Goal: Task Accomplishment & Management: Use online tool/utility

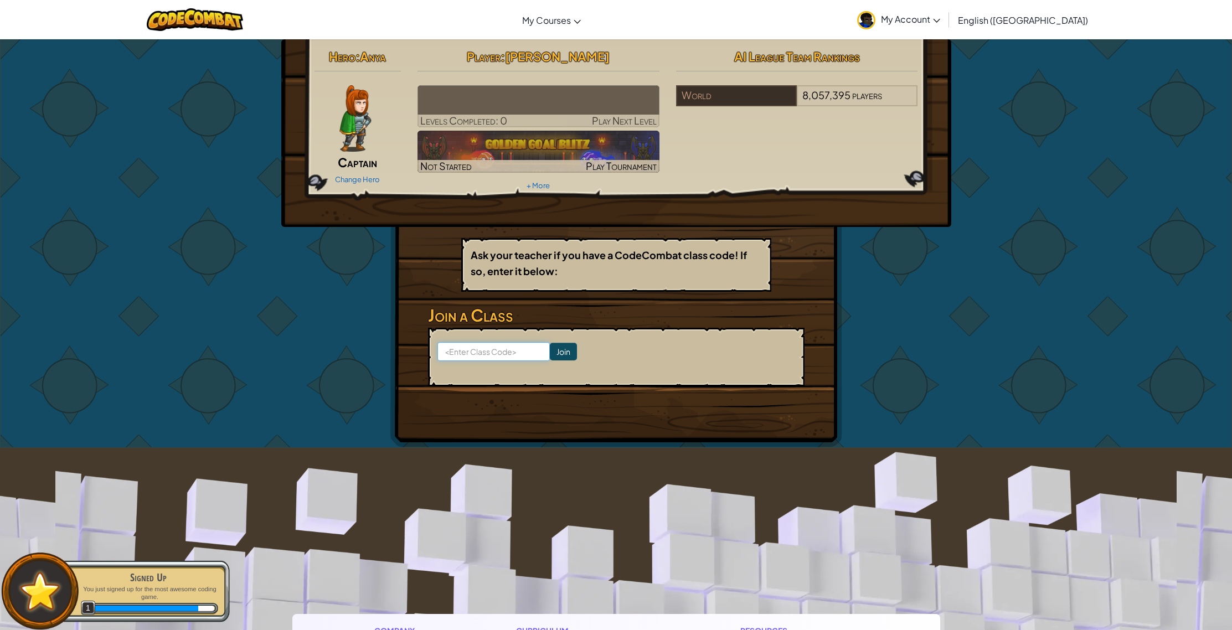
click at [482, 352] on input at bounding box center [493, 351] width 112 height 19
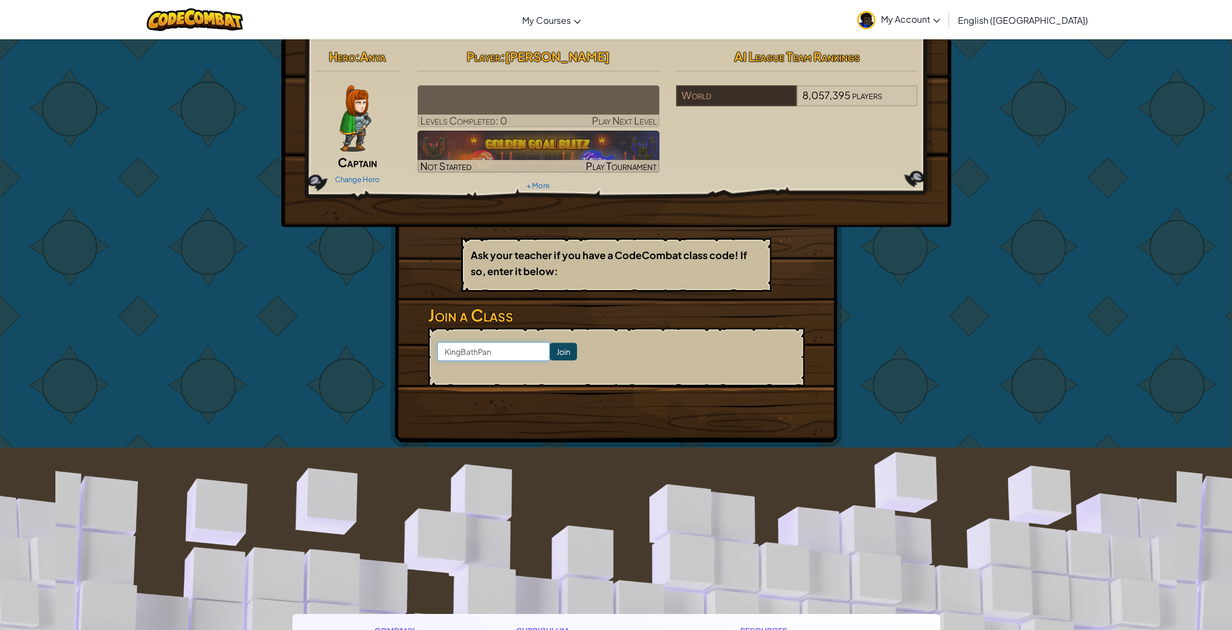
type input "KingBathPan"
click at [550, 348] on input "Join" at bounding box center [563, 352] width 27 height 18
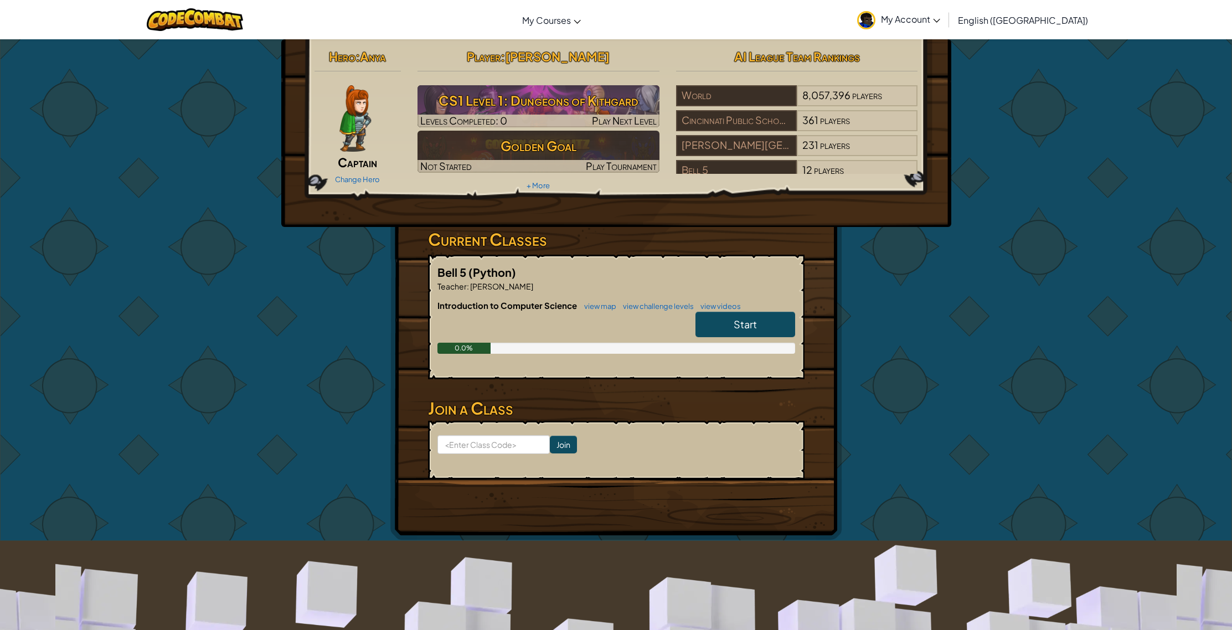
click at [729, 327] on link "Start" at bounding box center [745, 324] width 100 height 25
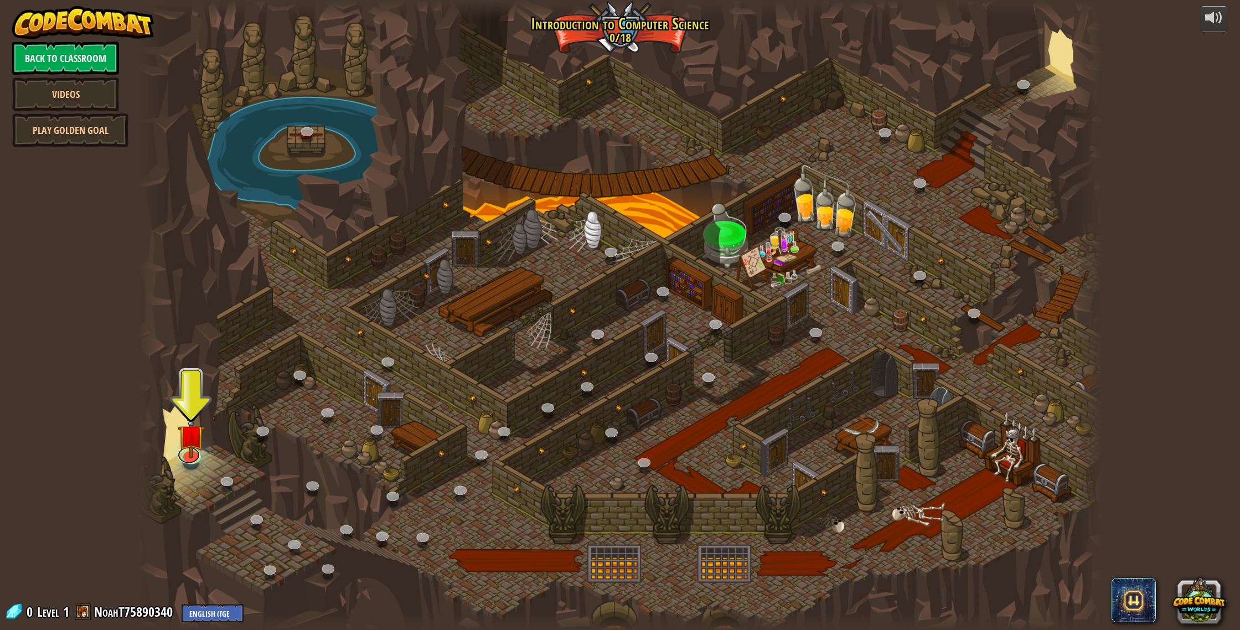
click at [185, 460] on div "25. Kithgard Gates (Locked) Escape the Kithgard dungeons, and don't let the gua…" at bounding box center [620, 315] width 964 height 630
click at [190, 456] on link at bounding box center [189, 451] width 22 height 22
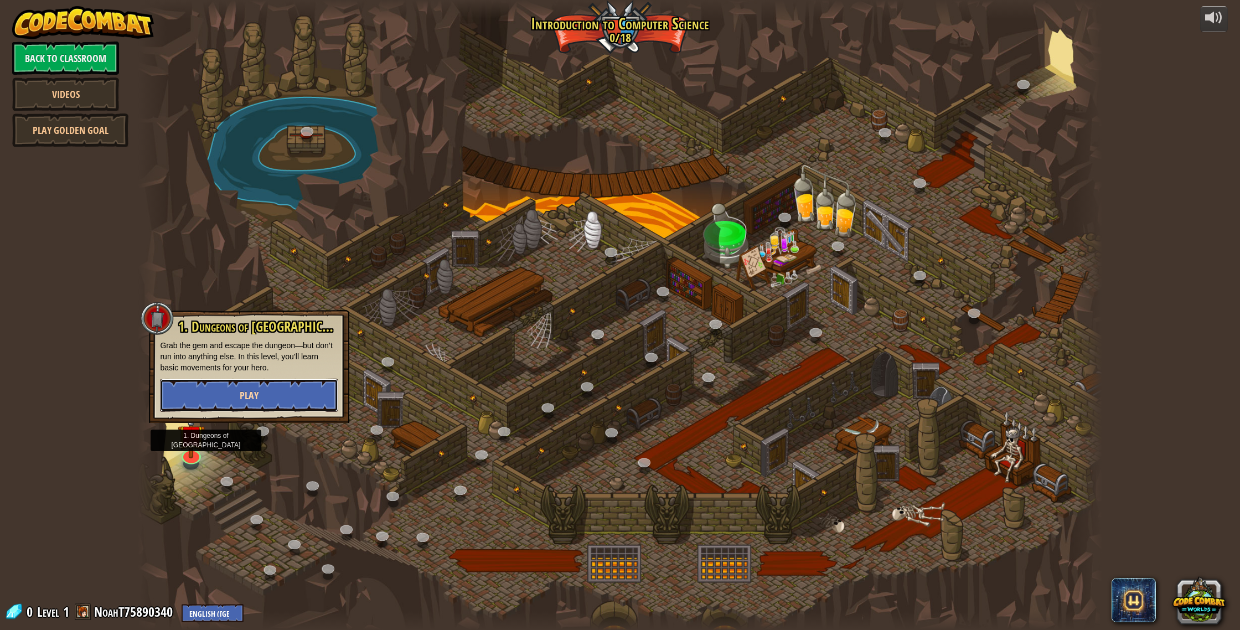
click at [258, 395] on span "Play" at bounding box center [249, 396] width 19 height 14
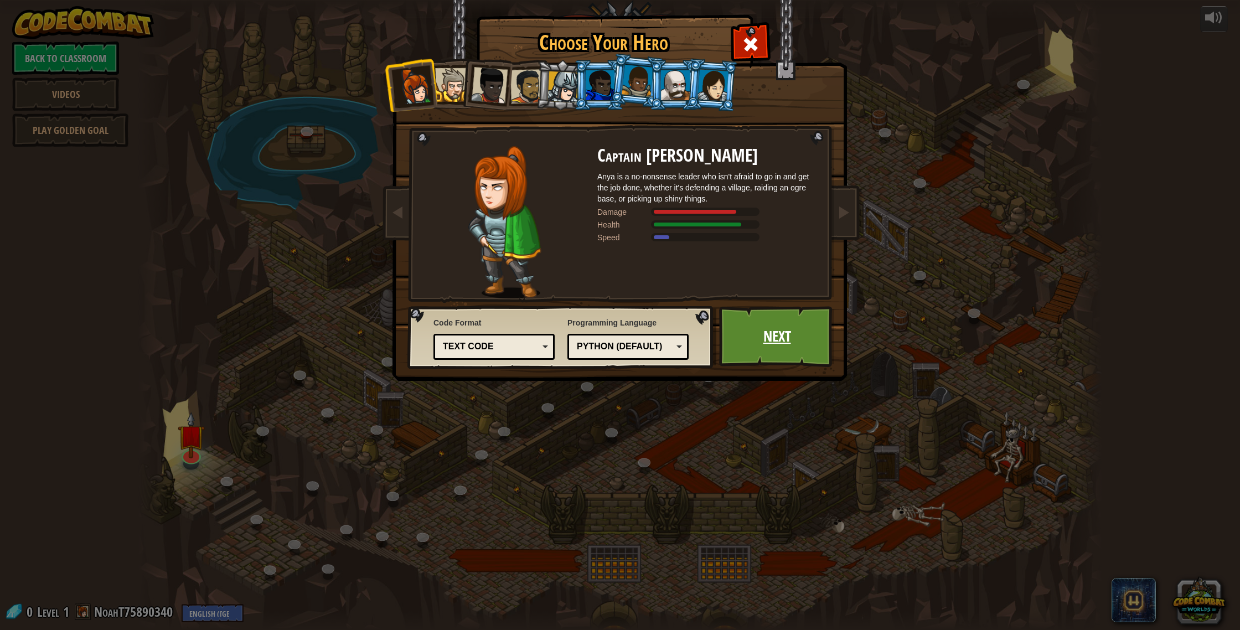
click at [811, 324] on link "Next" at bounding box center [777, 336] width 116 height 61
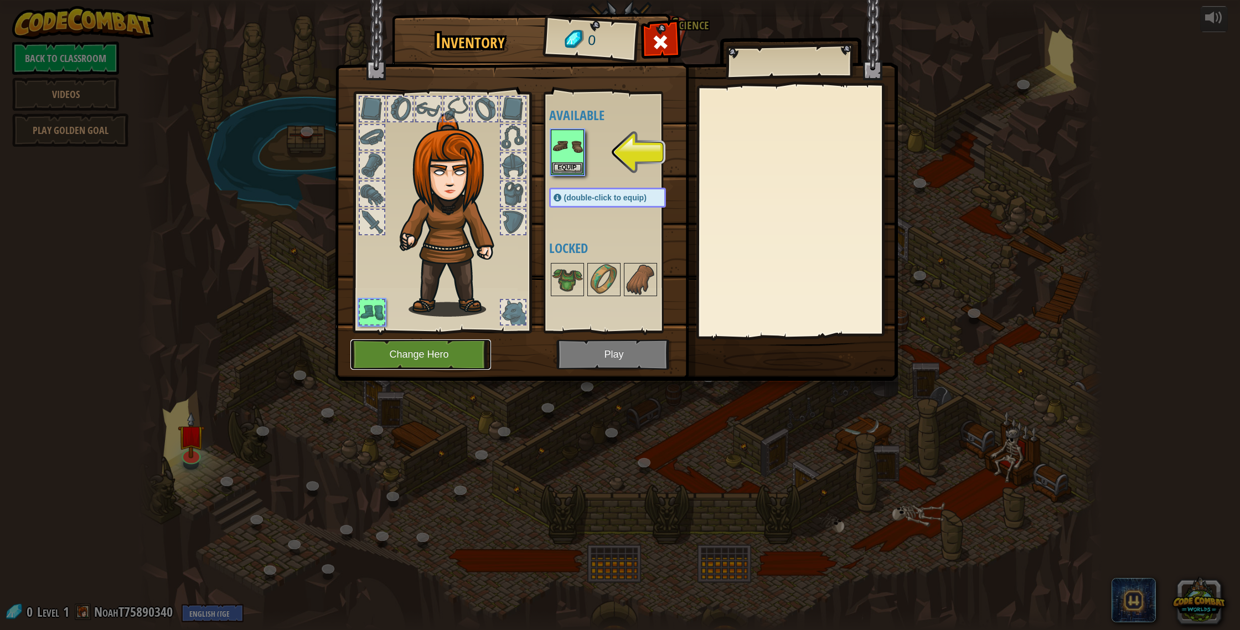
click at [426, 362] on button "Change Hero" at bounding box center [420, 354] width 141 height 30
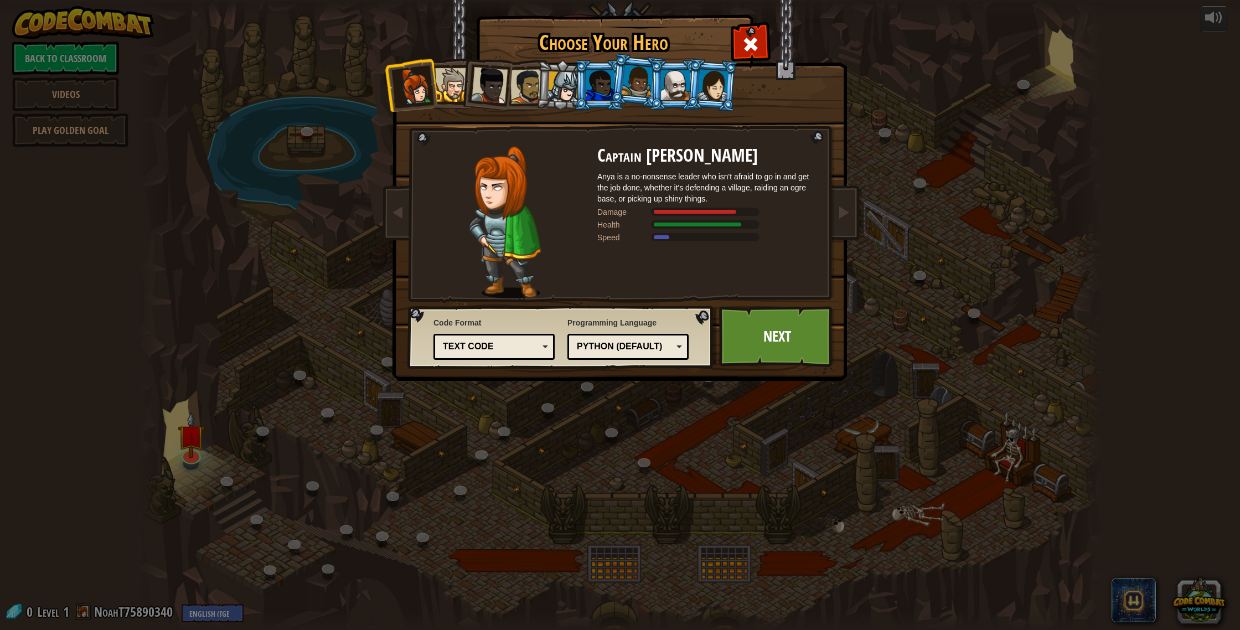
click at [588, 100] on div at bounding box center [600, 85] width 29 height 30
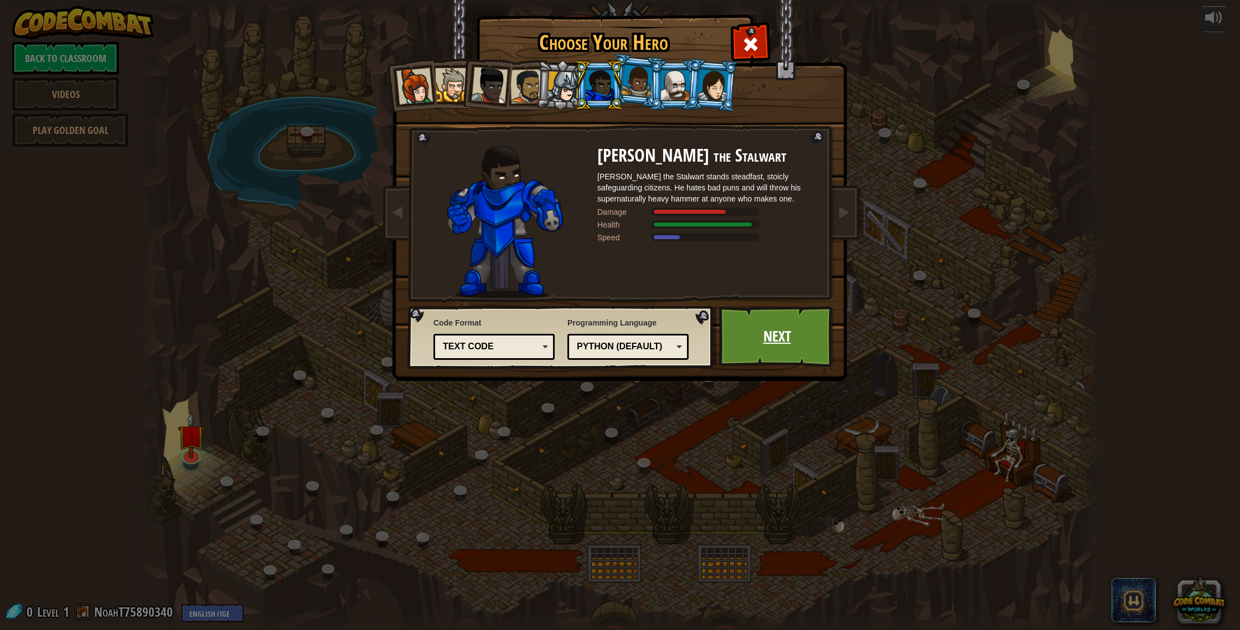
click at [804, 361] on link "Next" at bounding box center [777, 336] width 116 height 61
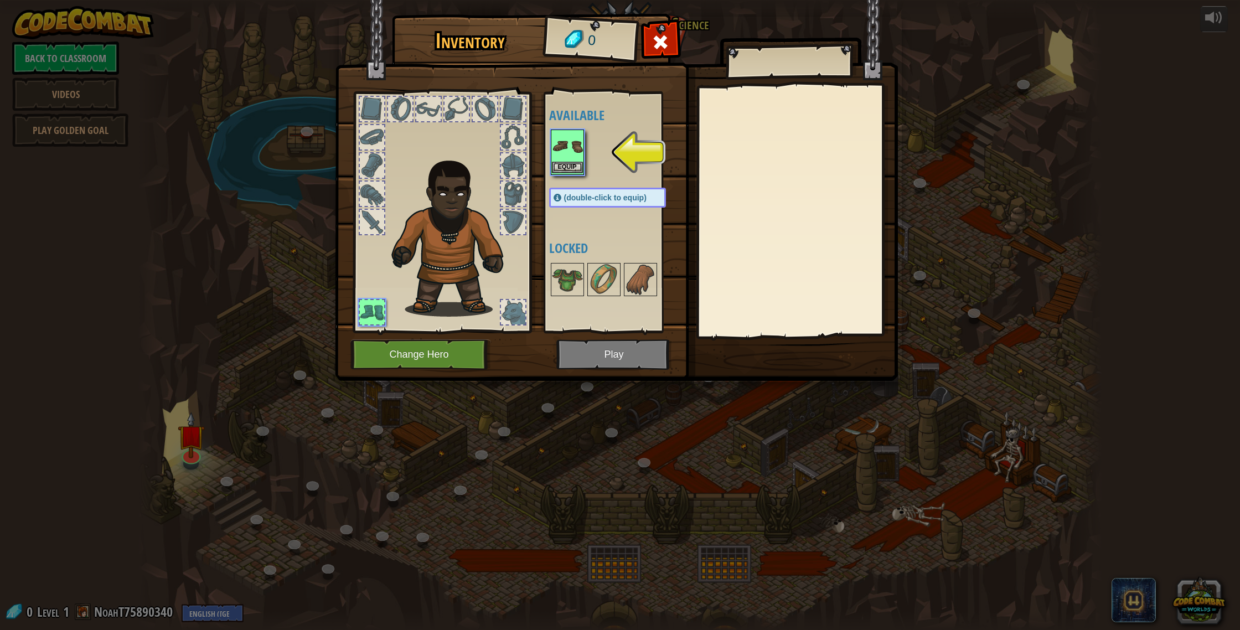
click at [564, 137] on img at bounding box center [567, 146] width 31 height 31
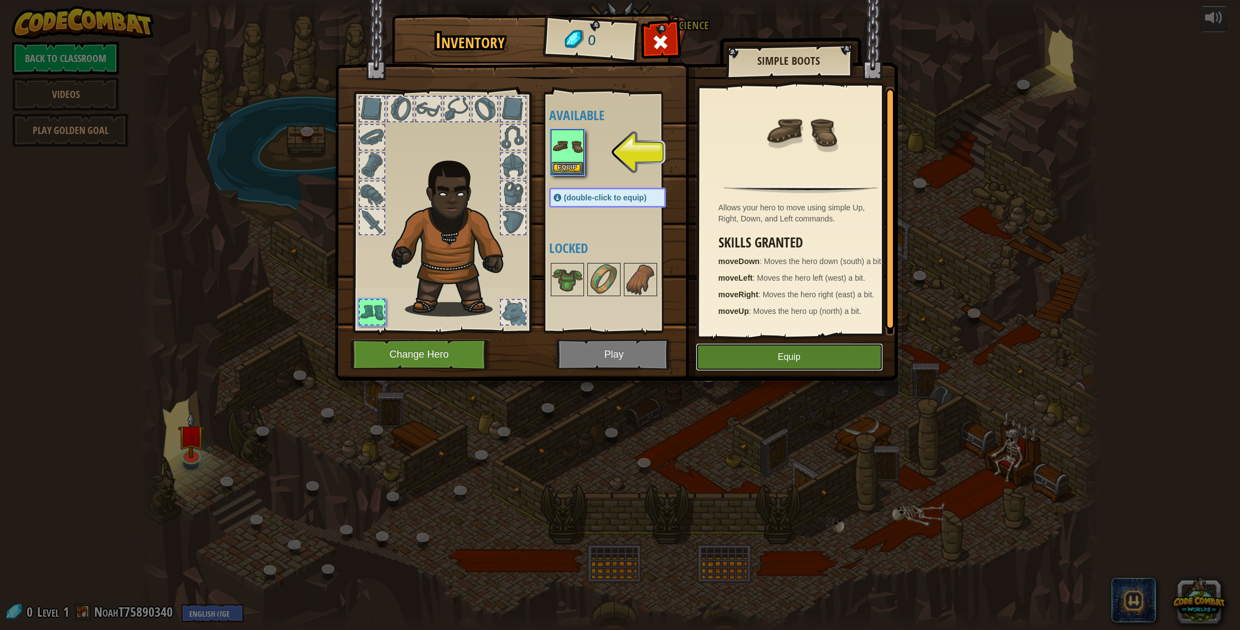
click at [776, 353] on button "Equip" at bounding box center [789, 357] width 187 height 28
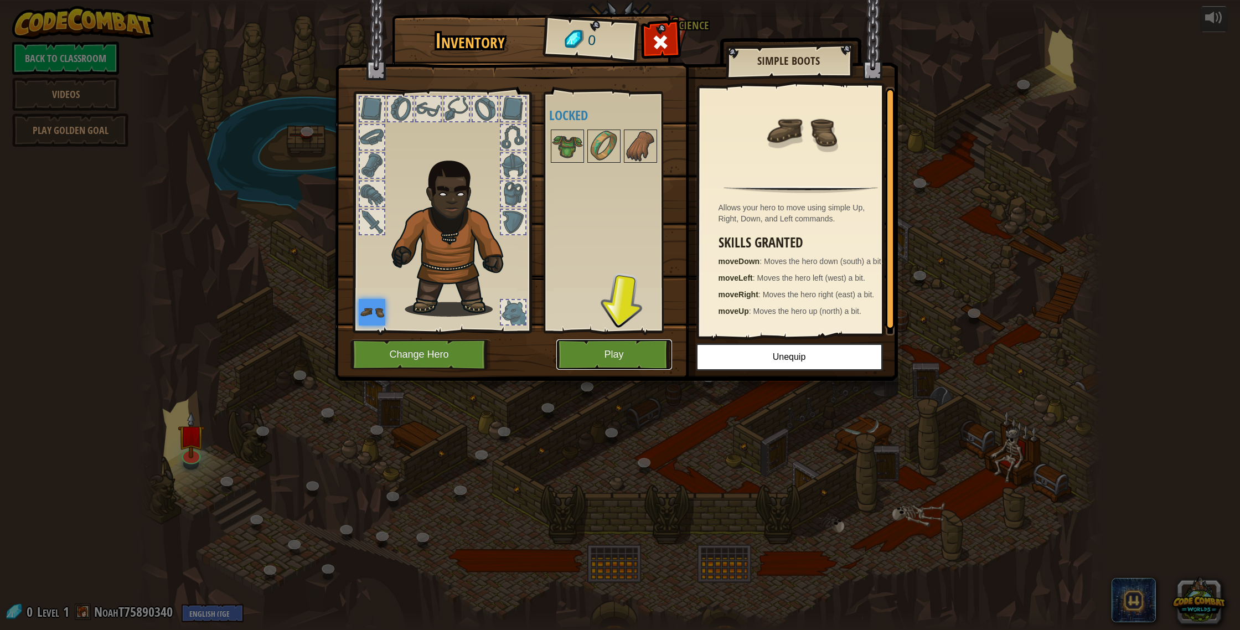
click at [641, 351] on button "Play" at bounding box center [614, 354] width 116 height 30
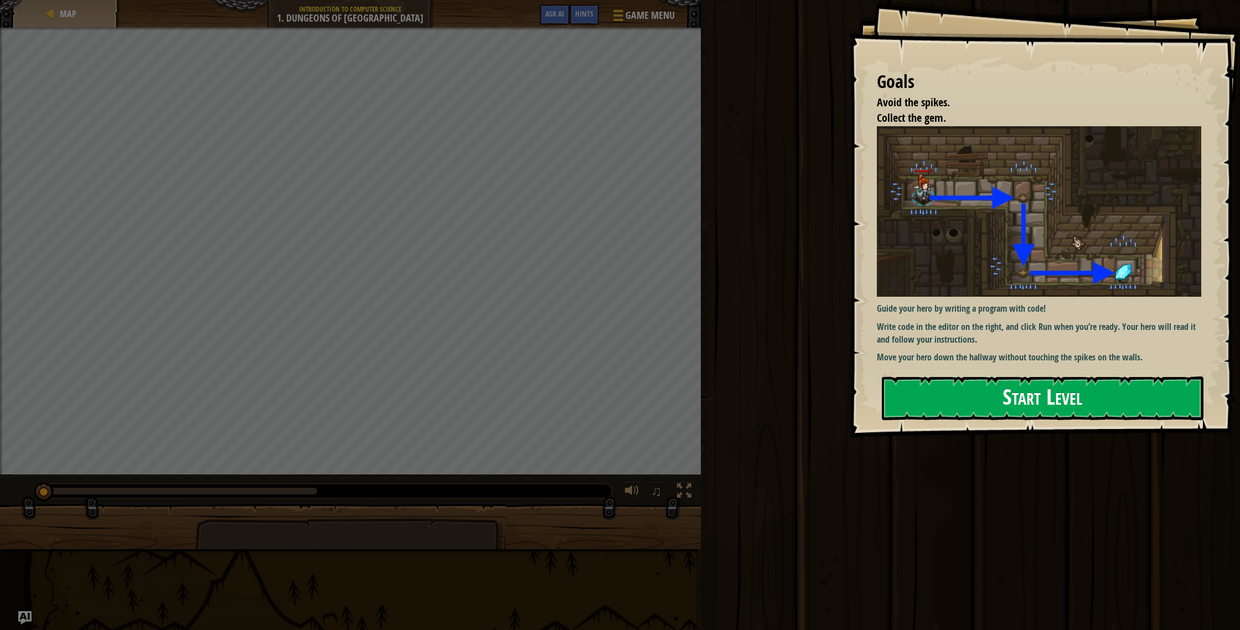
click at [1010, 416] on button "Start Level" at bounding box center [1043, 399] width 322 height 44
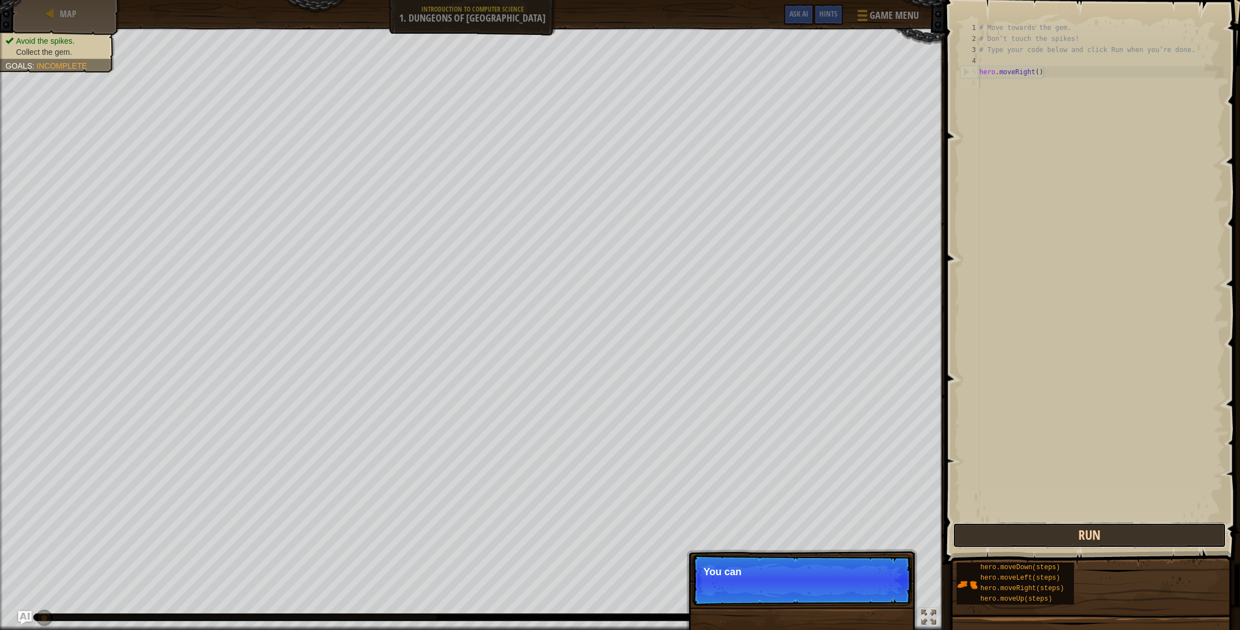
click at [1035, 544] on button "Run" at bounding box center [1090, 535] width 274 height 25
click at [1035, 544] on button "Running" at bounding box center [1090, 535] width 274 height 25
click at [1035, 544] on button "Run" at bounding box center [1090, 535] width 274 height 25
click at [1035, 544] on button "Running" at bounding box center [1090, 535] width 274 height 25
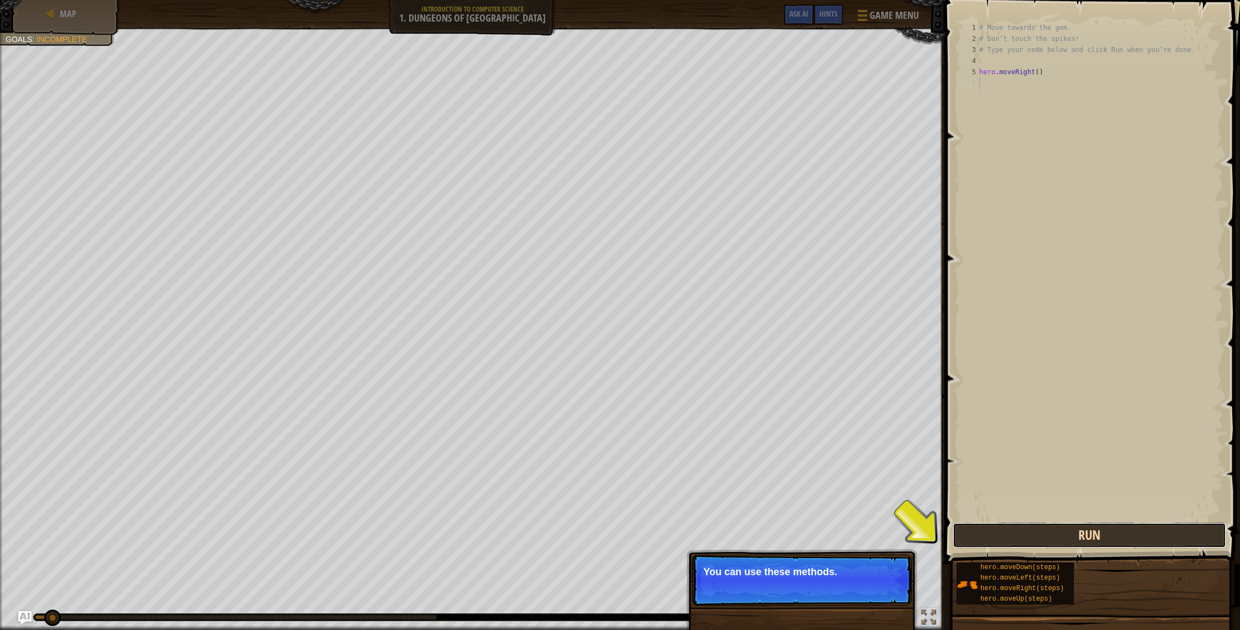
click at [1035, 544] on button "Run" at bounding box center [1090, 535] width 274 height 25
click at [1036, 544] on button "Run" at bounding box center [1090, 535] width 274 height 25
click at [1036, 544] on button "Running" at bounding box center [1090, 535] width 274 height 25
click at [1036, 544] on button "Run" at bounding box center [1090, 535] width 274 height 25
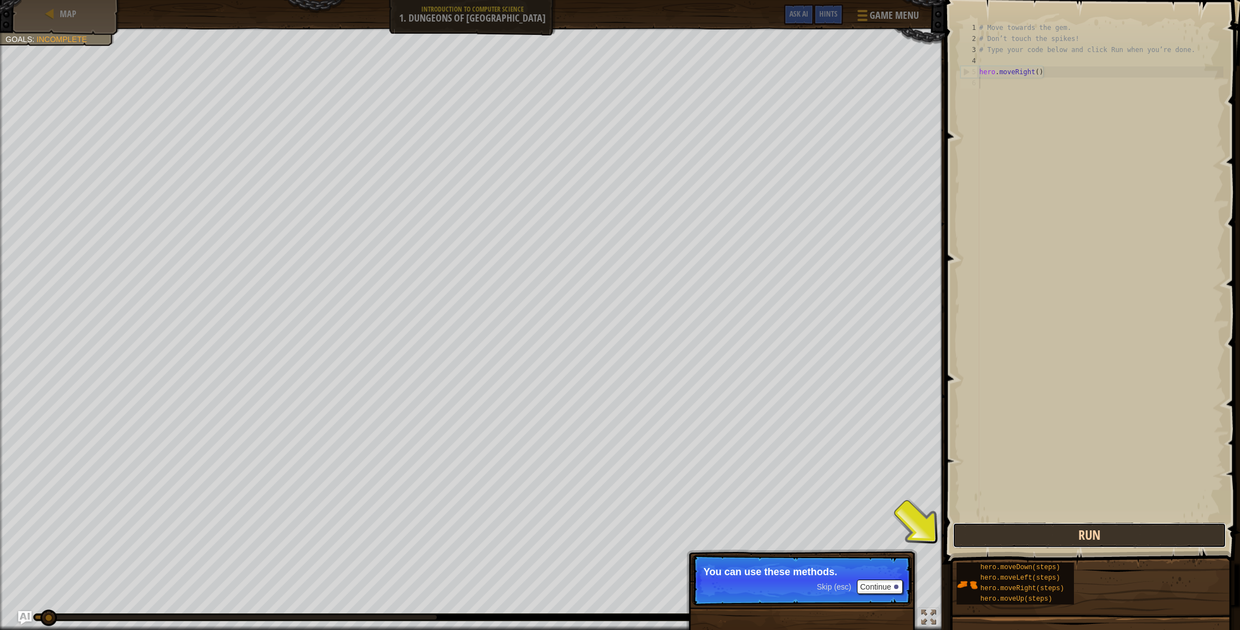
click at [1036, 544] on button "Run" at bounding box center [1090, 535] width 274 height 25
click at [1036, 544] on button "Running" at bounding box center [1090, 535] width 274 height 25
click at [1036, 544] on button "Run" at bounding box center [1090, 535] width 274 height 25
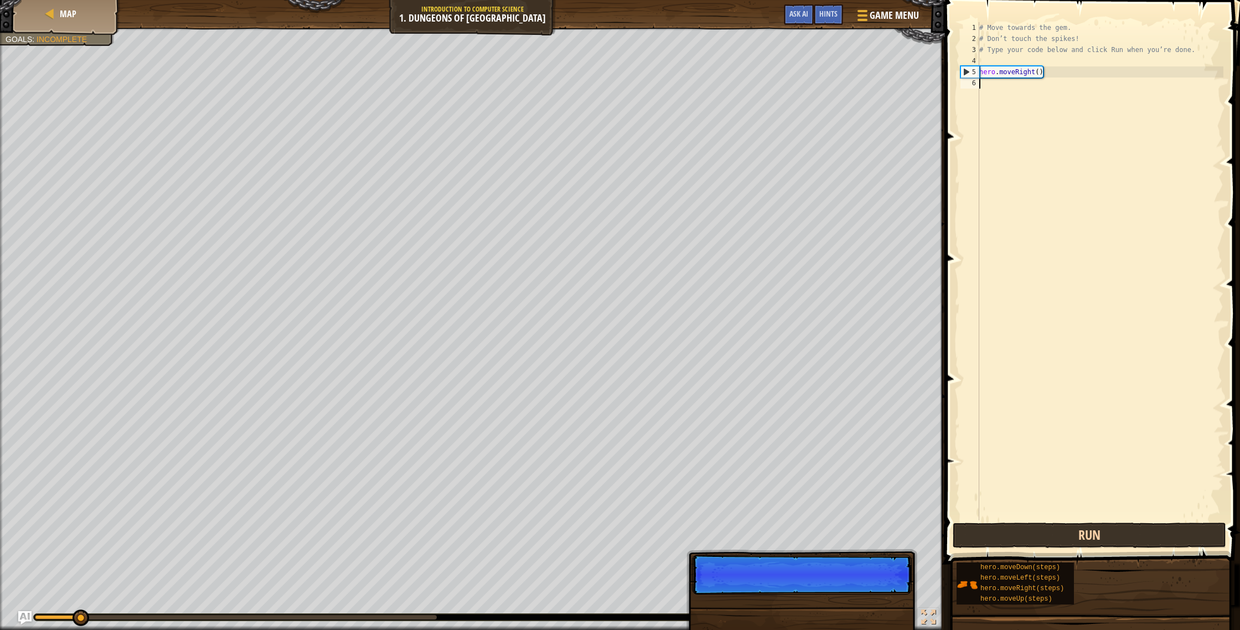
scroll to position [5, 0]
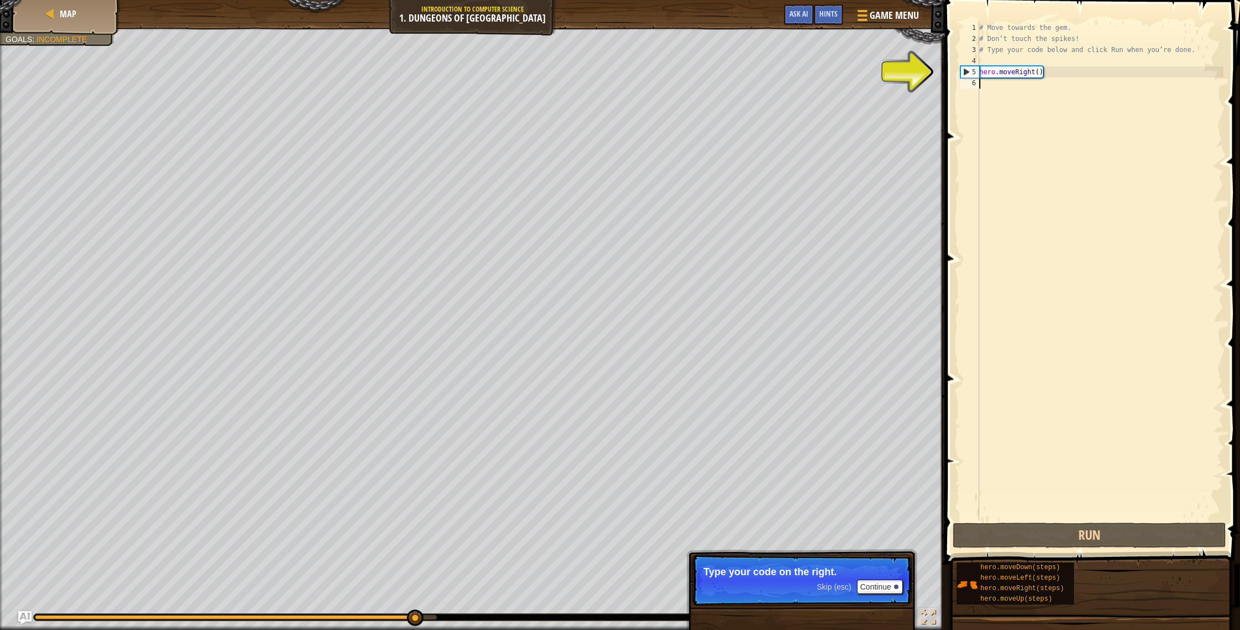
click at [1027, 71] on div "# Move towards the gem. # Don’t touch the spikes! # Type your code below and cl…" at bounding box center [1100, 282] width 246 height 520
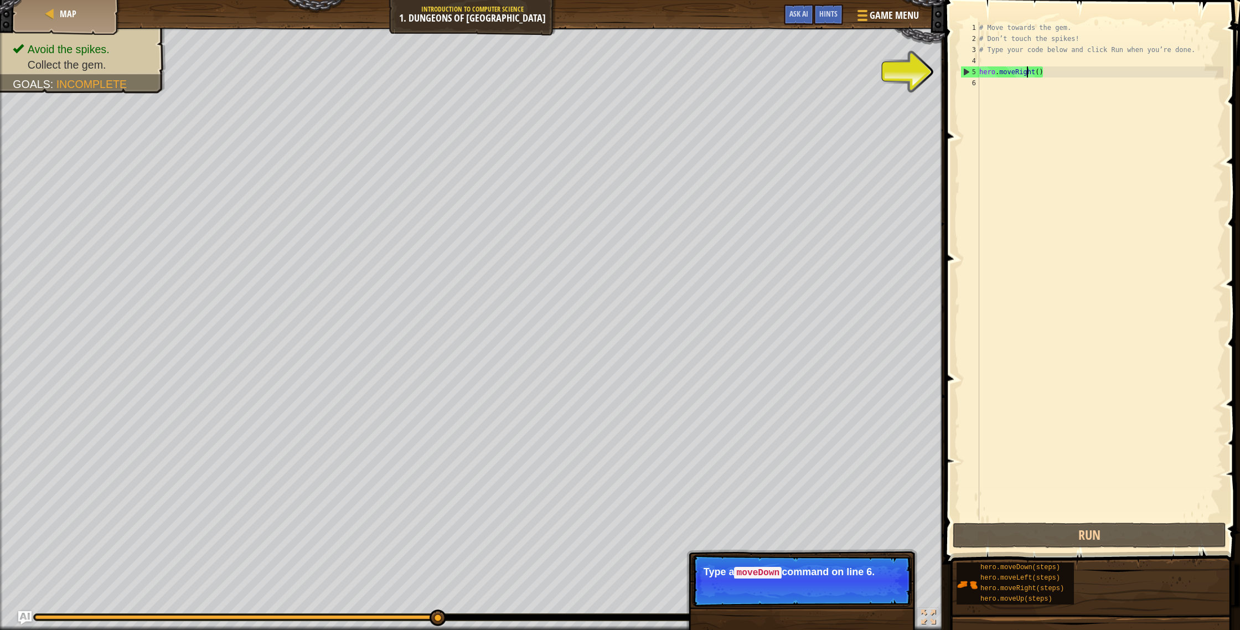
click at [1037, 74] on div "# Move towards the gem. # Don’t touch the spikes! # Type your code below and cl…" at bounding box center [1100, 282] width 246 height 520
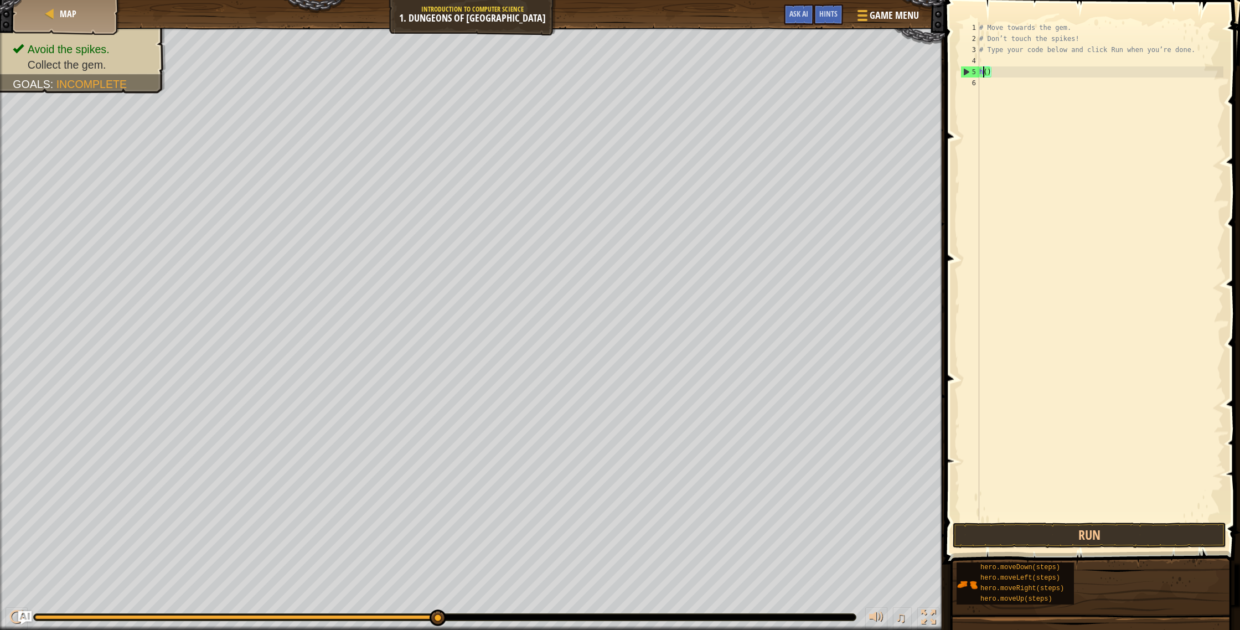
type textarea "()"
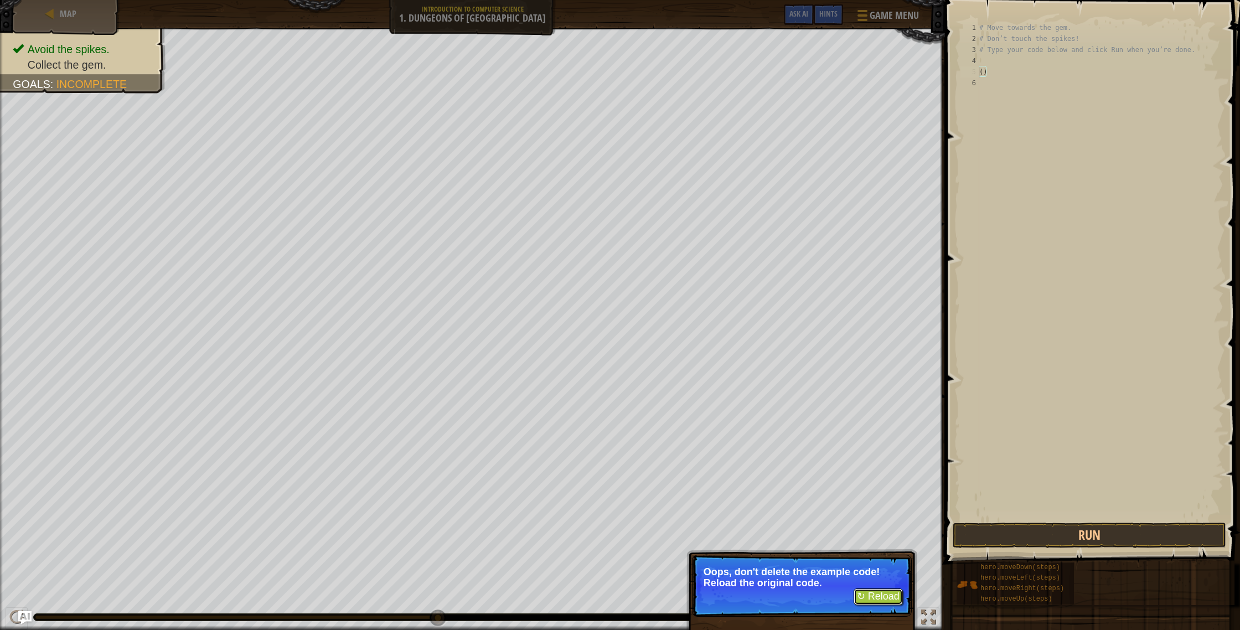
click at [869, 599] on button "↻ Reload" at bounding box center [878, 597] width 49 height 17
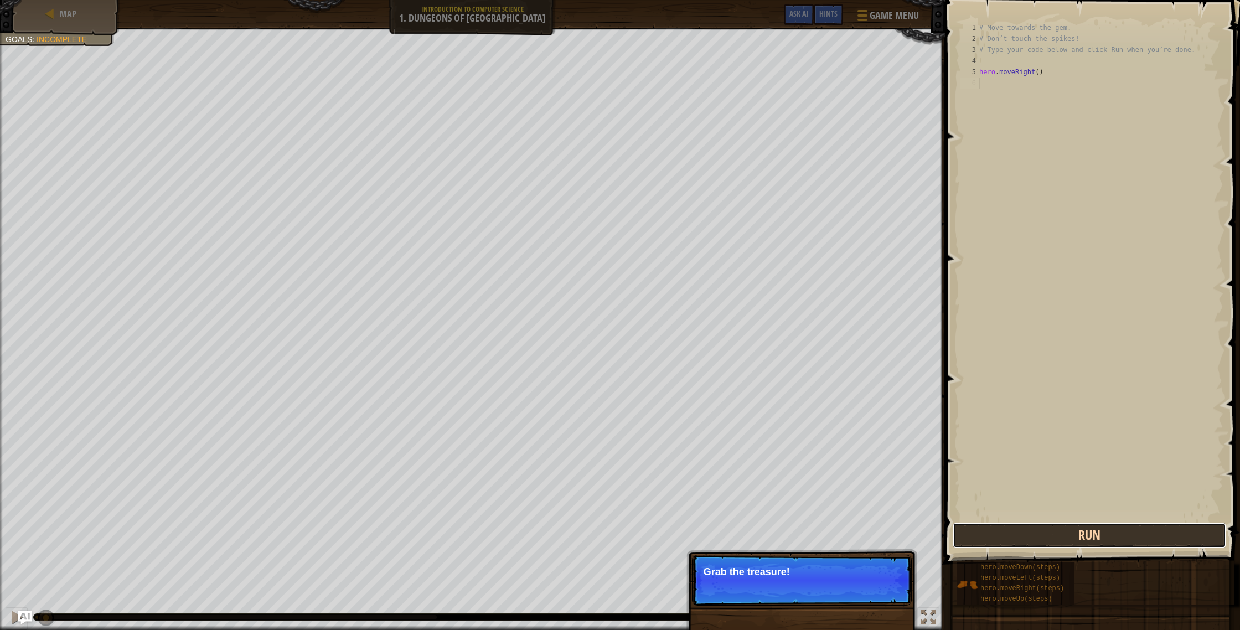
drag, startPoint x: 1024, startPoint y: 539, endPoint x: 1024, endPoint y: 533, distance: 6.7
click at [1024, 539] on button "Run" at bounding box center [1090, 535] width 274 height 25
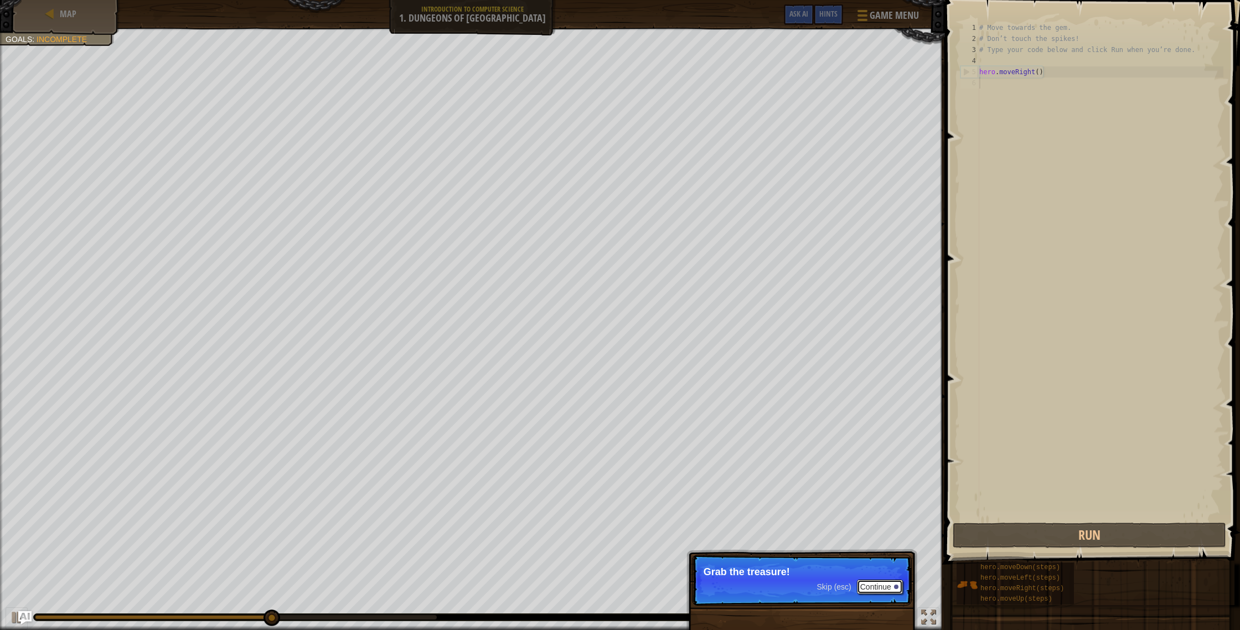
click at [881, 590] on button "Continue" at bounding box center [880, 587] width 46 height 14
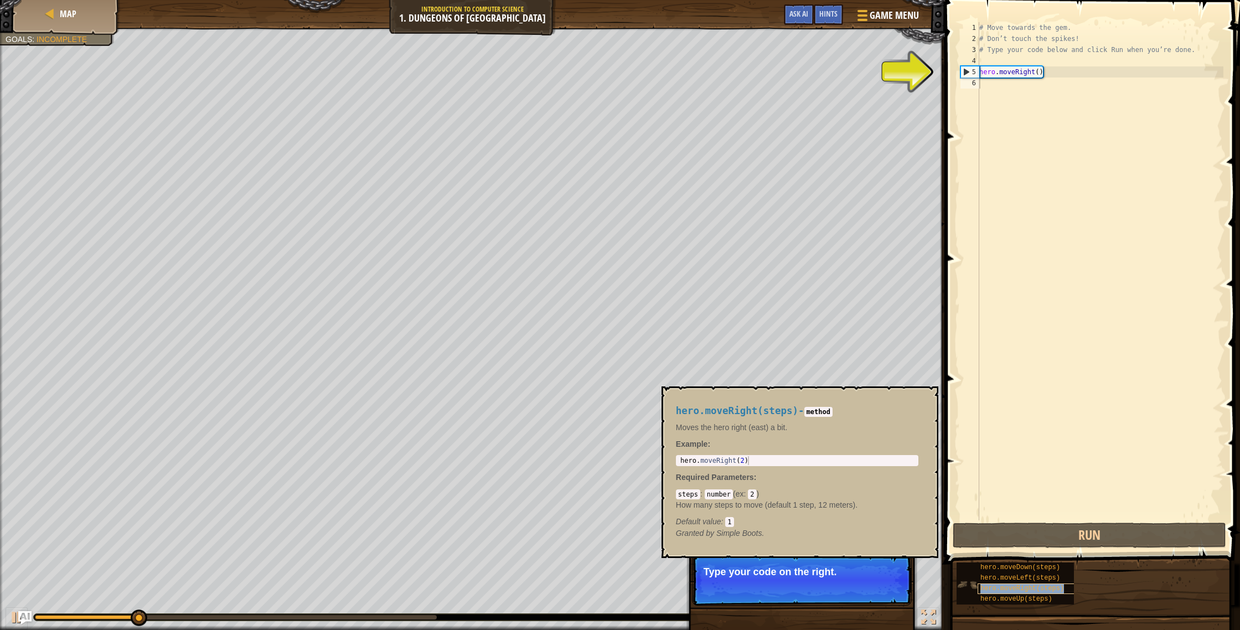
click at [1009, 585] on span "hero.moveRight(steps)" at bounding box center [1023, 589] width 84 height 8
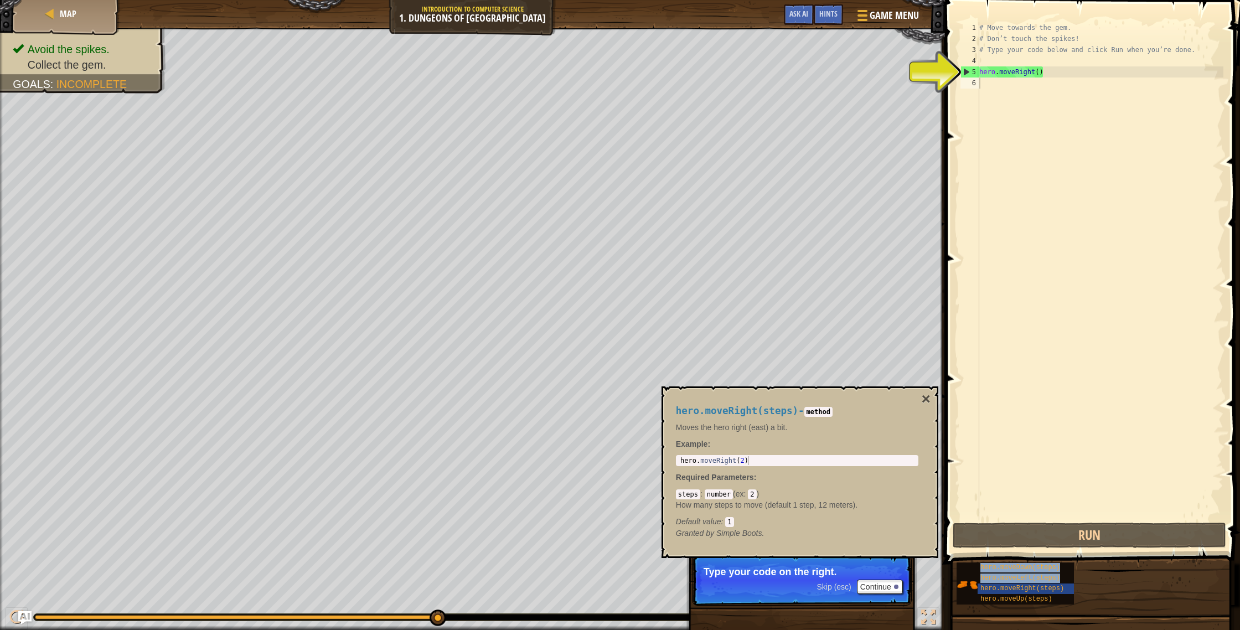
drag, startPoint x: 1019, startPoint y: 585, endPoint x: 1008, endPoint y: 556, distance: 30.8
click at [1004, 493] on div "Hints Videos 1 2 3 4 5 6 # Move towards the gem. # Don’t touch the spikes! # Ty…" at bounding box center [1091, 312] width 298 height 625
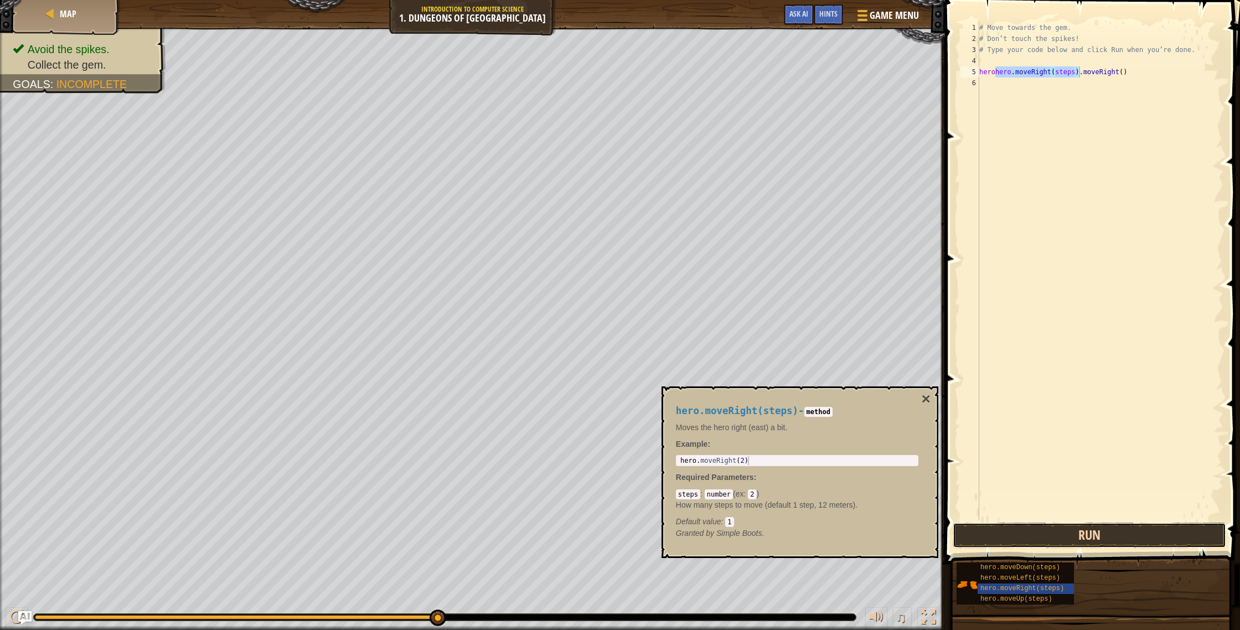
click at [1133, 532] on button "Run" at bounding box center [1090, 535] width 274 height 25
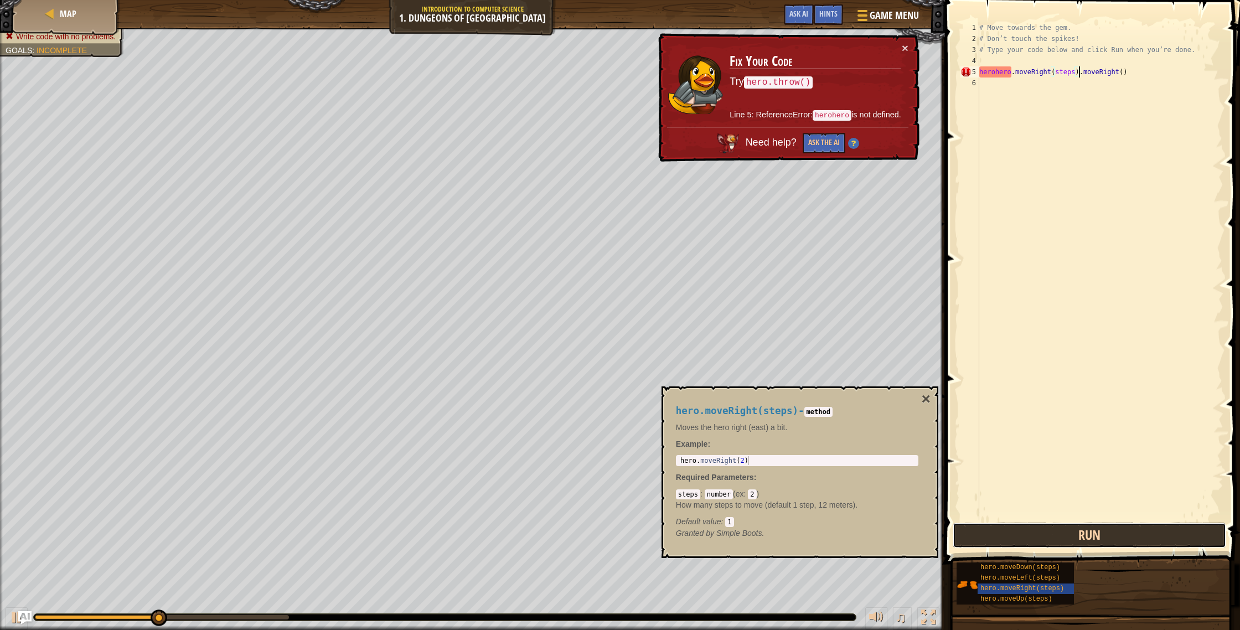
click at [1120, 539] on button "Run" at bounding box center [1090, 535] width 274 height 25
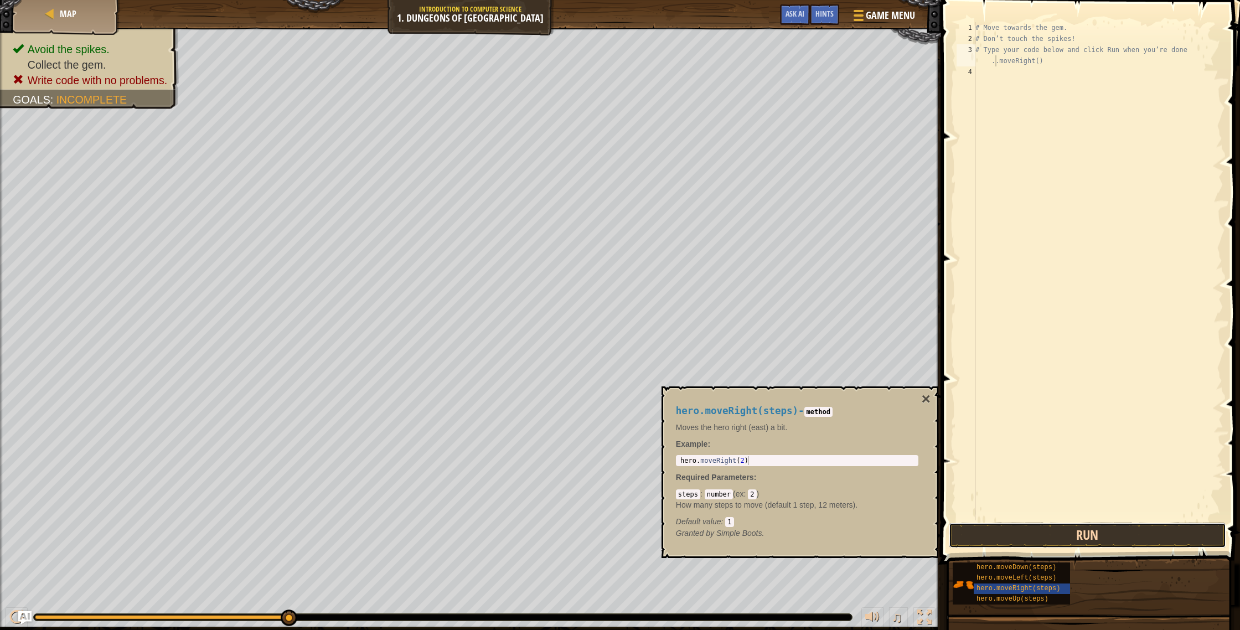
click at [1054, 533] on button "Run" at bounding box center [1087, 535] width 277 height 25
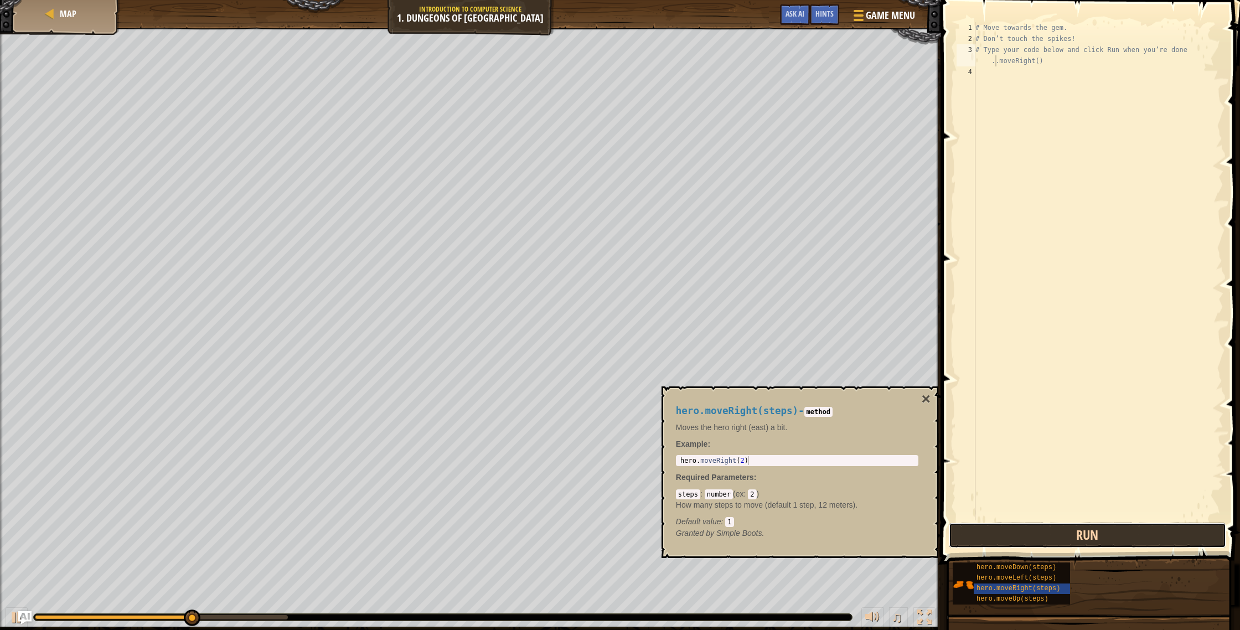
click at [1056, 539] on button "Run" at bounding box center [1087, 535] width 277 height 25
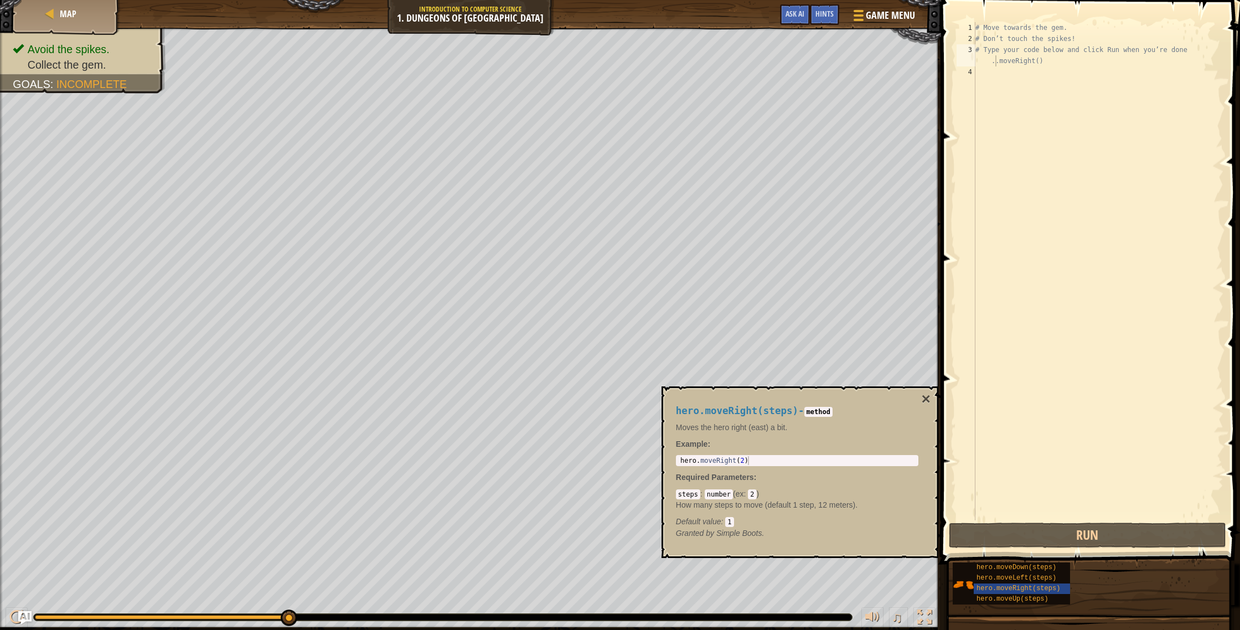
click at [738, 466] on div "hero.moveRight(steps) - method Moves the hero right (east) a bit. Example : 1 h…" at bounding box center [797, 472] width 258 height 154
type textarea "hero.moveRight(steps)"
click at [1127, 535] on button "Run" at bounding box center [1087, 535] width 277 height 25
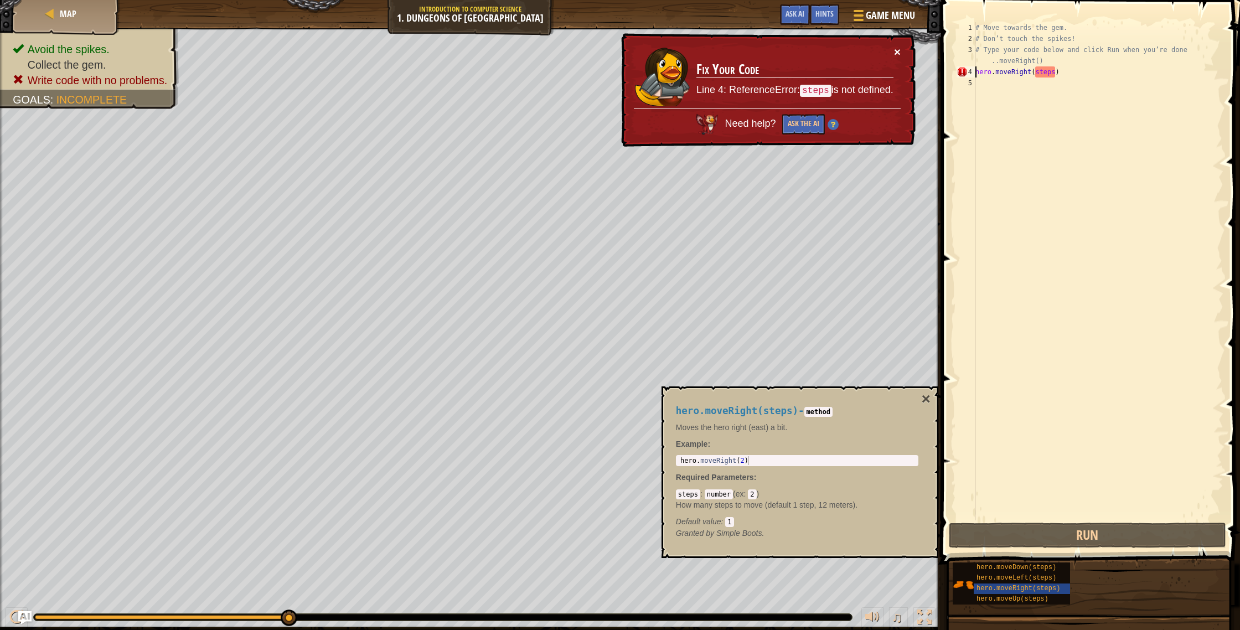
click at [897, 49] on button "×" at bounding box center [897, 52] width 7 height 12
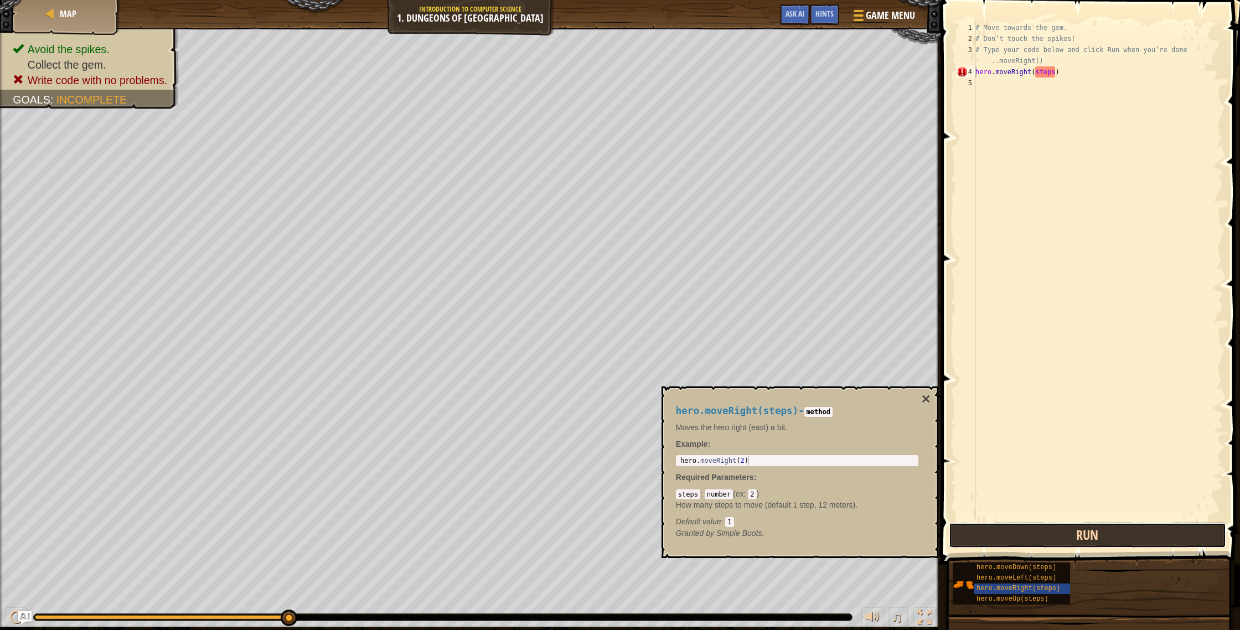
click at [1008, 534] on button "Run" at bounding box center [1087, 535] width 277 height 25
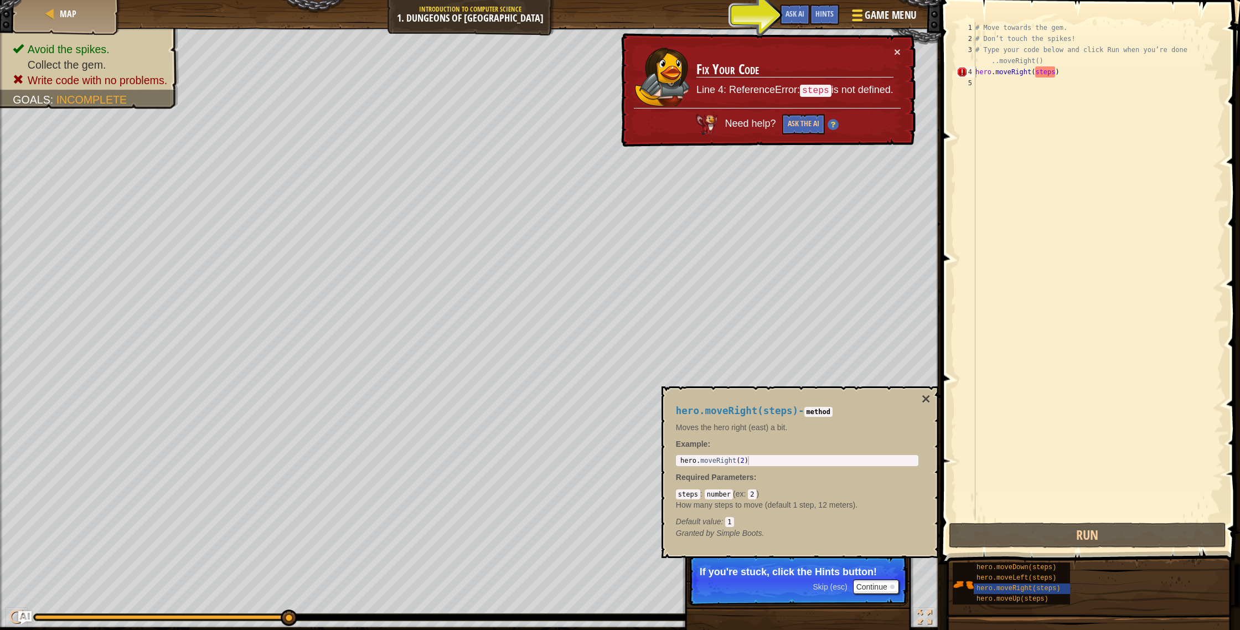
click at [867, 14] on span "Game Menu" at bounding box center [890, 15] width 51 height 15
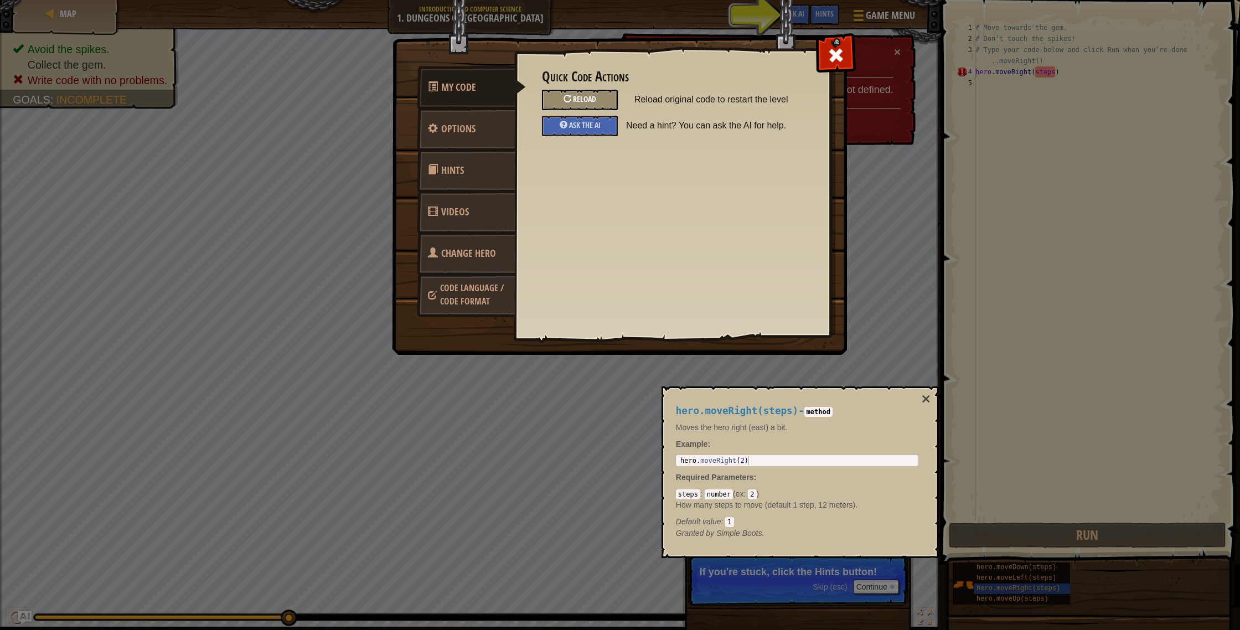
click at [592, 96] on span "Reload" at bounding box center [584, 99] width 23 height 11
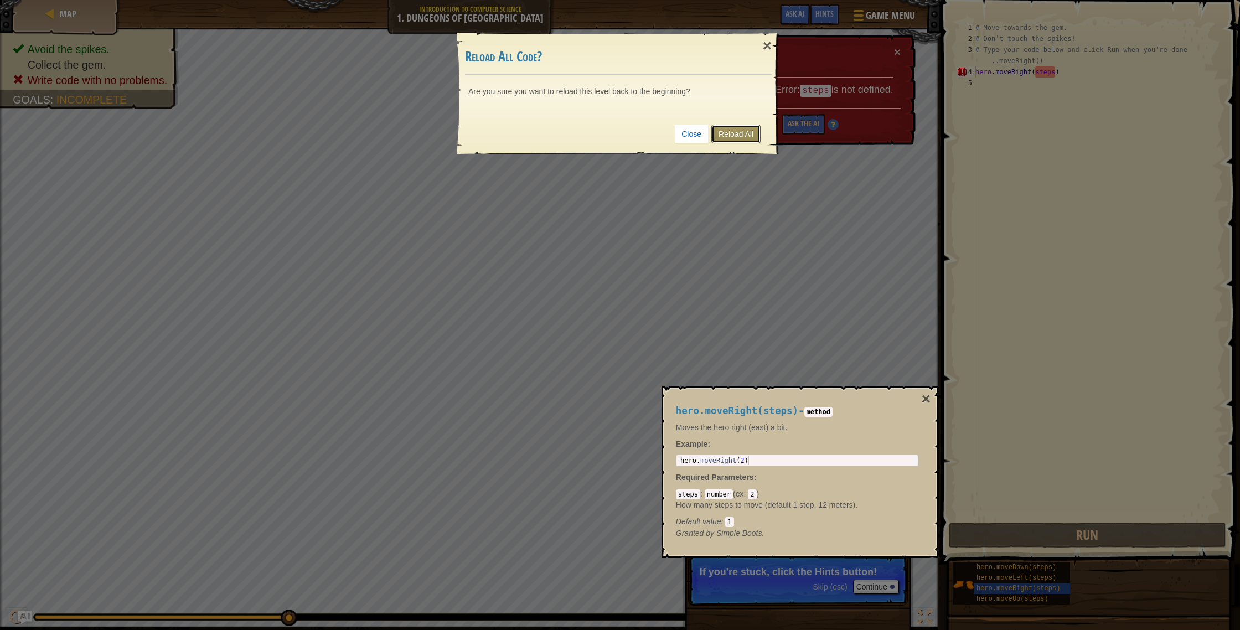
click at [749, 132] on link "Reload All" at bounding box center [735, 134] width 49 height 19
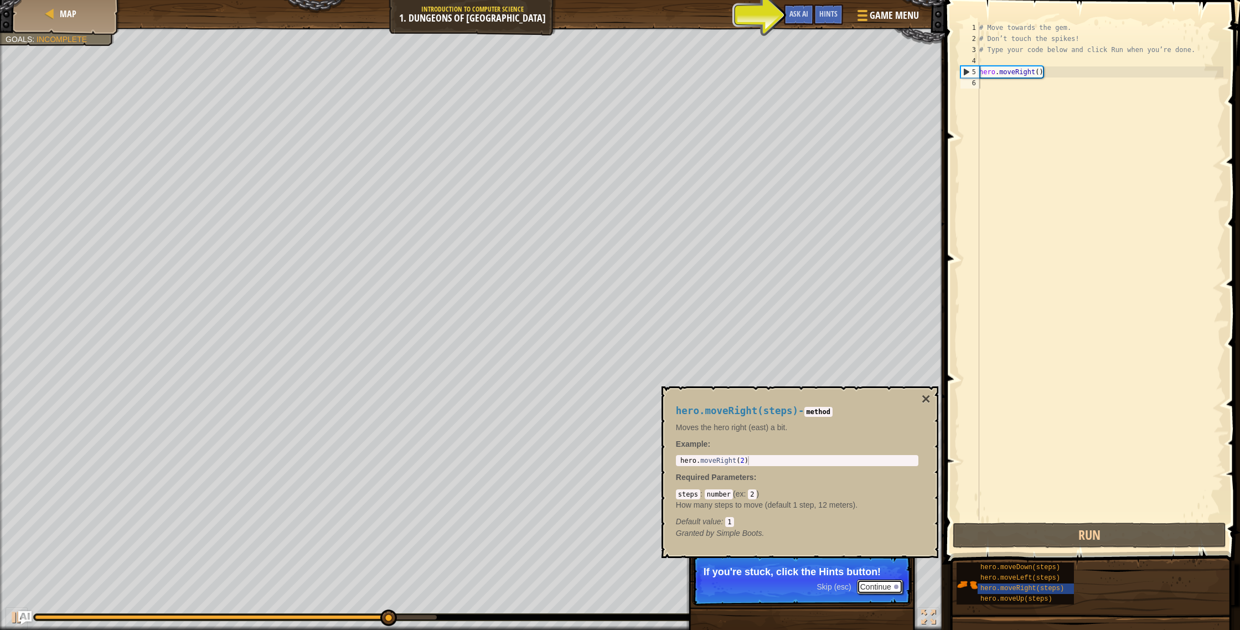
click at [871, 593] on button "Continue" at bounding box center [880, 587] width 46 height 14
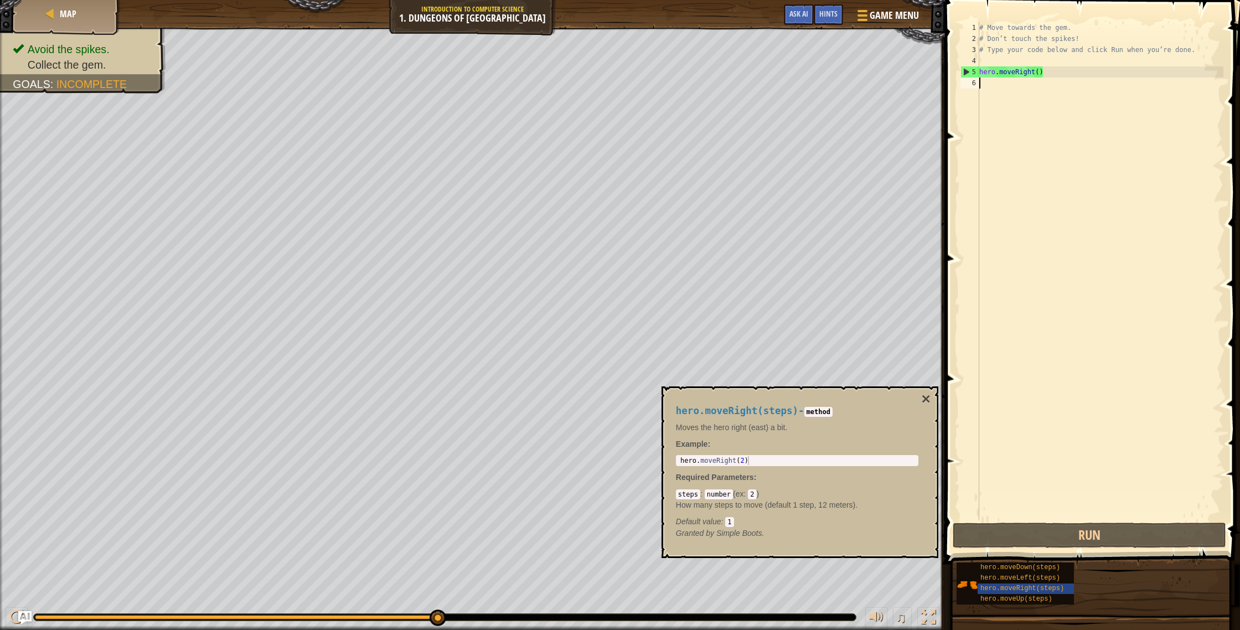
type textarea "m"
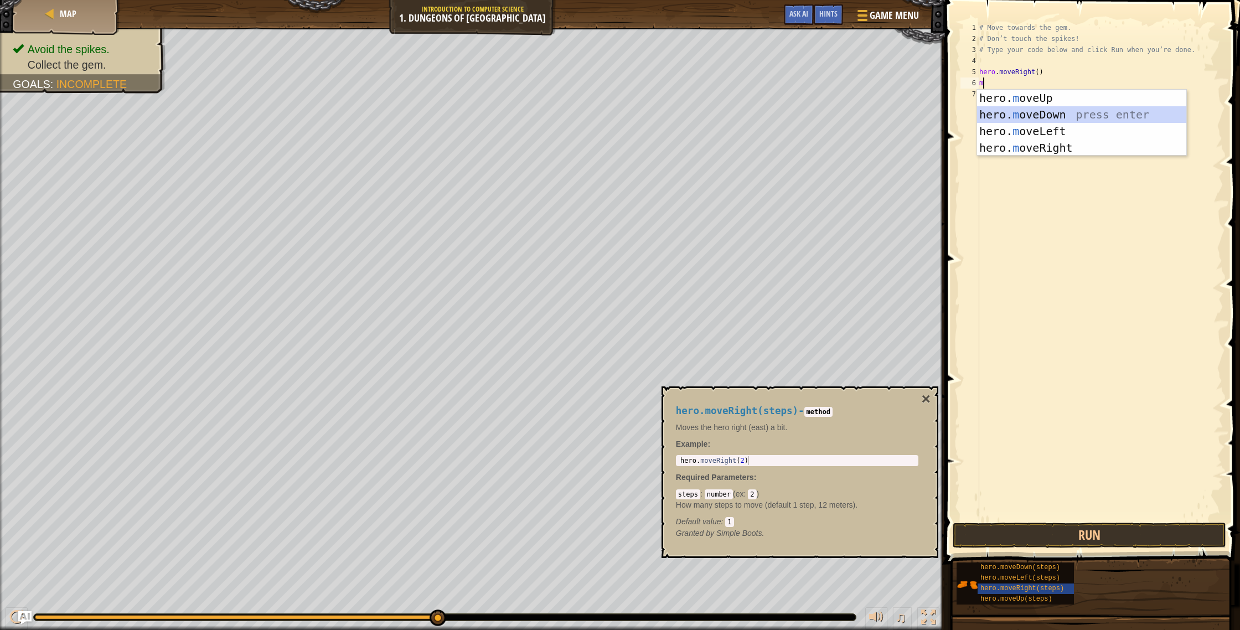
click at [1019, 117] on div "hero. m oveUp press enter hero. m oveDown press enter hero. m oveLeft press ent…" at bounding box center [1081, 140] width 209 height 100
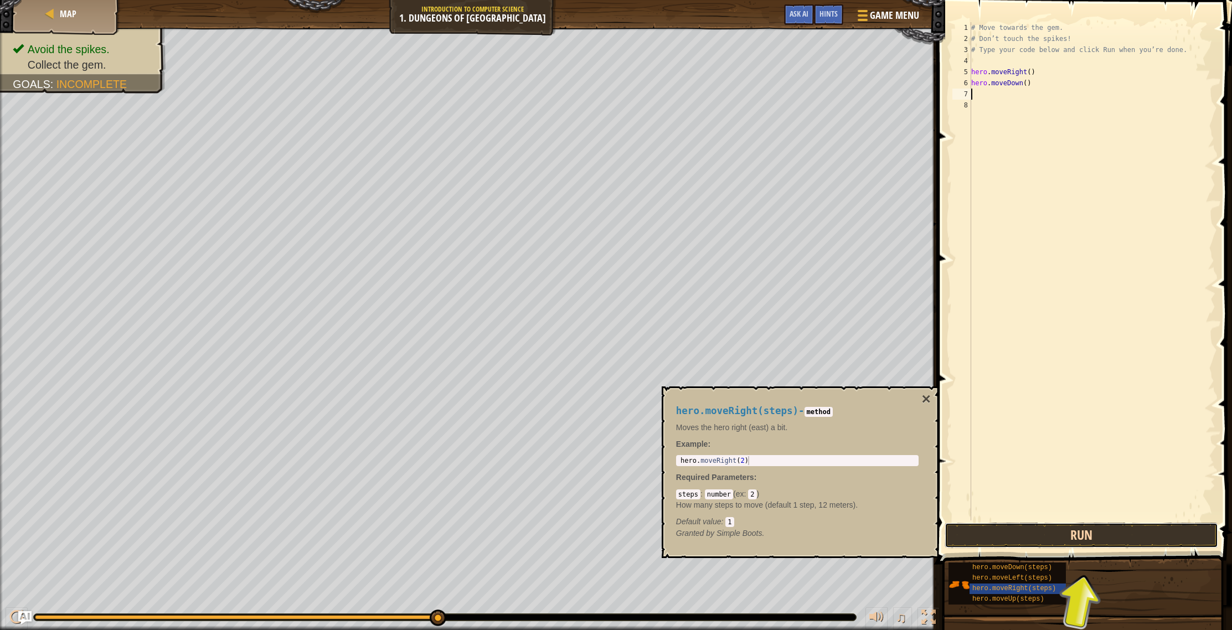
click at [1087, 538] on button "Run" at bounding box center [1082, 535] width 274 height 25
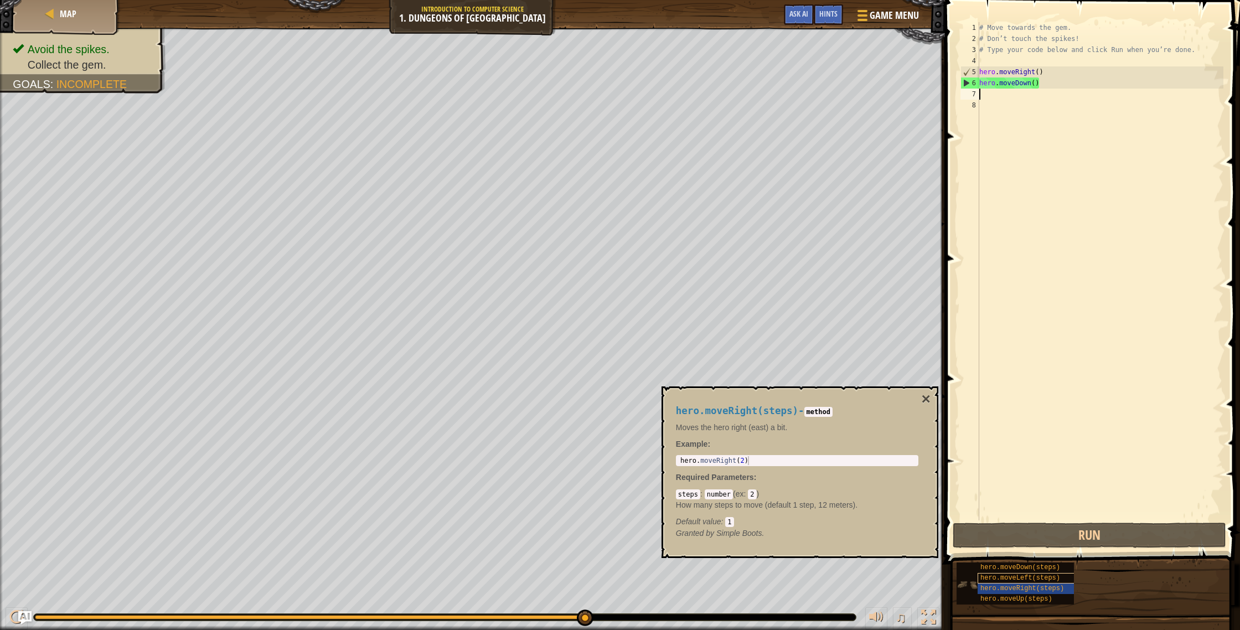
type textarea "m"
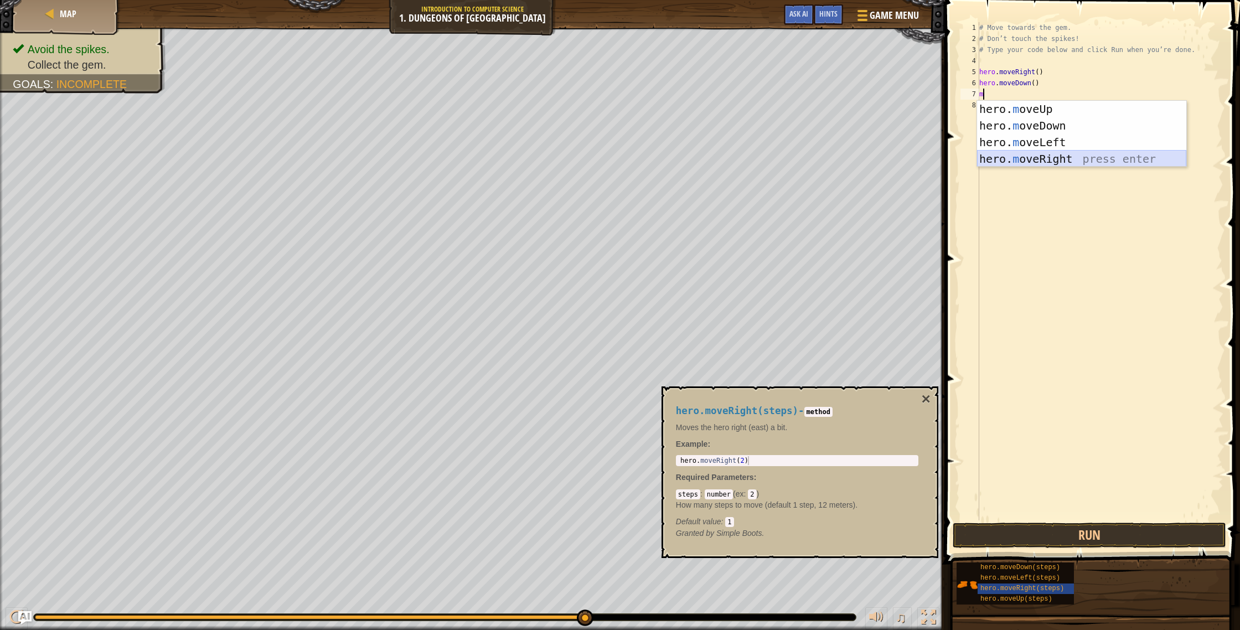
click at [1038, 158] on div "hero. m oveUp press enter hero. m oveDown press enter hero. m oveLeft press ent…" at bounding box center [1081, 151] width 209 height 100
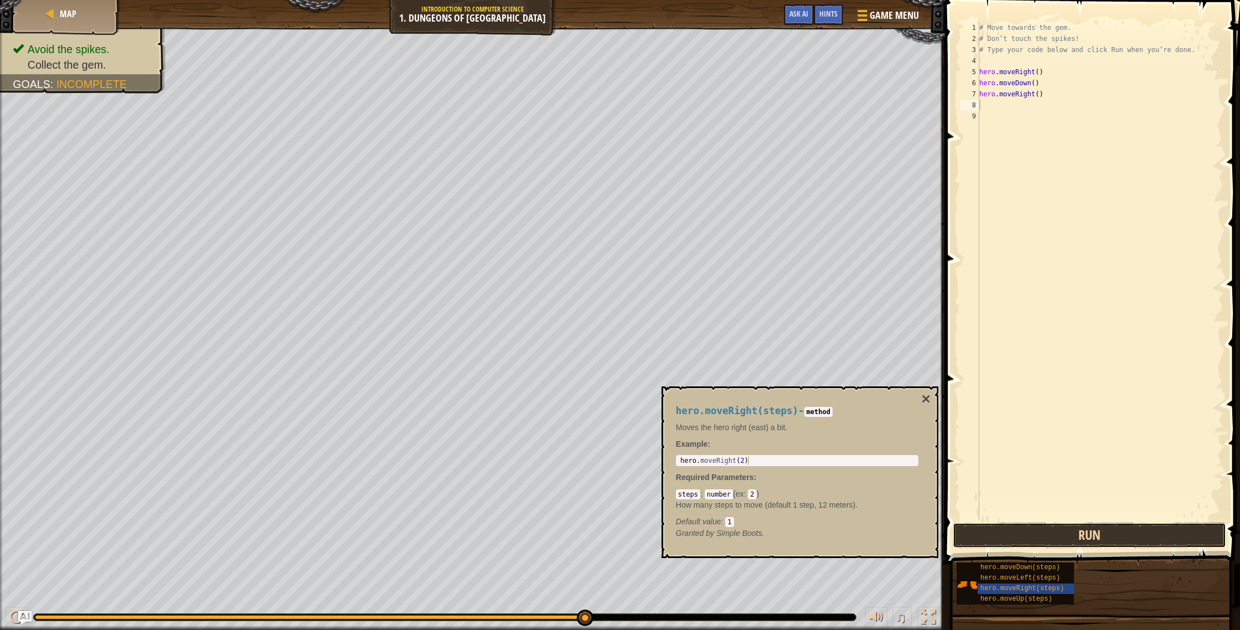
click at [1110, 545] on button "Run" at bounding box center [1090, 535] width 274 height 25
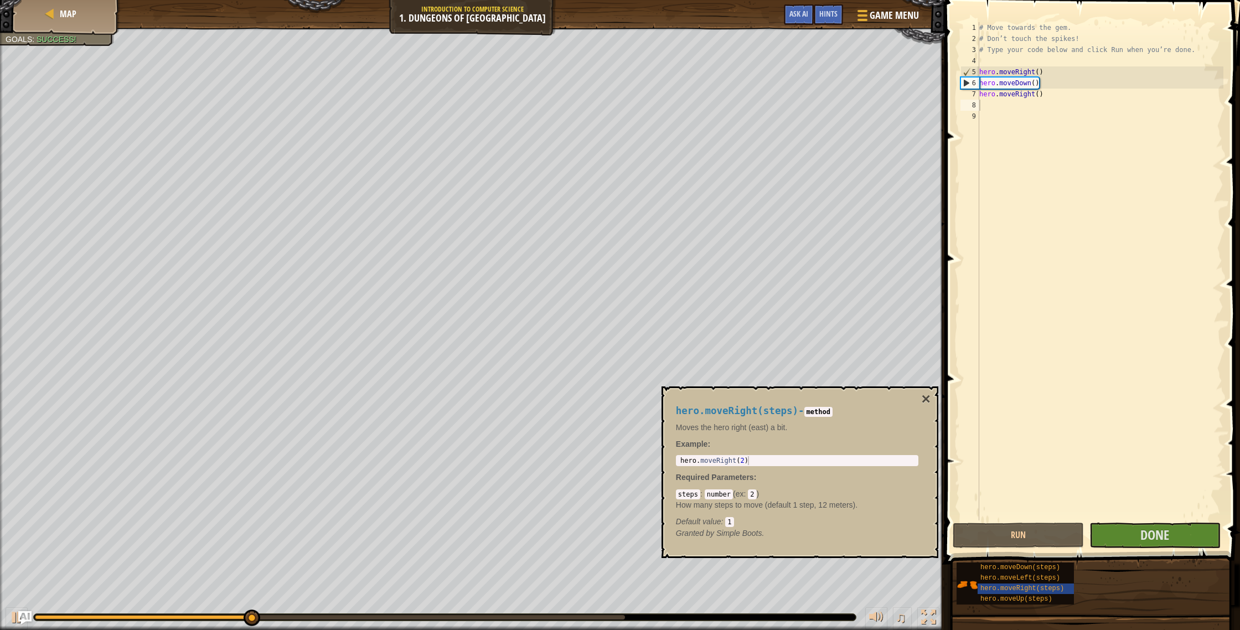
click at [0, 0] on div "Map Introduction to Computer Science 1. Dungeons of Kithgard Game Menu Done Hin…" at bounding box center [620, 315] width 1240 height 630
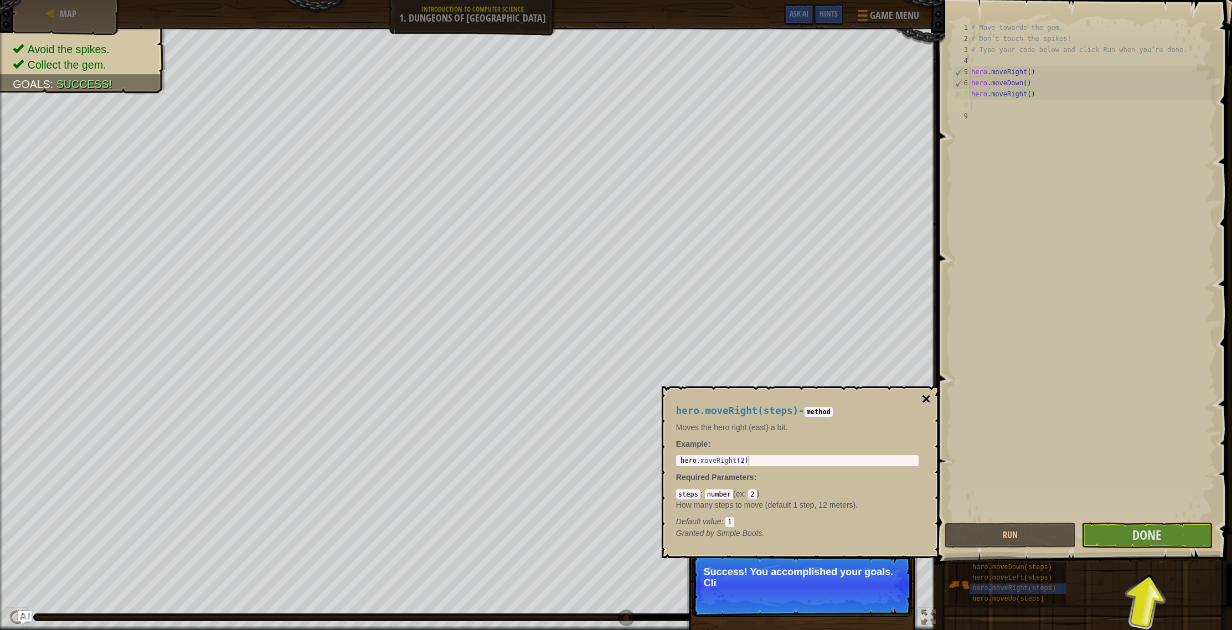
click at [929, 400] on button "×" at bounding box center [925, 399] width 9 height 16
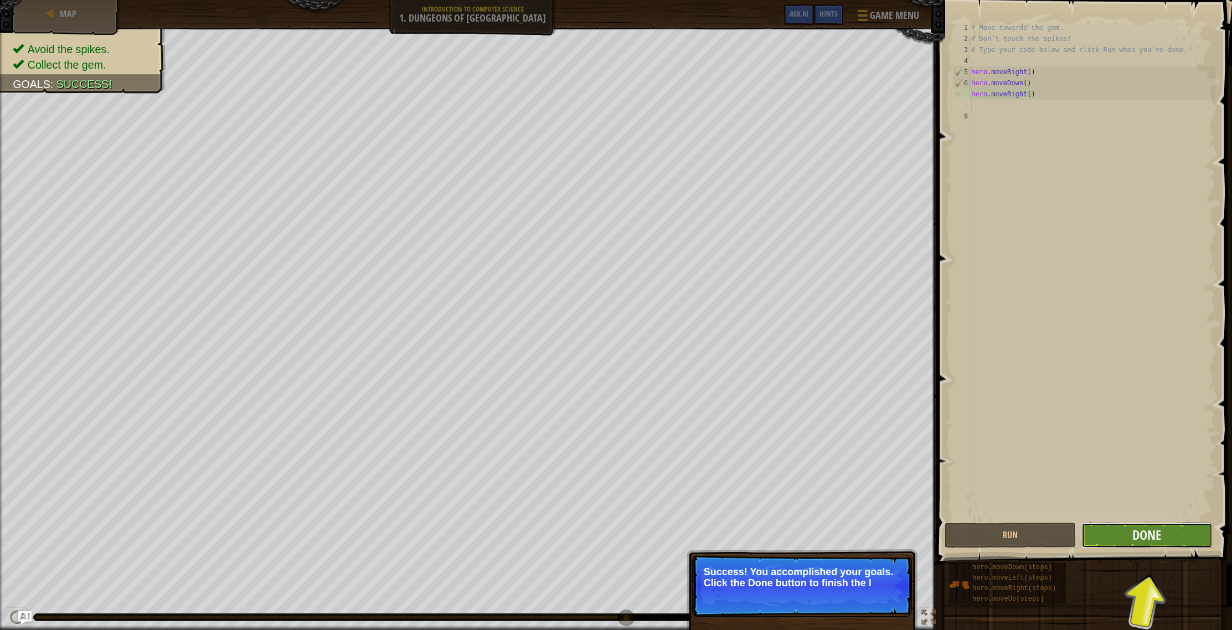
click at [1169, 532] on button "Done" at bounding box center [1146, 535] width 131 height 25
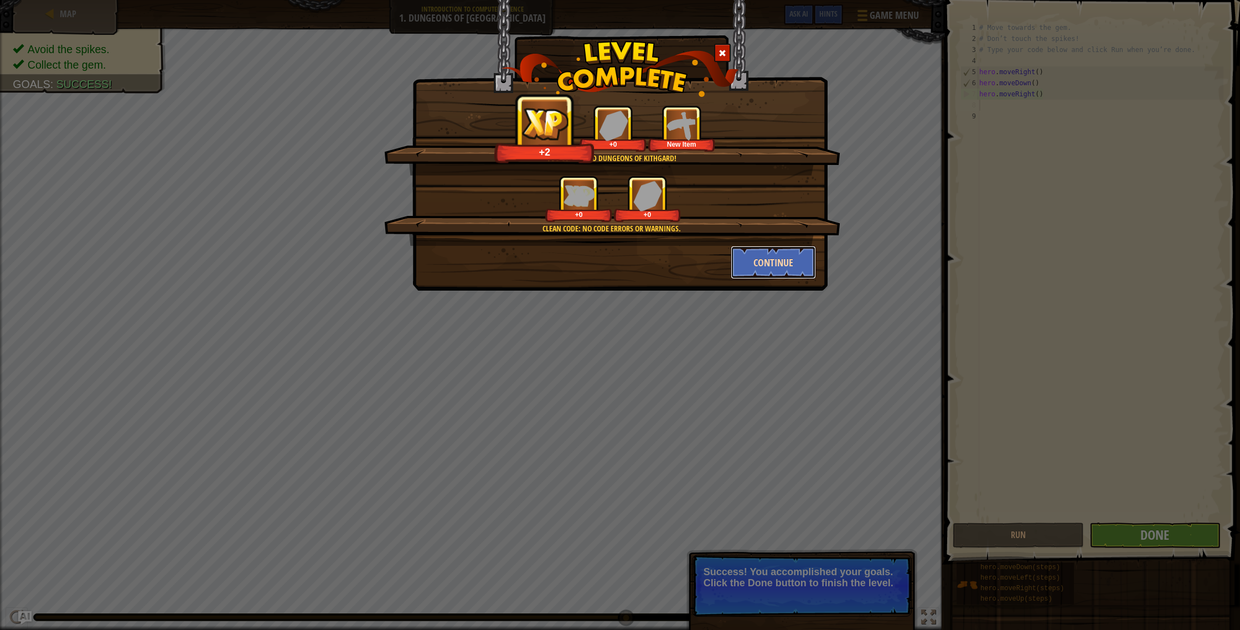
click at [790, 274] on button "Continue" at bounding box center [774, 262] width 86 height 33
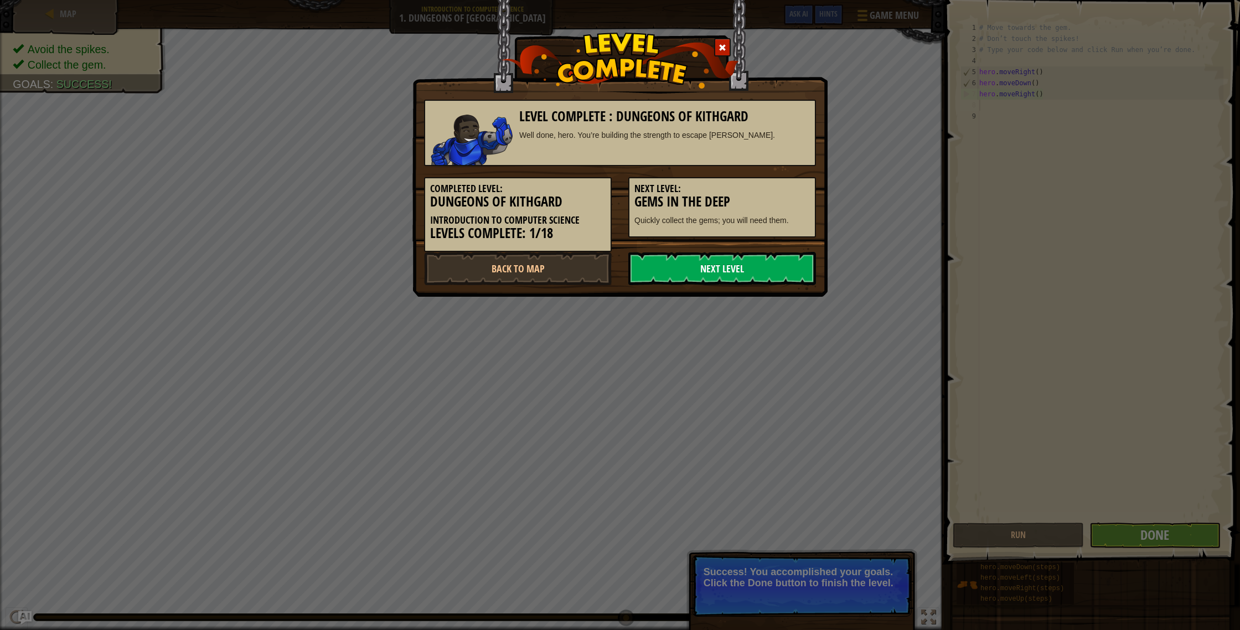
click at [774, 282] on link "Next Level" at bounding box center [722, 268] width 188 height 33
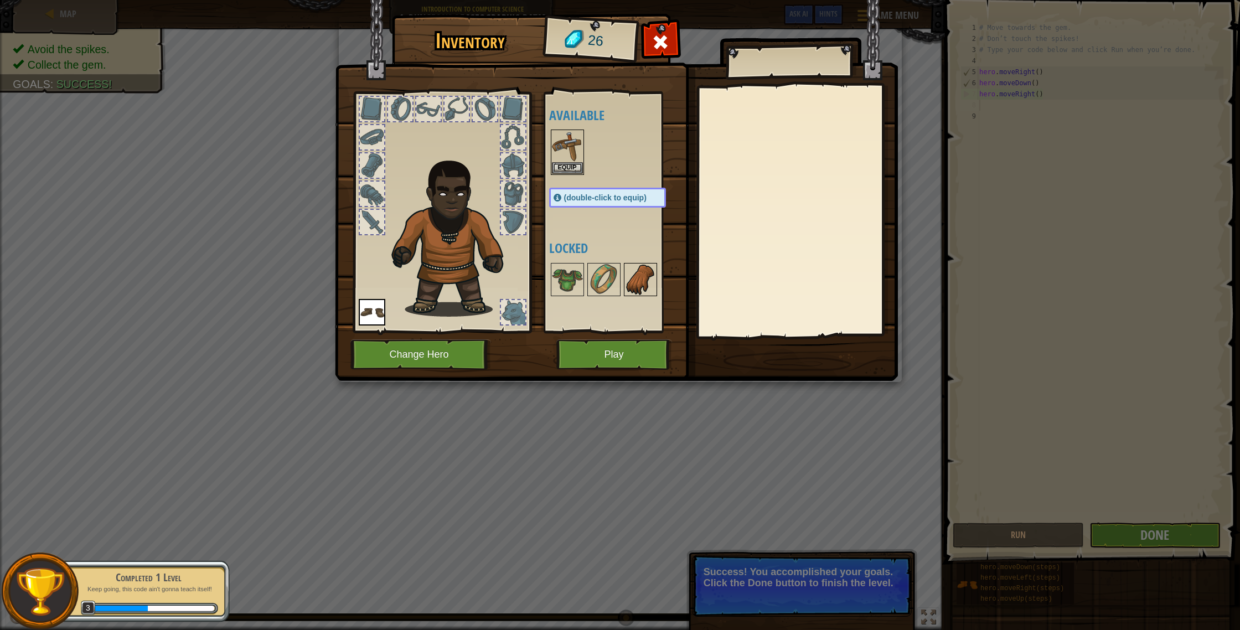
click at [637, 291] on img at bounding box center [640, 279] width 31 height 31
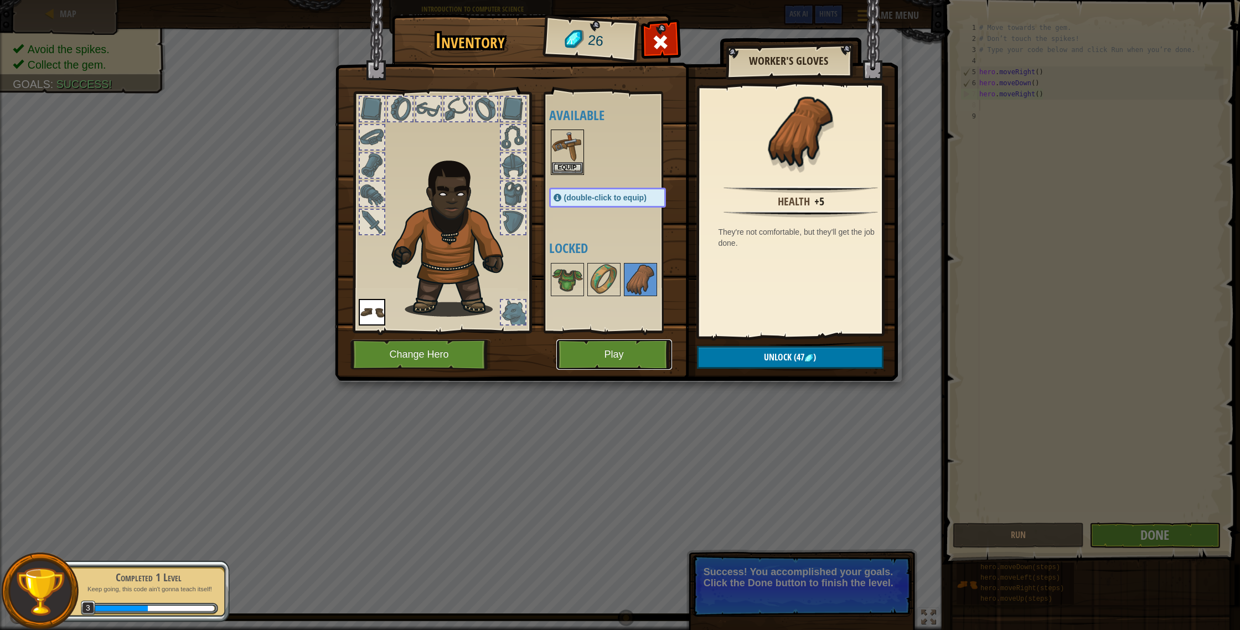
click at [649, 347] on button "Play" at bounding box center [614, 354] width 116 height 30
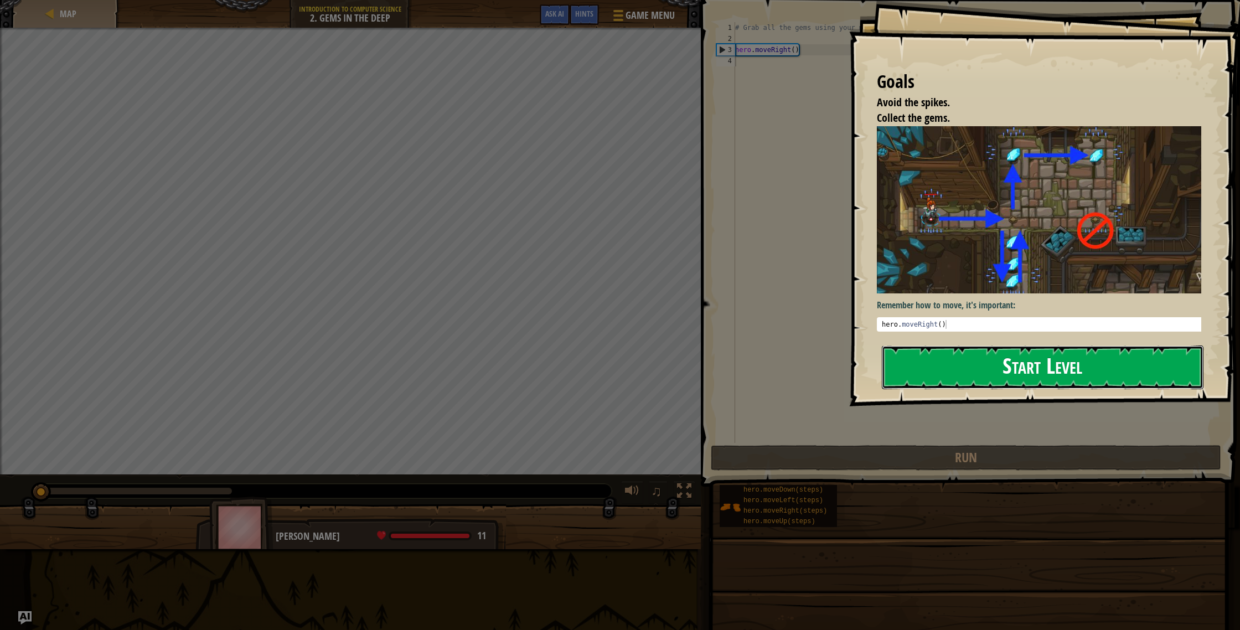
click at [1005, 367] on button "Start Level" at bounding box center [1043, 367] width 322 height 44
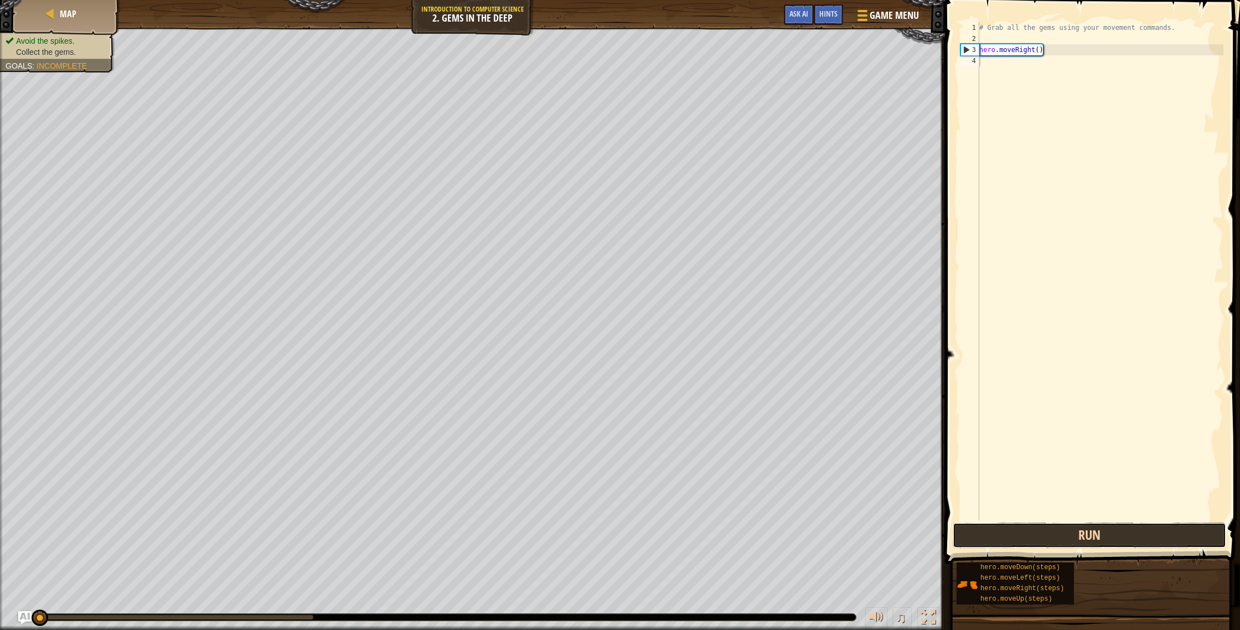
click at [1107, 542] on button "Run" at bounding box center [1090, 535] width 274 height 25
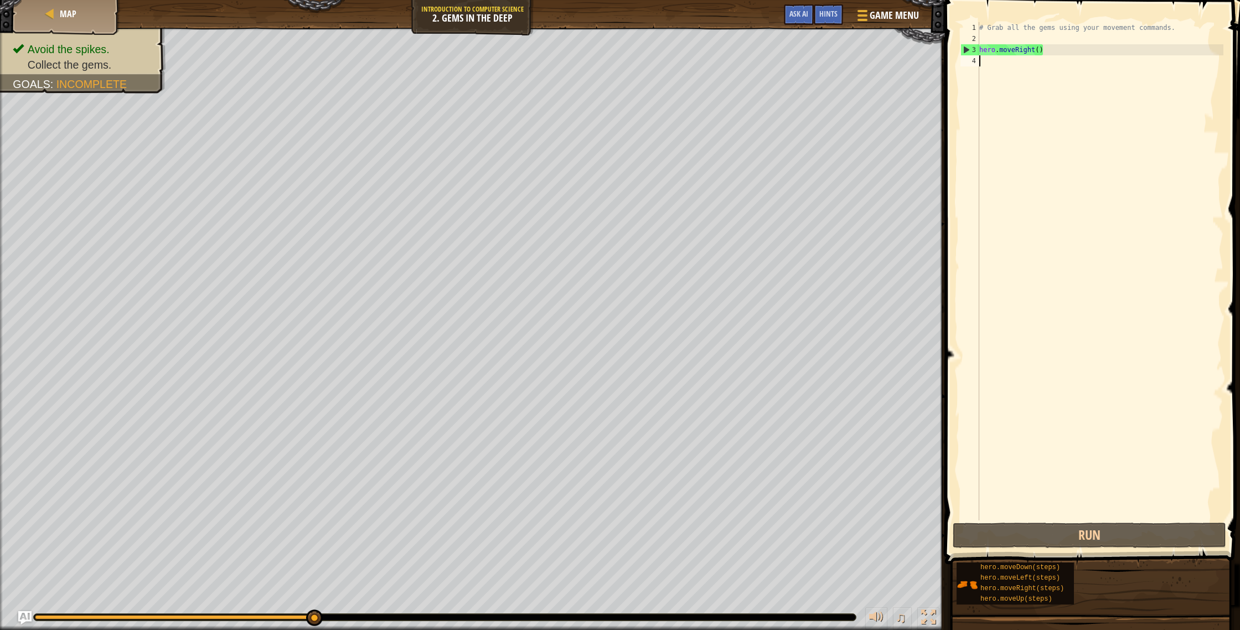
type textarea "b"
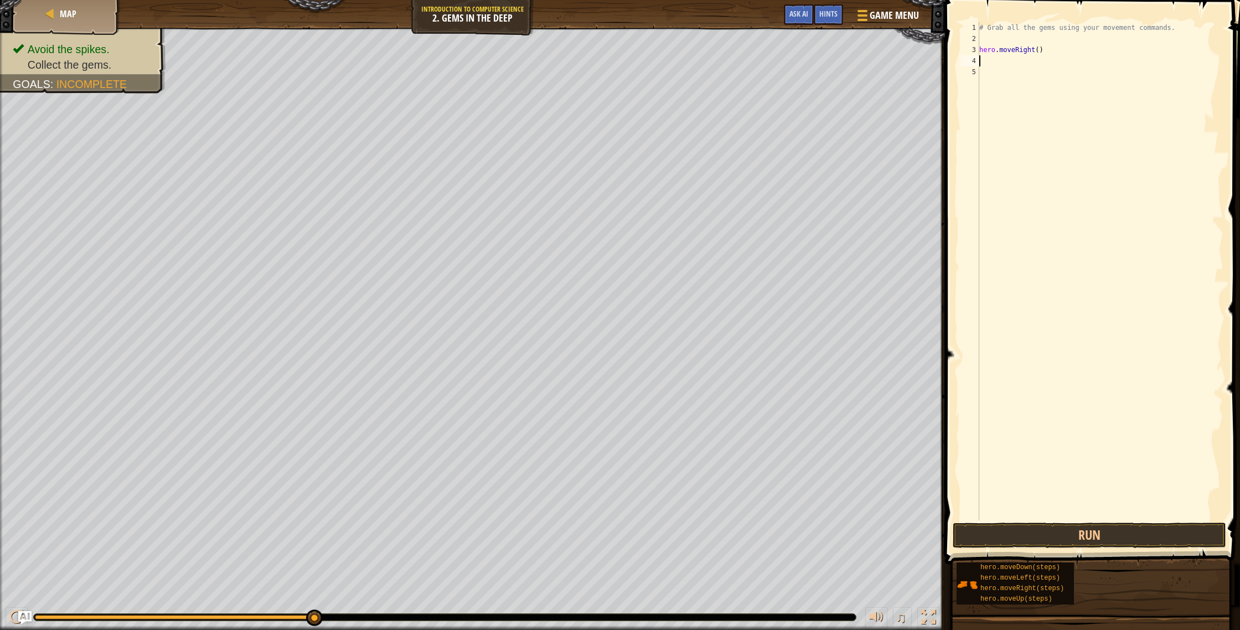
type textarea "m"
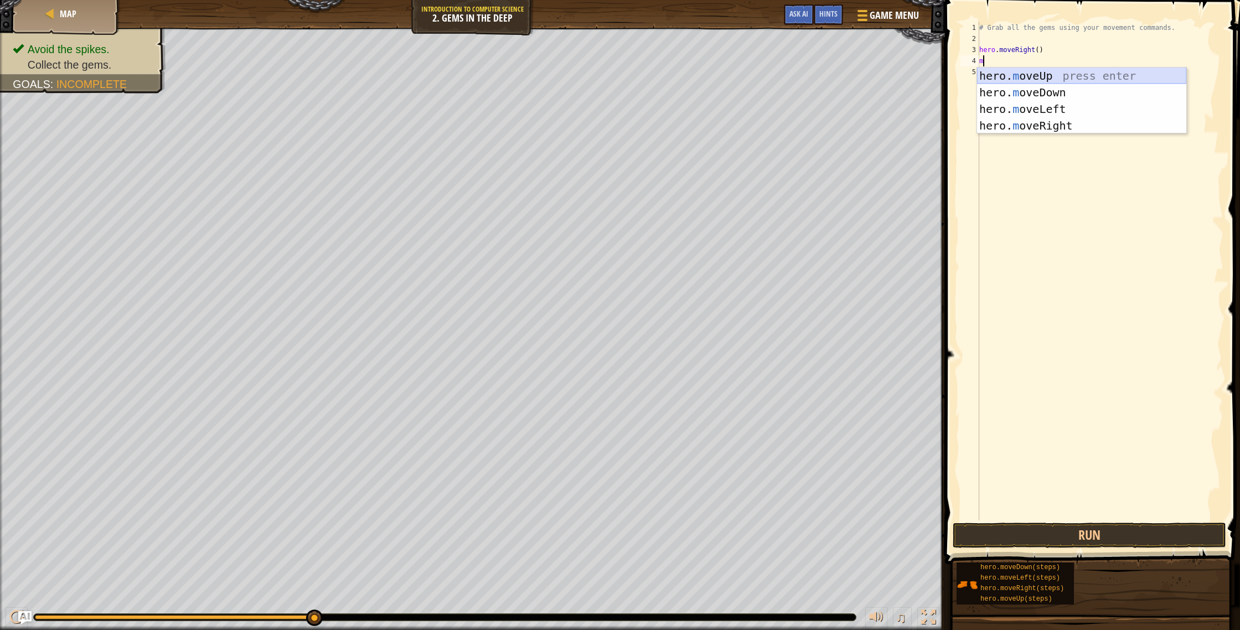
click at [1051, 79] on div "hero. m oveUp press enter hero. m oveDown press enter hero. m oveLeft press ent…" at bounding box center [1081, 118] width 209 height 100
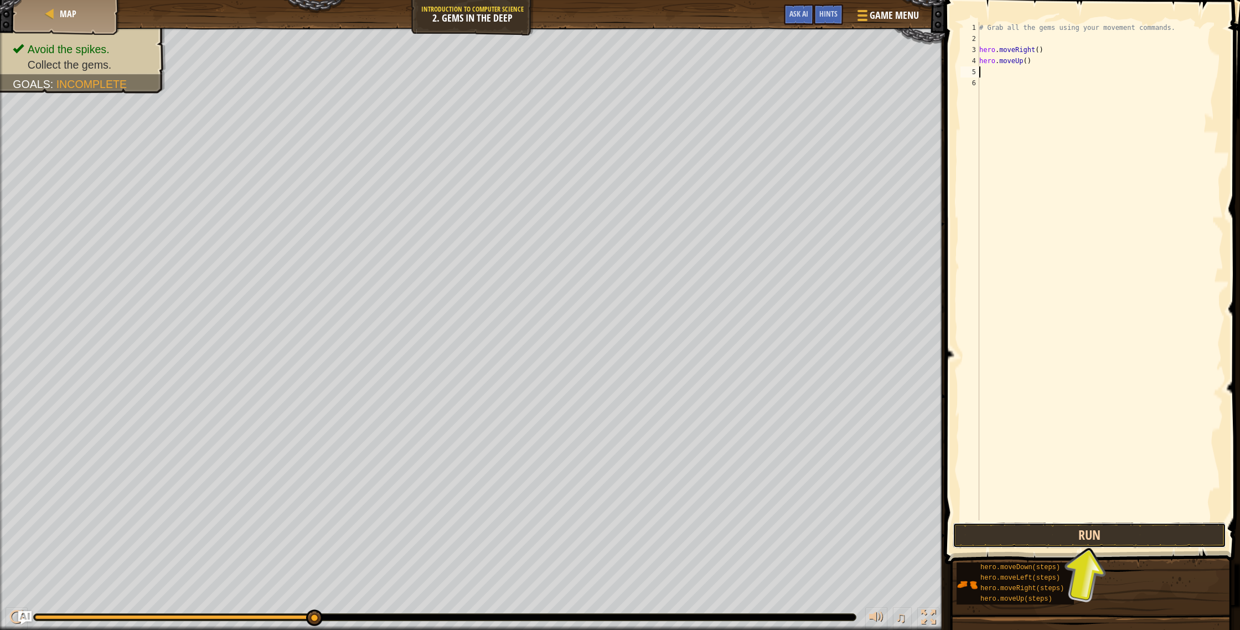
click at [1079, 537] on button "Run" at bounding box center [1090, 535] width 274 height 25
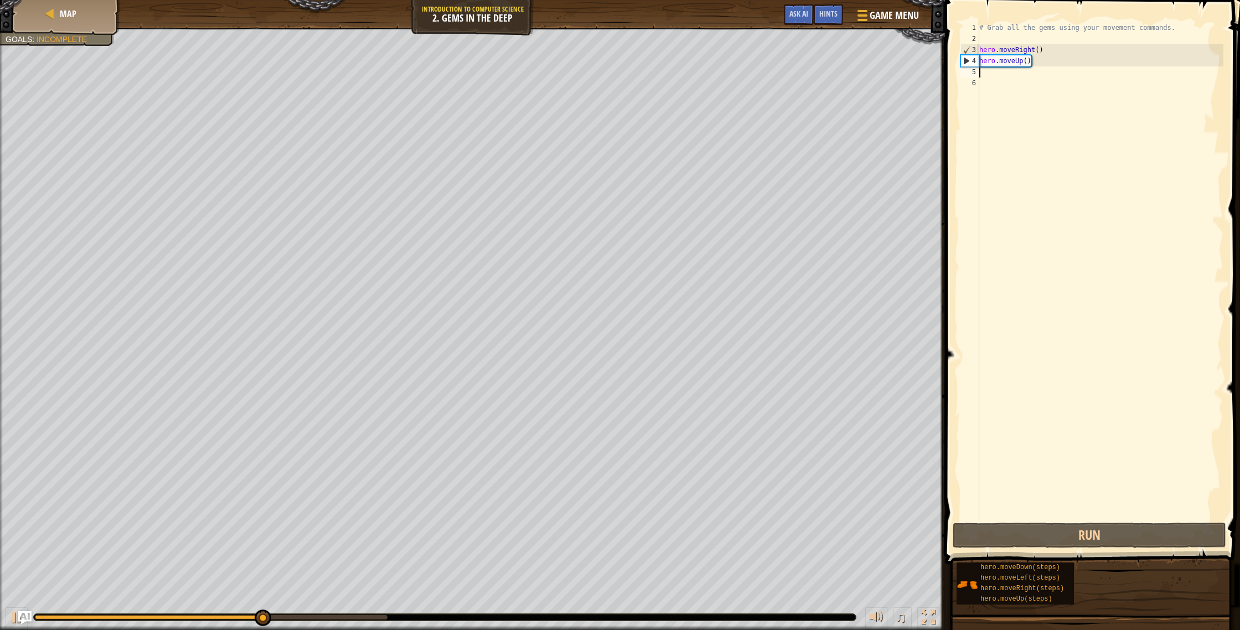
type textarea "m"
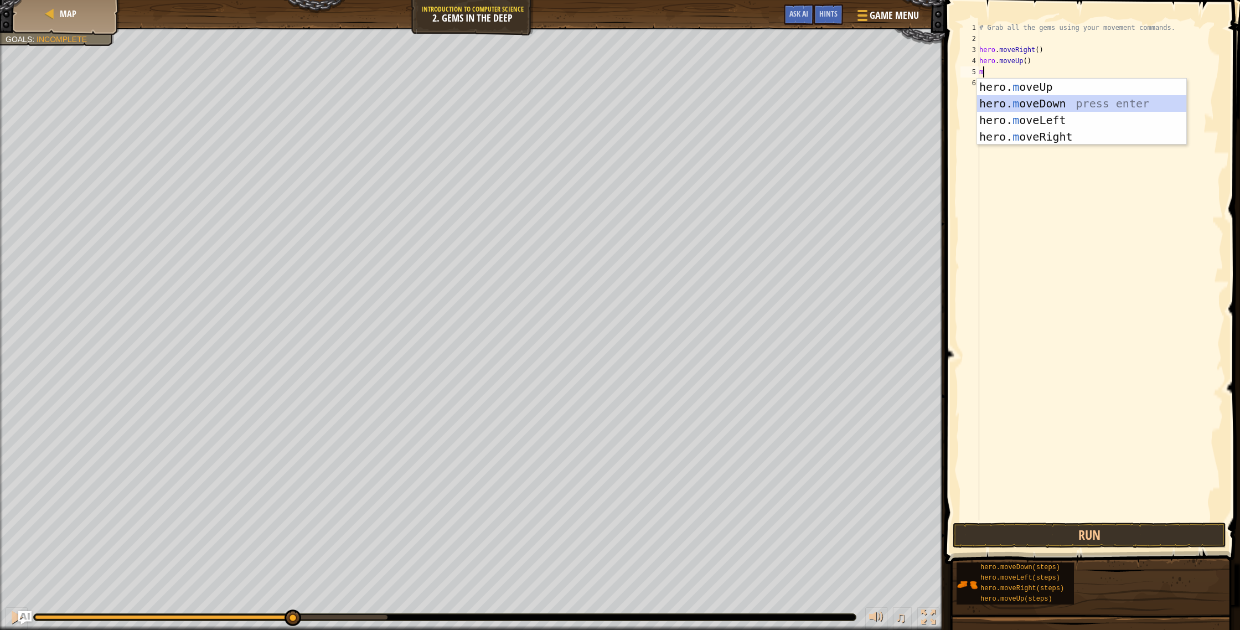
click at [1038, 106] on div "hero. m oveUp press enter hero. m oveDown press enter hero. m oveLeft press ent…" at bounding box center [1081, 129] width 209 height 100
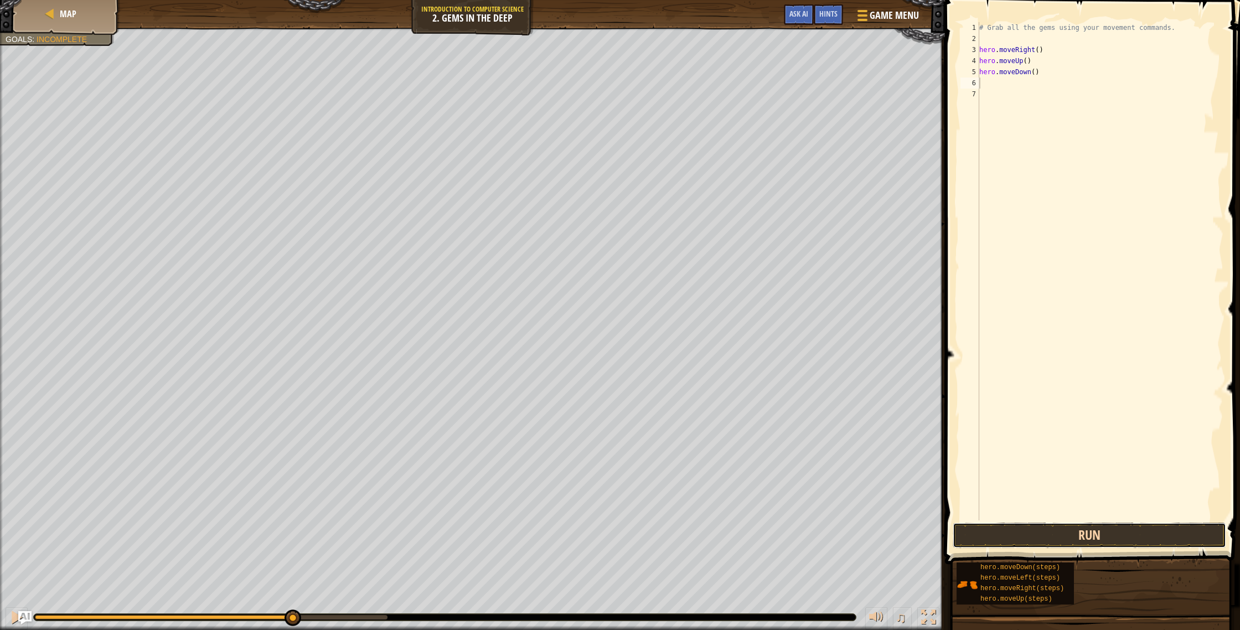
click at [1114, 537] on button "Run" at bounding box center [1090, 535] width 274 height 25
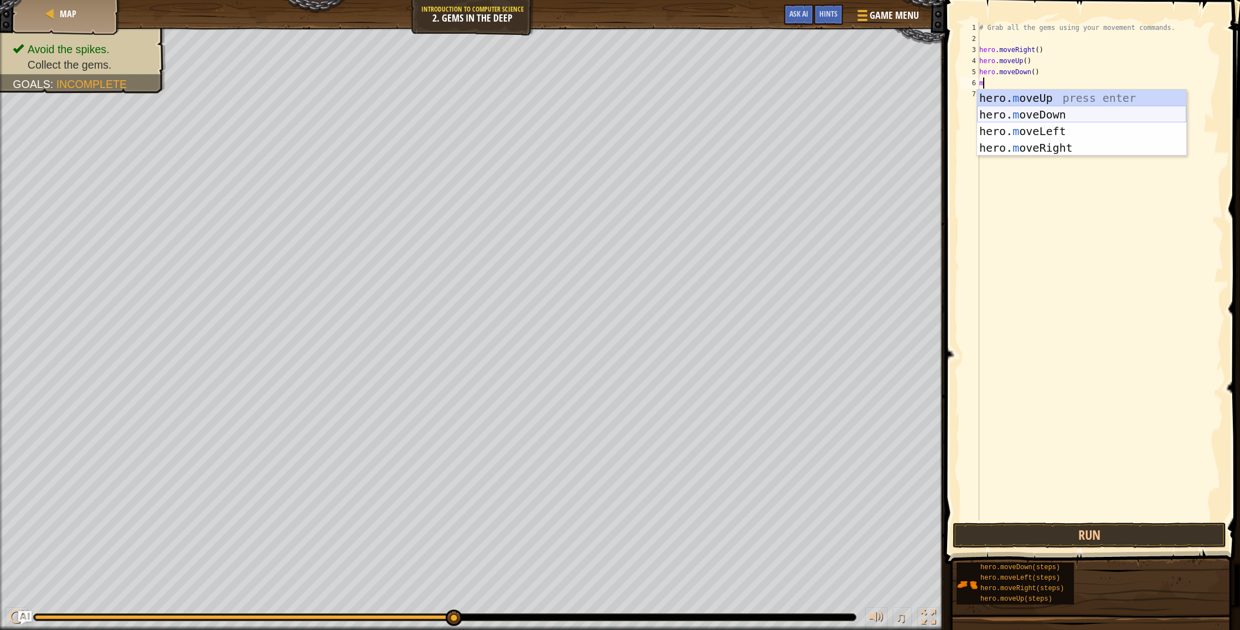
type textarea "m"
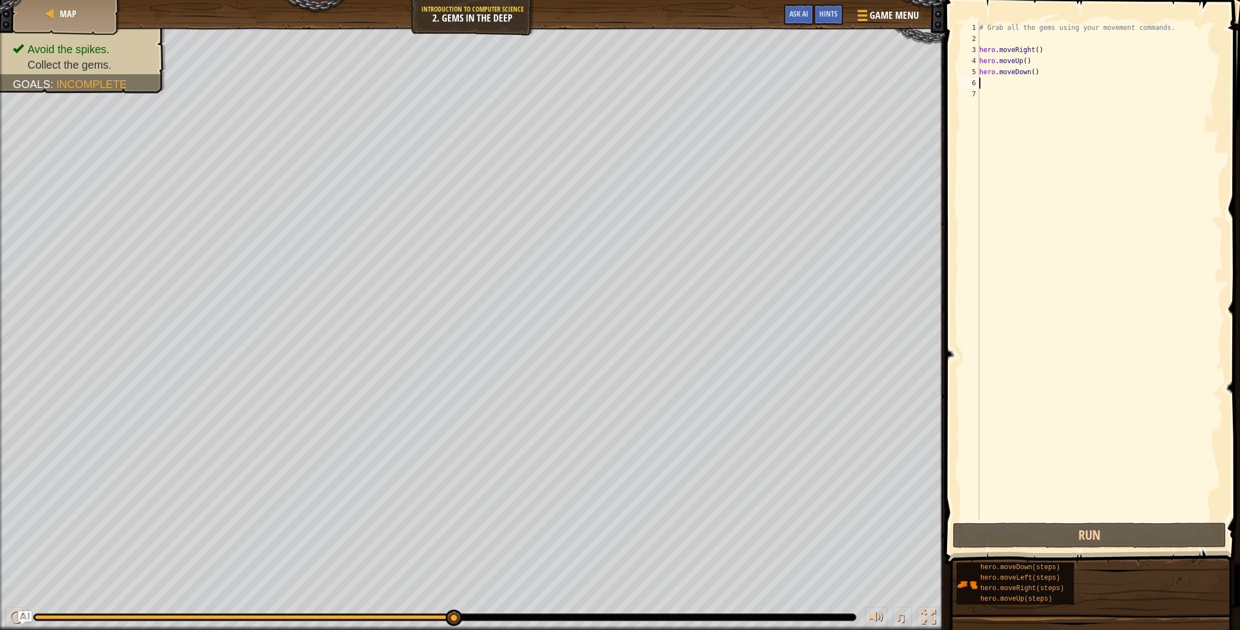
type textarea "m"
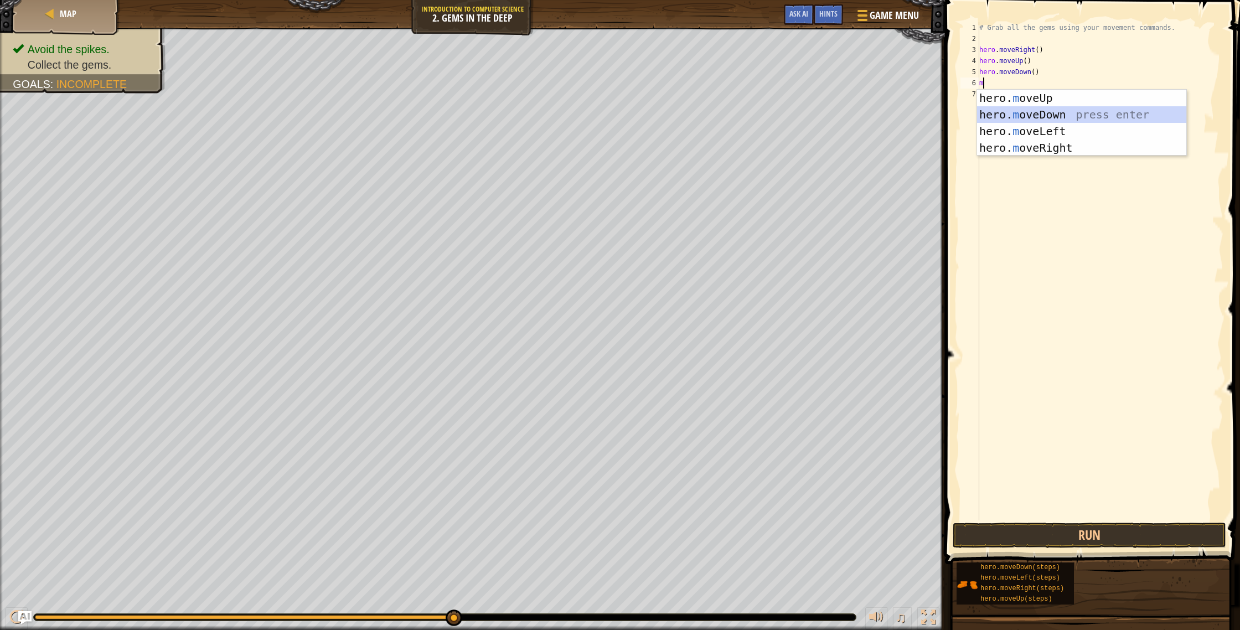
click at [1081, 117] on div "hero. m oveUp press enter hero. m oveDown press enter hero. m oveLeft press ent…" at bounding box center [1081, 140] width 209 height 100
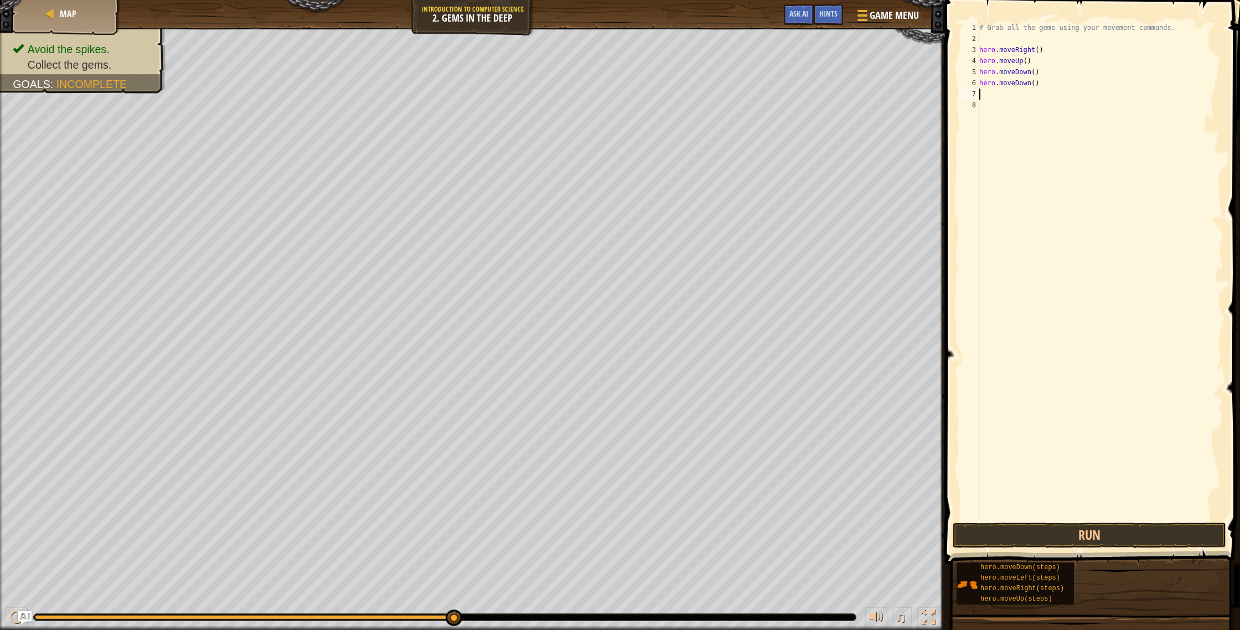
click at [1036, 84] on div "# Grab all the gems using your movement commands. hero . moveRight ( ) hero . m…" at bounding box center [1100, 282] width 246 height 520
type textarea "hero.moveDown(3)"
click at [1164, 531] on button "Run" at bounding box center [1090, 535] width 274 height 25
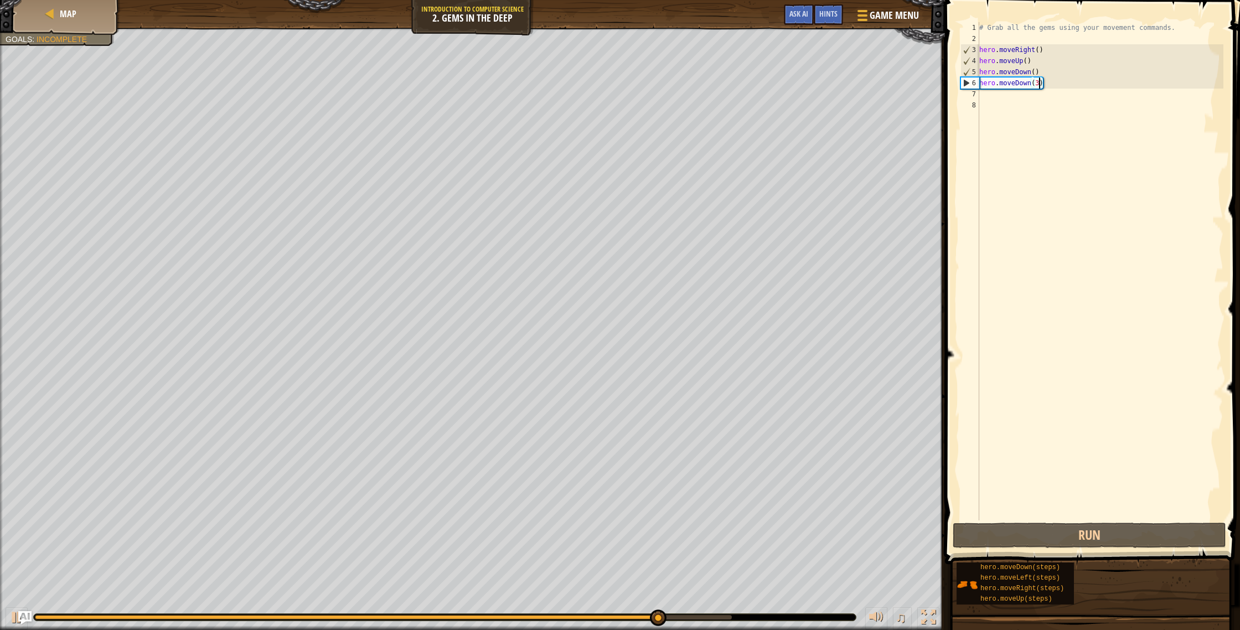
click at [993, 100] on div "# Grab all the gems using your movement commands. hero . moveRight ( ) hero . m…" at bounding box center [1100, 282] width 246 height 520
click at [987, 97] on div "# Grab all the gems using your movement commands. hero . moveRight ( ) hero . m…" at bounding box center [1100, 282] width 246 height 520
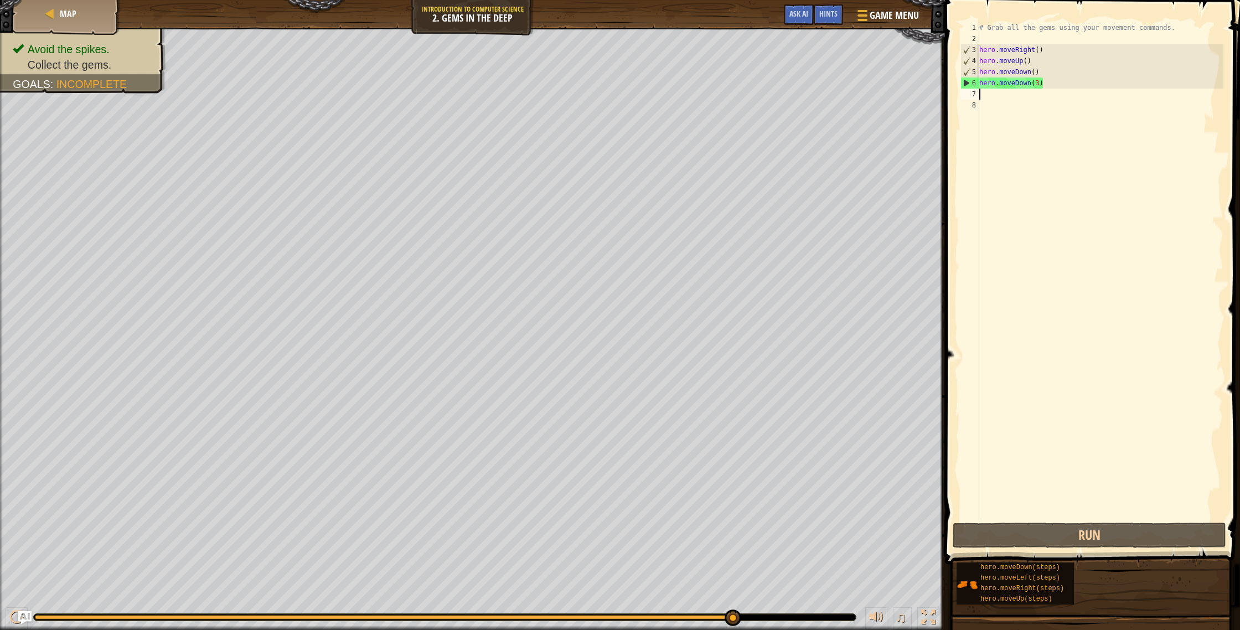
type textarea "m"
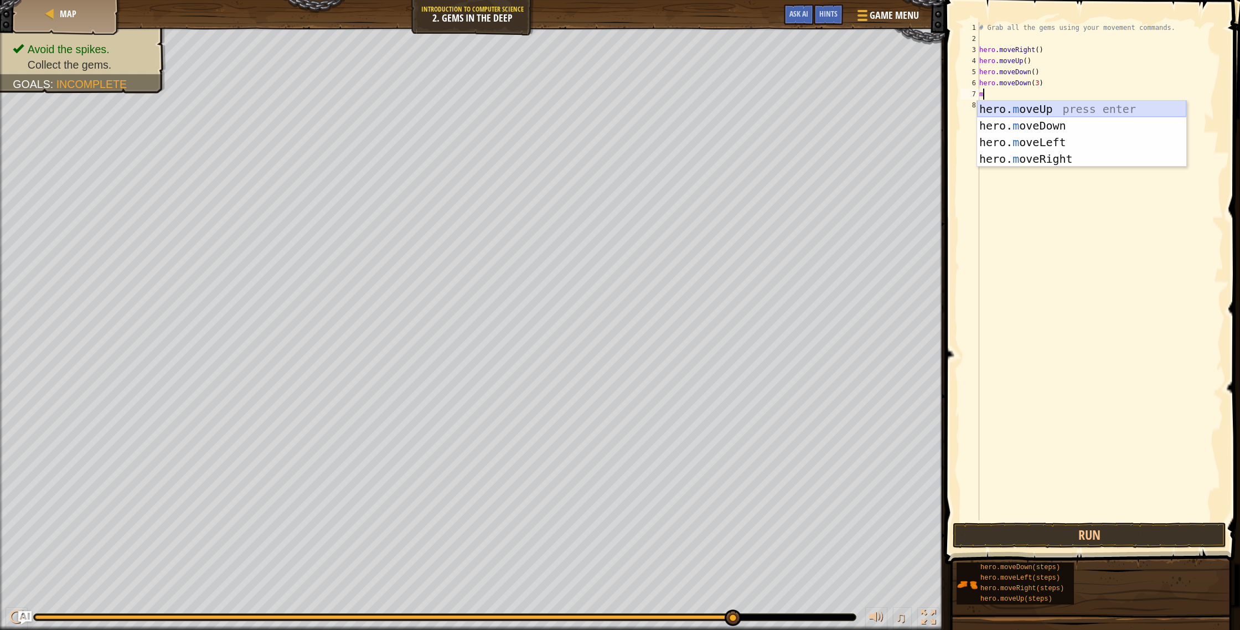
click at [1033, 111] on div "hero. m oveUp press enter hero. m oveDown press enter hero. m oveLeft press ent…" at bounding box center [1081, 151] width 209 height 100
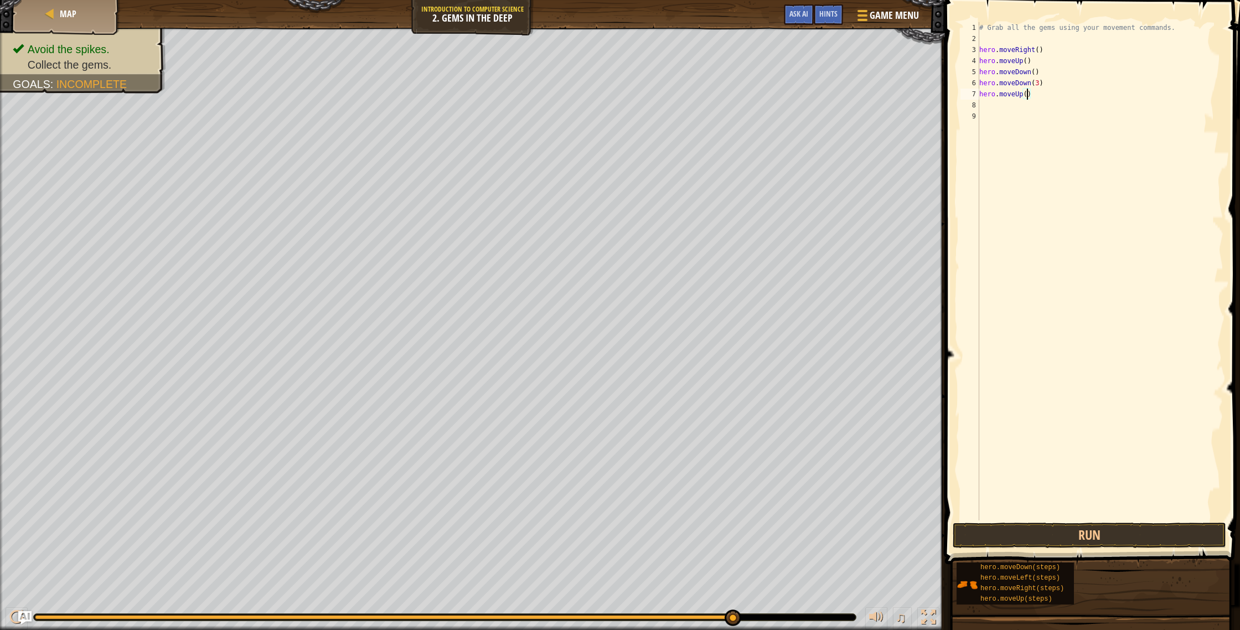
click at [1028, 96] on div "# Grab all the gems using your movement commands. hero . moveRight ( ) hero . m…" at bounding box center [1100, 282] width 246 height 520
type textarea "hero.moveUp(3)"
click at [989, 107] on div "# Grab all the gems using your movement commands. hero . moveRight ( ) hero . m…" at bounding box center [1100, 282] width 246 height 520
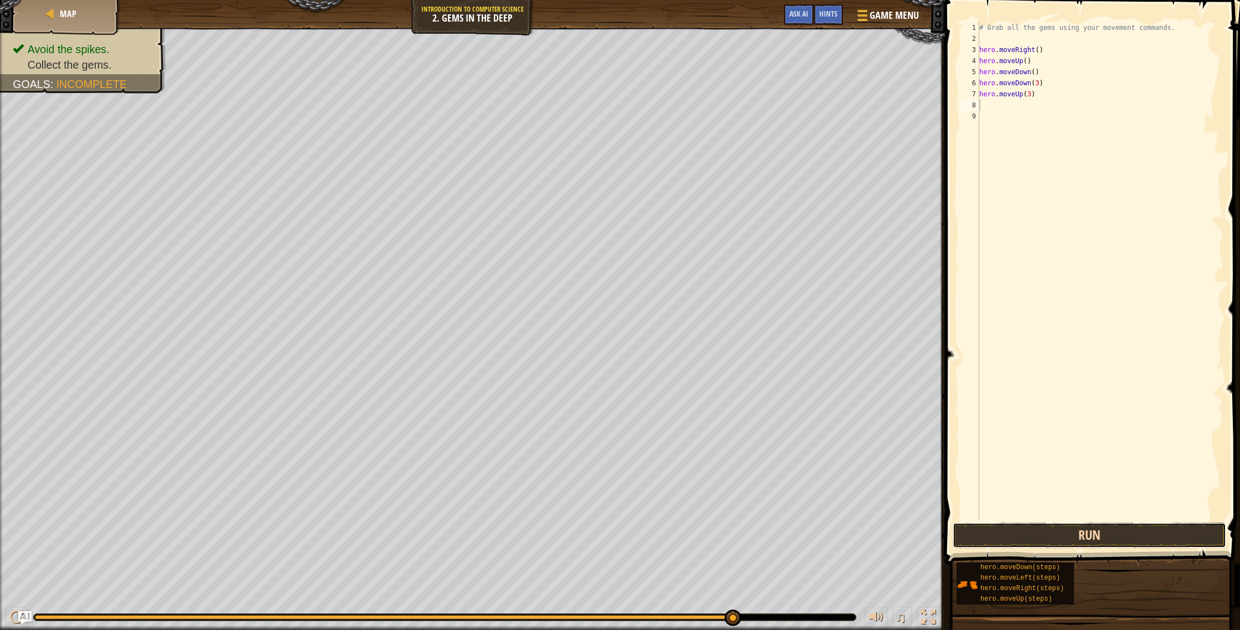
click at [1116, 527] on button "Run" at bounding box center [1090, 535] width 274 height 25
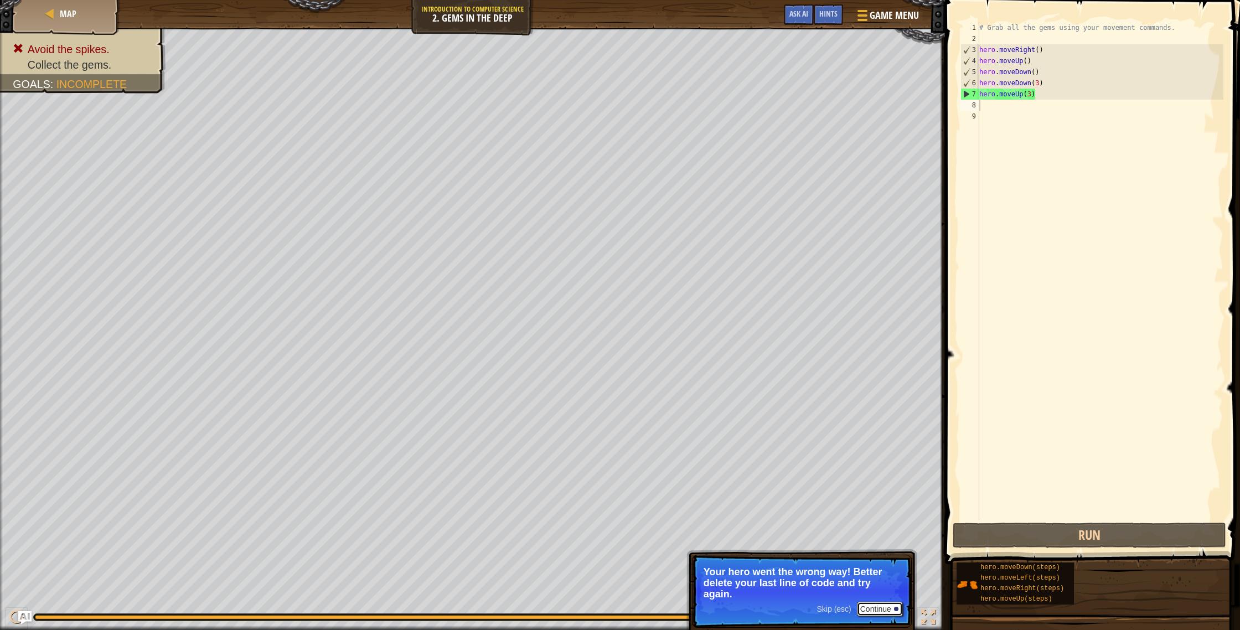
click at [874, 610] on button "Continue" at bounding box center [880, 609] width 46 height 14
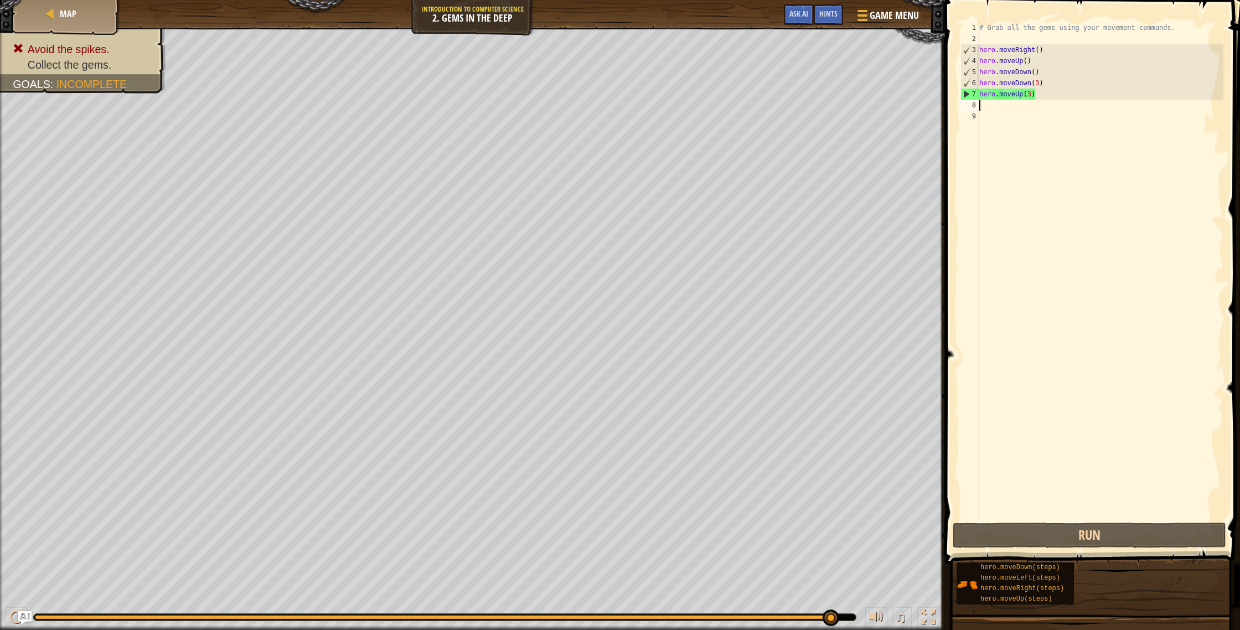
type textarea "g"
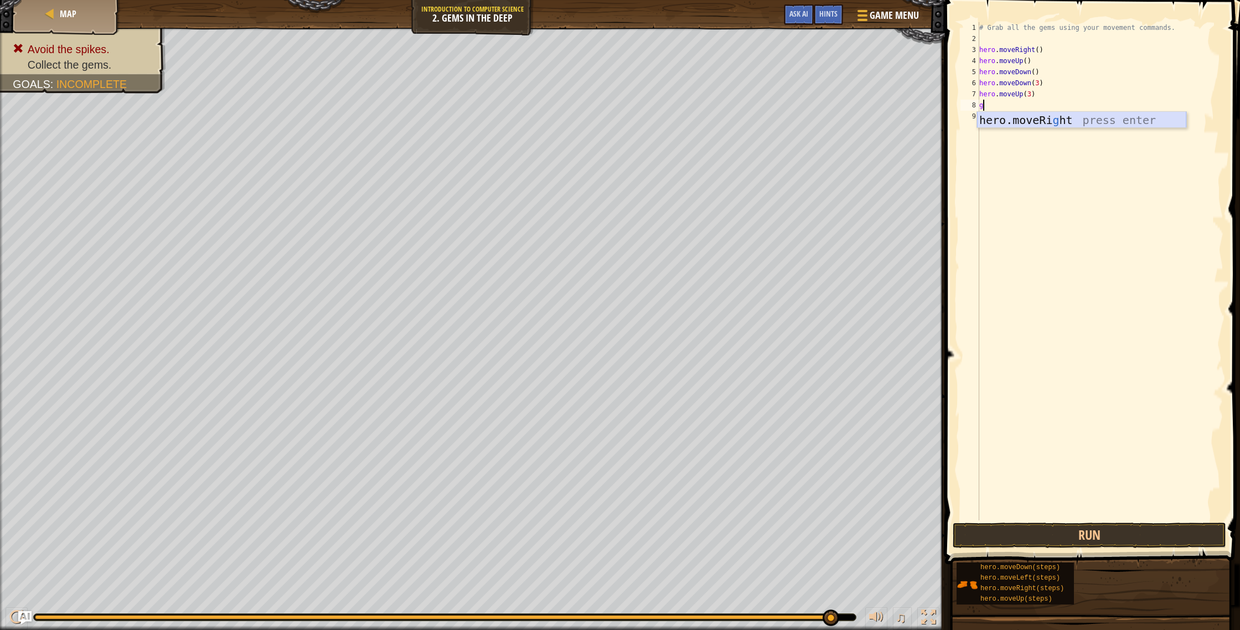
click at [1050, 123] on div "hero.moveRi g ht press enter" at bounding box center [1081, 137] width 209 height 50
click at [1123, 533] on button "Run" at bounding box center [1090, 535] width 274 height 25
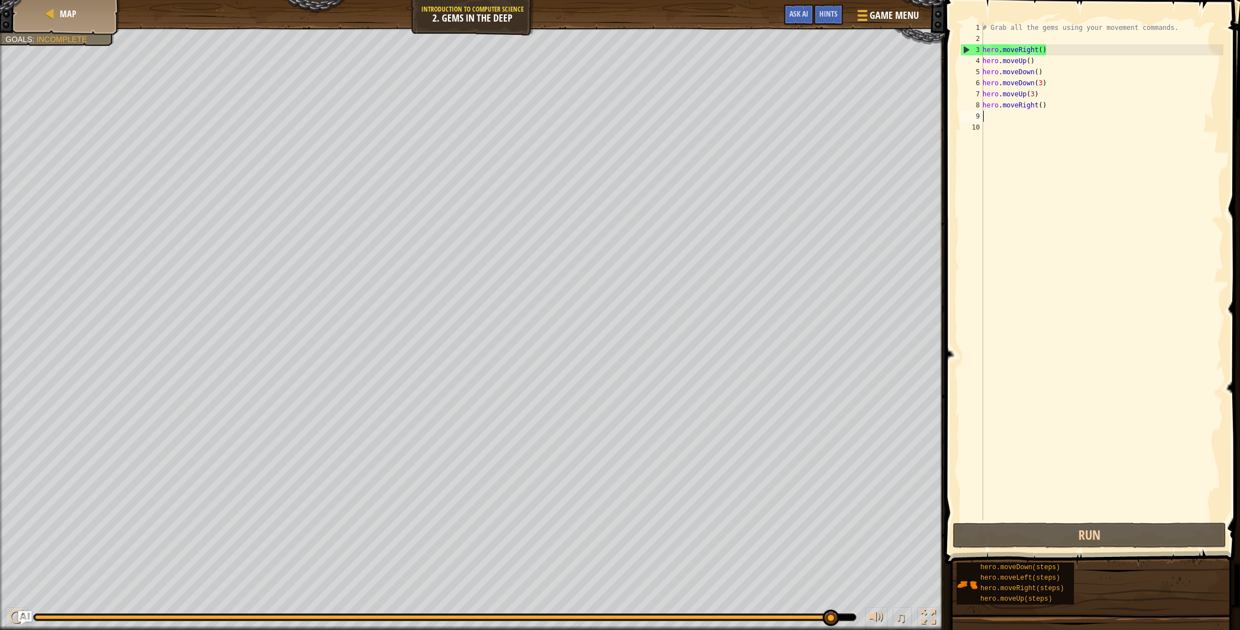
click at [82, 42] on div "Avoid the spikes. Collect the gems. Goals : Incomplete" at bounding box center [50, 20] width 127 height 52
click at [990, 117] on div "# Grab all the gems using your movement commands. hero . moveRight ( ) hero . m…" at bounding box center [1102, 282] width 243 height 520
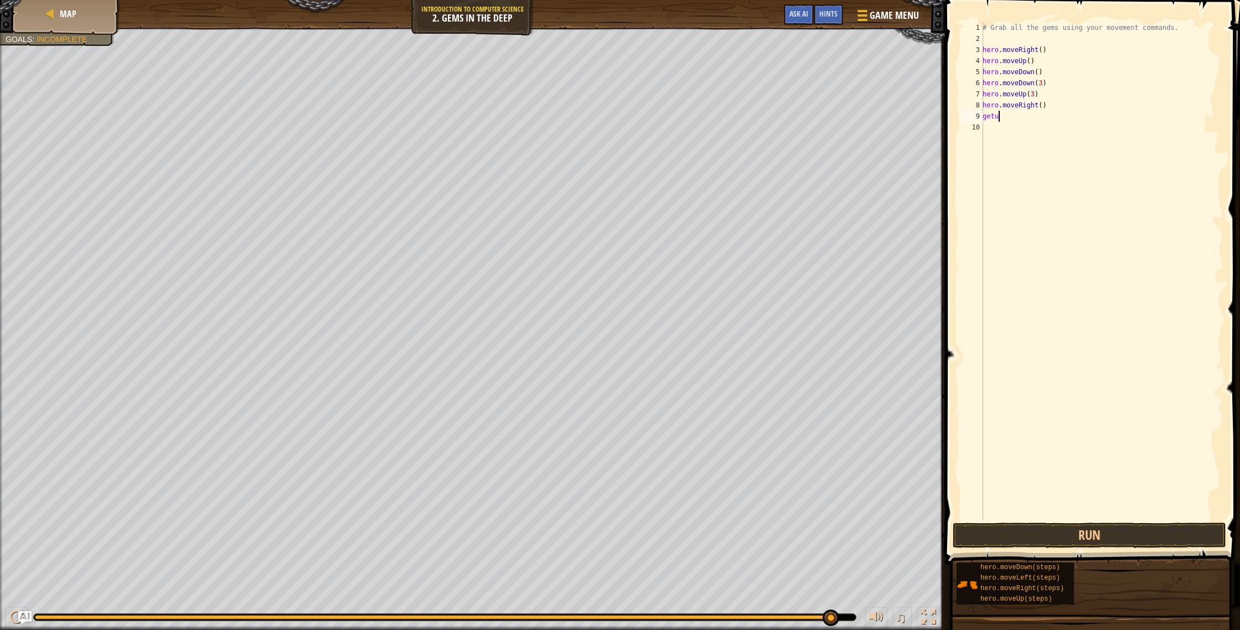
scroll to position [5, 1]
type textarea "getup"
click at [1066, 543] on button "Run" at bounding box center [1090, 535] width 274 height 25
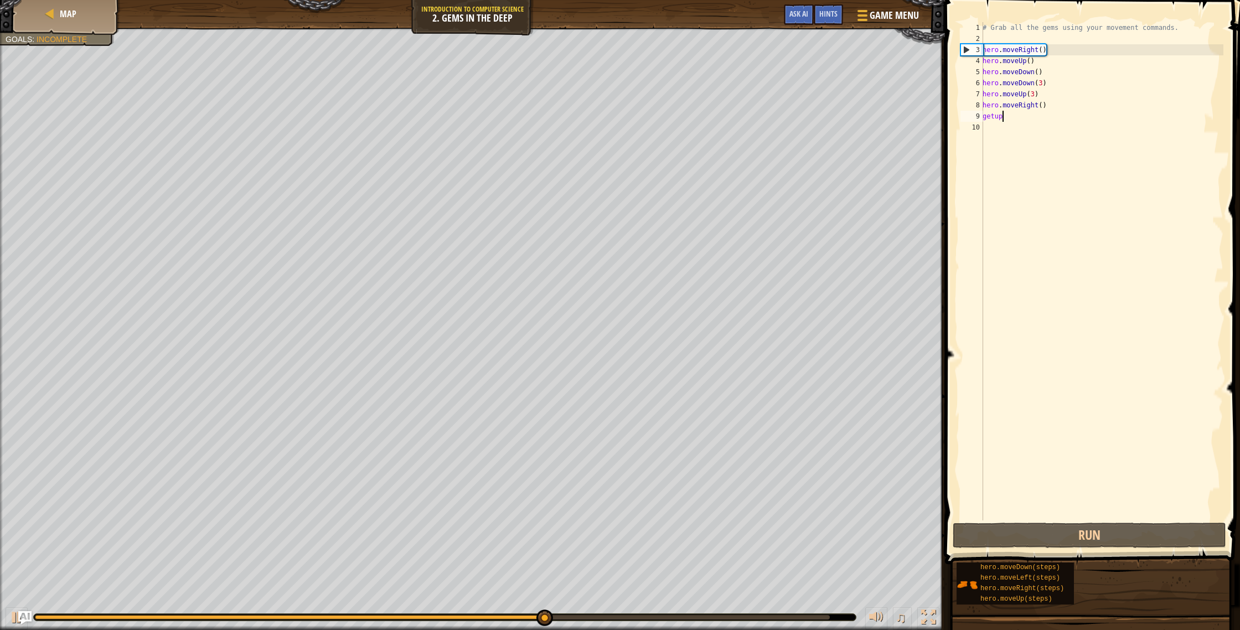
scroll to position [5, 0]
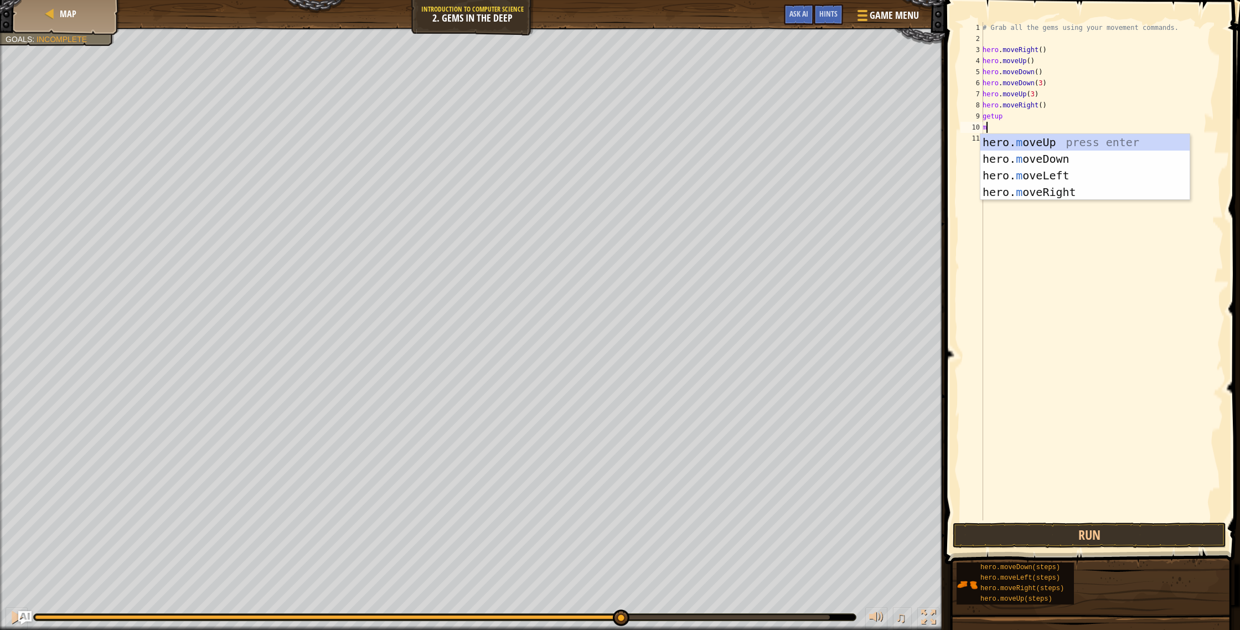
click at [991, 131] on div "# Grab all the gems using your movement commands. hero . moveRight ( ) hero . m…" at bounding box center [1102, 282] width 243 height 520
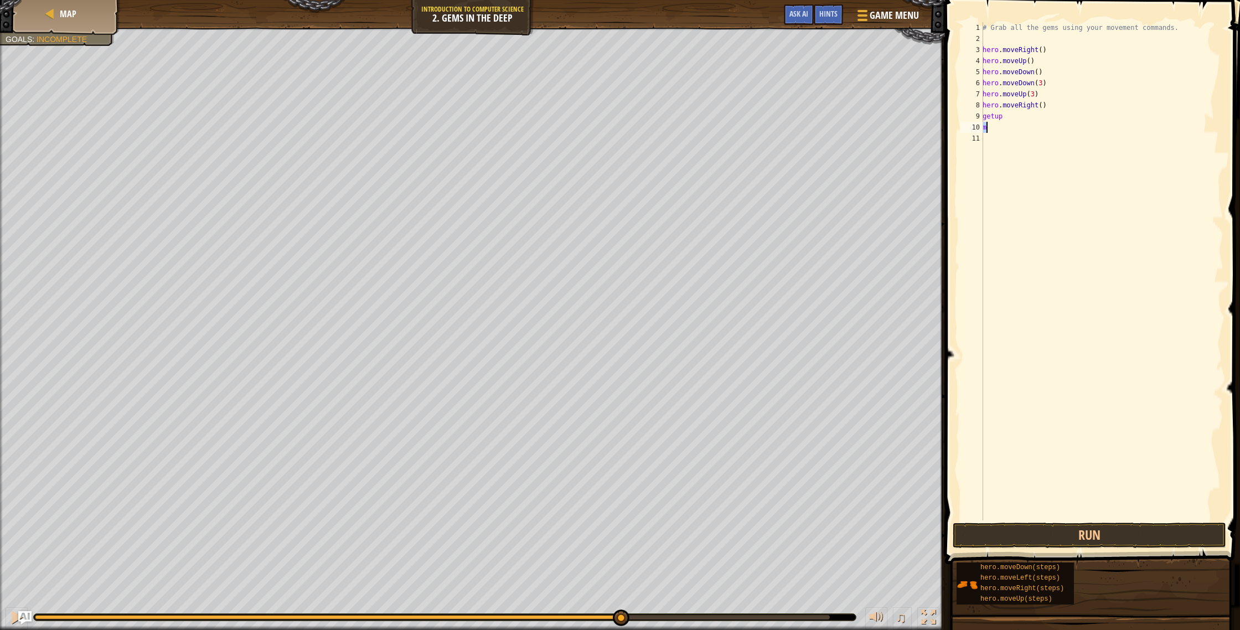
click at [987, 126] on div "# Grab all the gems using your movement commands. hero . moveRight ( ) hero . m…" at bounding box center [1102, 282] width 243 height 520
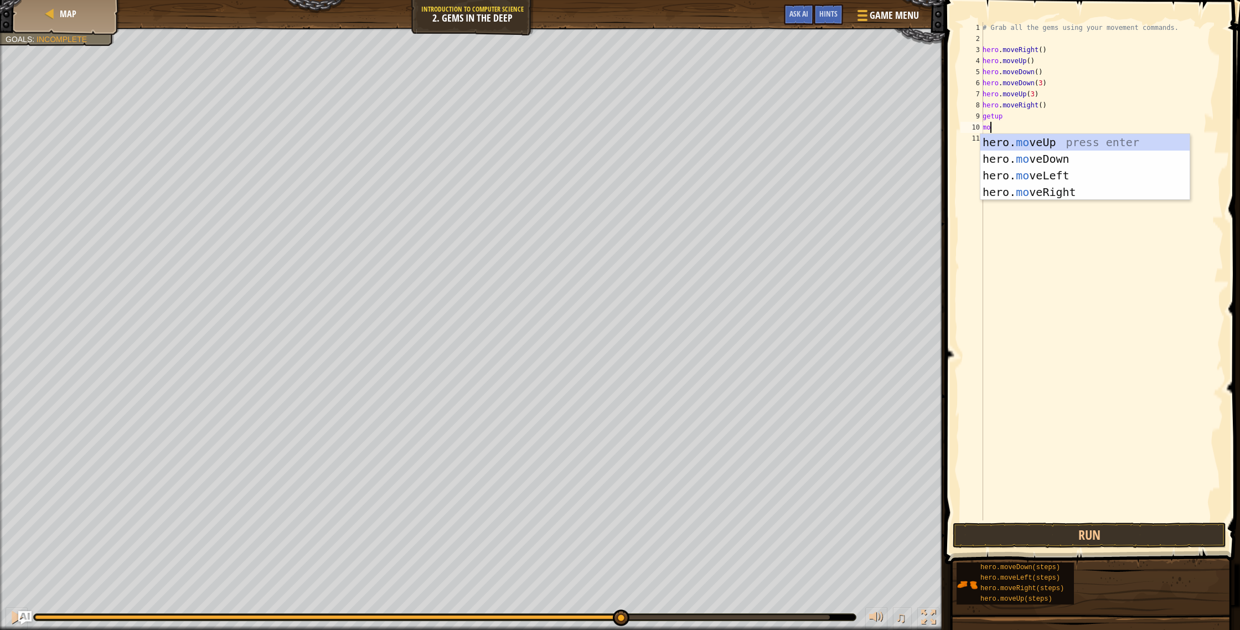
type textarea "mov"
click at [1075, 172] on div "hero. mov eUp press enter hero. mov eDown press enter hero. mov eLeft press ent…" at bounding box center [1085, 184] width 209 height 100
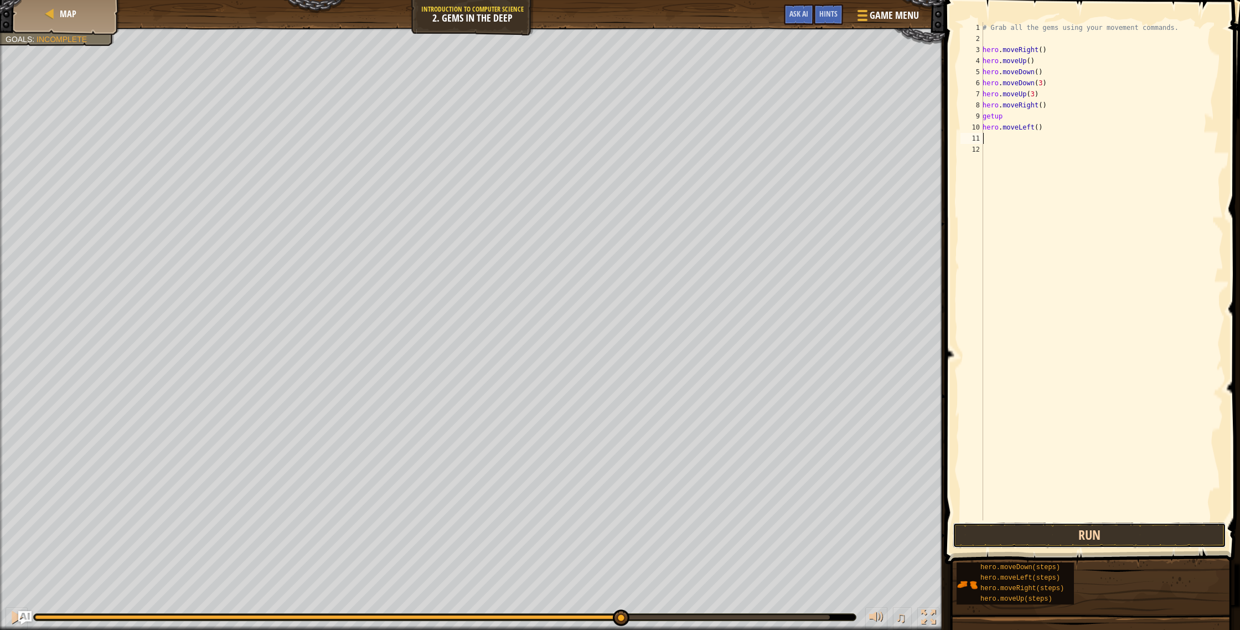
click at [963, 532] on button "Run" at bounding box center [1090, 535] width 274 height 25
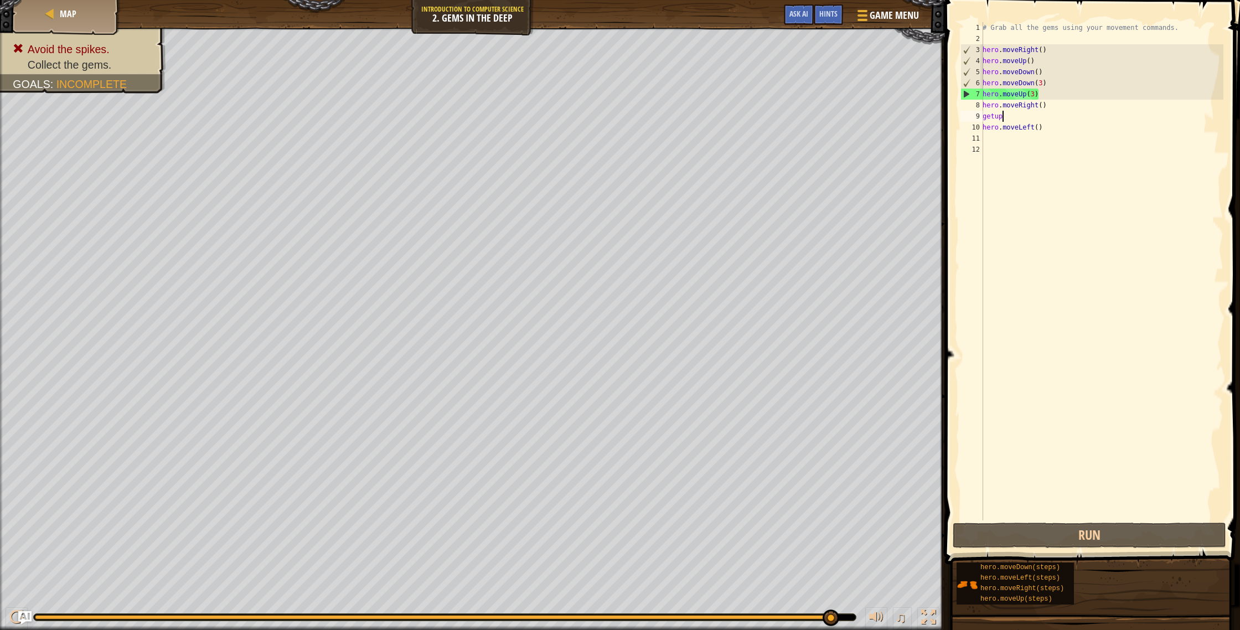
click at [1009, 115] on div "# Grab all the gems using your movement commands. hero . moveRight ( ) hero . m…" at bounding box center [1102, 282] width 243 height 520
click at [981, 106] on div "8" at bounding box center [972, 105] width 23 height 11
click at [978, 102] on div "8" at bounding box center [972, 105] width 23 height 11
click at [997, 107] on div "# Grab all the gems using your movement commands. hero . moveRight ( ) hero . m…" at bounding box center [1102, 282] width 243 height 520
click at [1017, 121] on div "# Grab all the gems using your movement commands. hero . moveRight ( ) hero . m…" at bounding box center [1102, 282] width 243 height 520
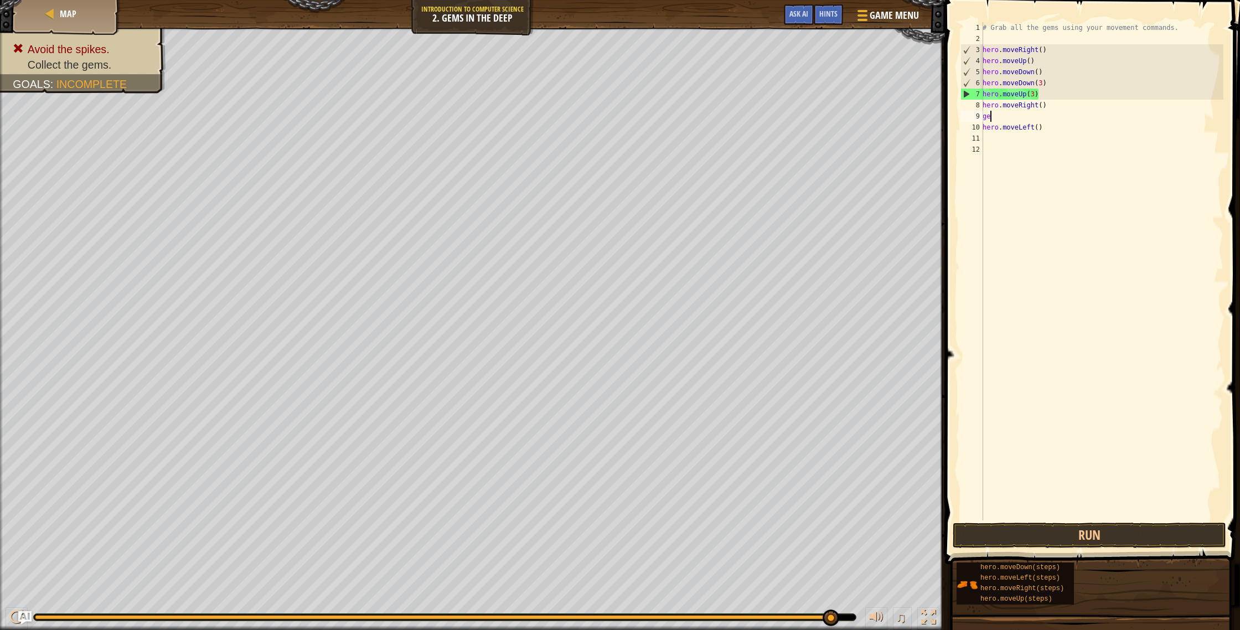
type textarea "g"
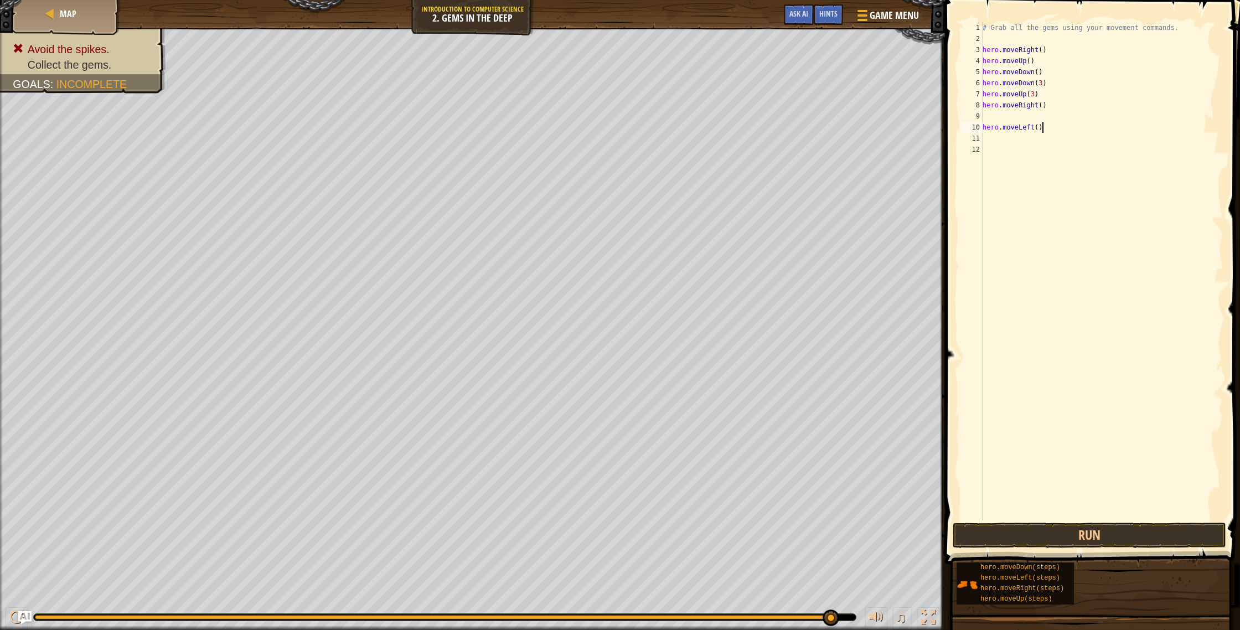
click at [1049, 126] on div "# Grab all the gems using your movement commands. hero . moveRight ( ) hero . m…" at bounding box center [1102, 282] width 243 height 520
type textarea "h"
click at [1036, 93] on div "# Grab all the gems using your movement commands. hero . moveRight ( ) hero . m…" at bounding box center [1102, 282] width 243 height 520
type textarea "hero.moveUp(2)"
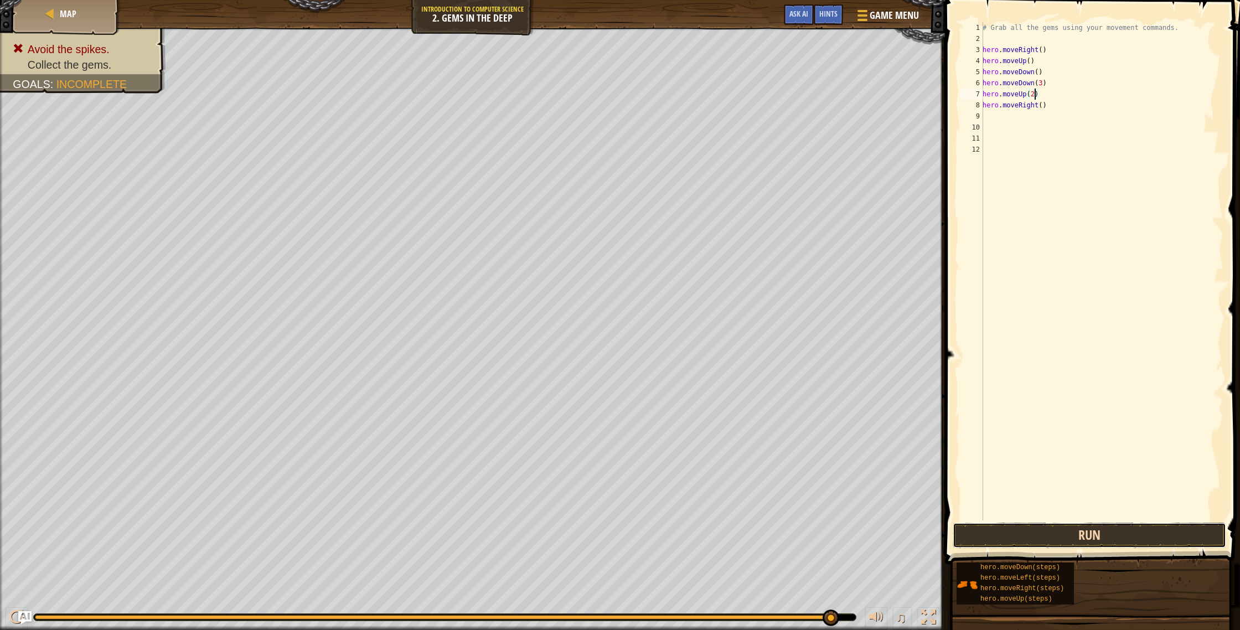
click at [1137, 536] on button "Run" at bounding box center [1090, 535] width 274 height 25
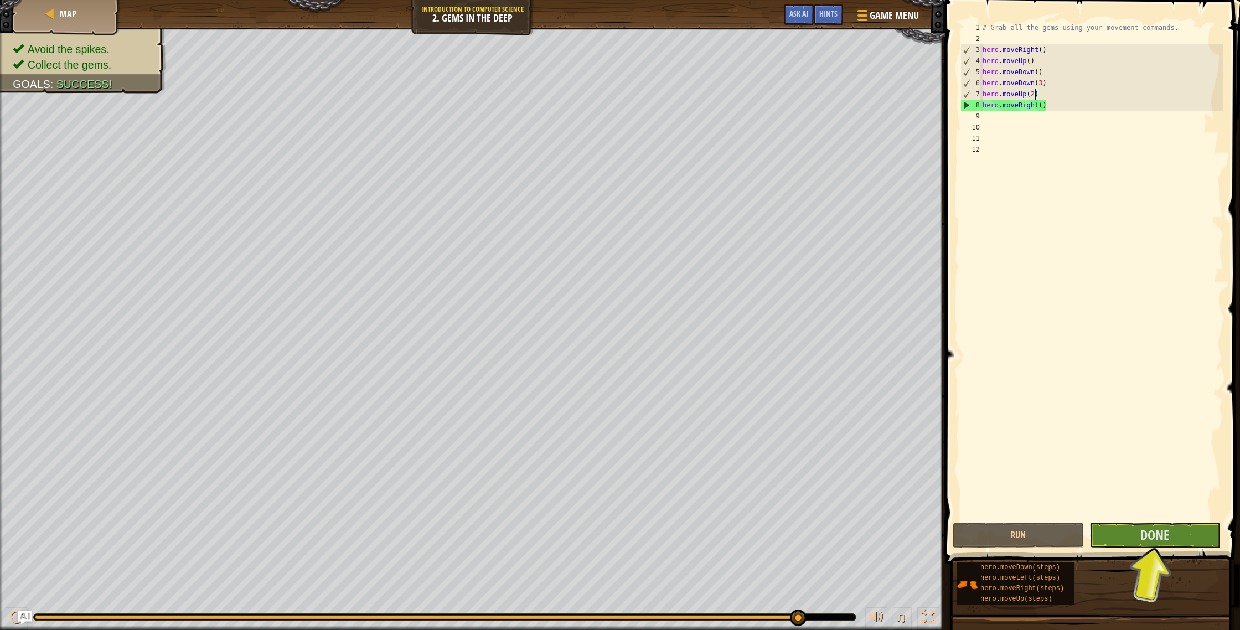
click at [992, 123] on div "# Grab all the gems using your movement commands. hero . moveRight ( ) hero . m…" at bounding box center [1102, 282] width 243 height 520
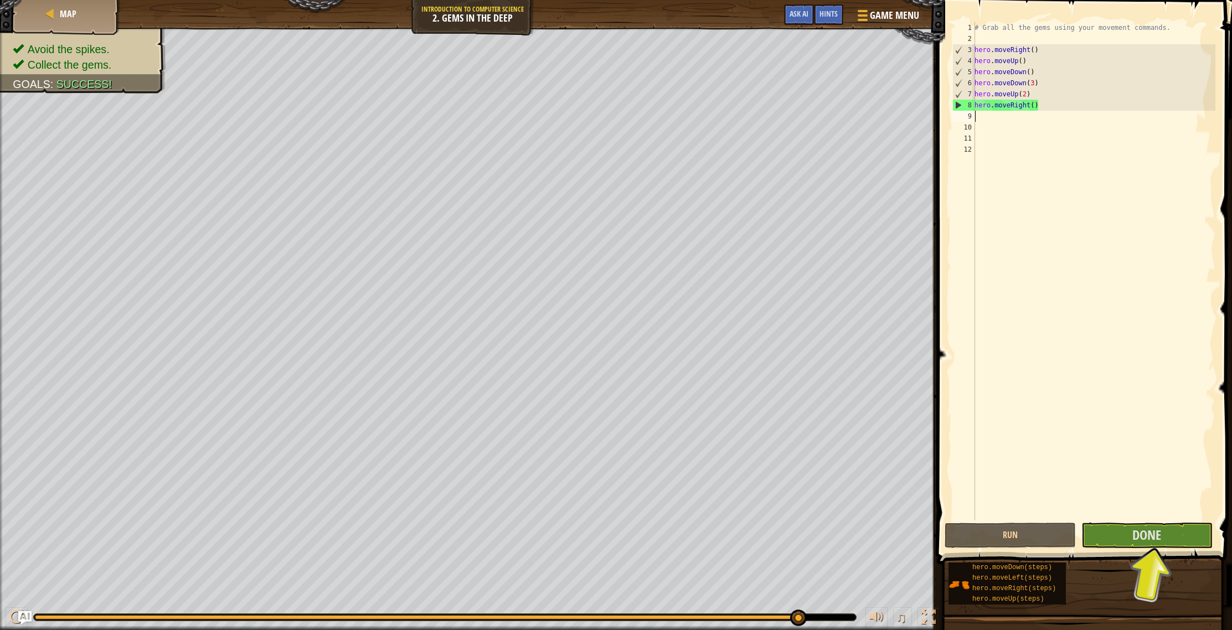
click at [989, 120] on div "# Grab all the gems using your movement commands. hero . moveRight ( ) hero . m…" at bounding box center [1093, 282] width 243 height 520
click at [1183, 537] on button "Done" at bounding box center [1146, 535] width 131 height 25
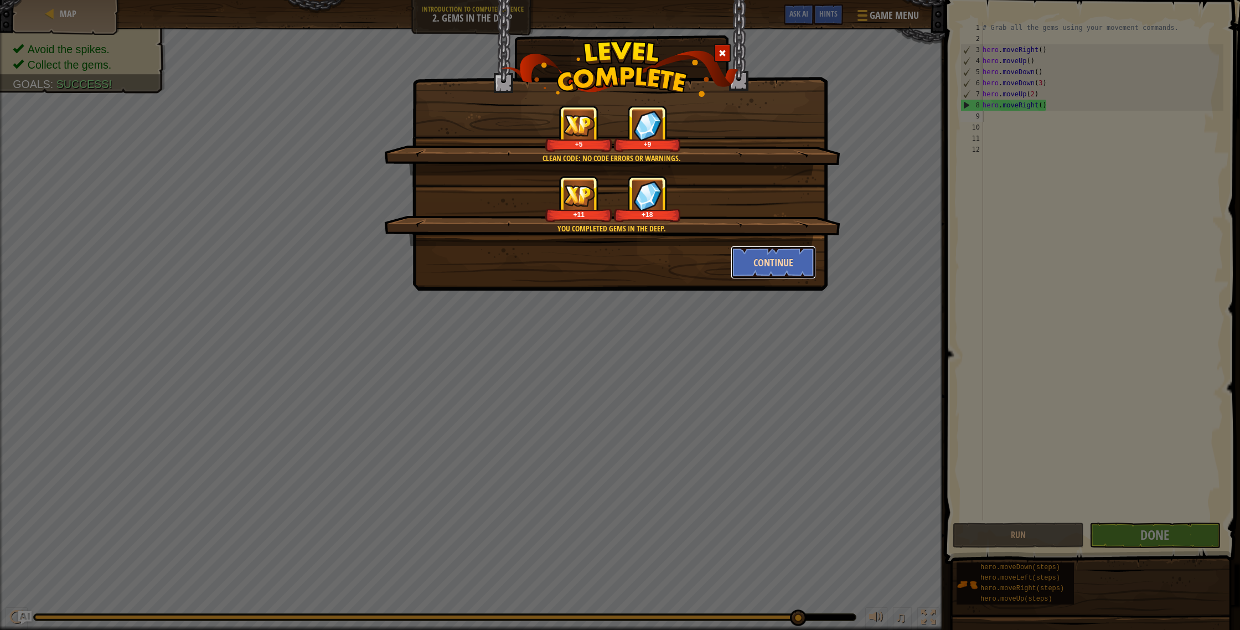
click at [790, 263] on button "Continue" at bounding box center [774, 262] width 86 height 33
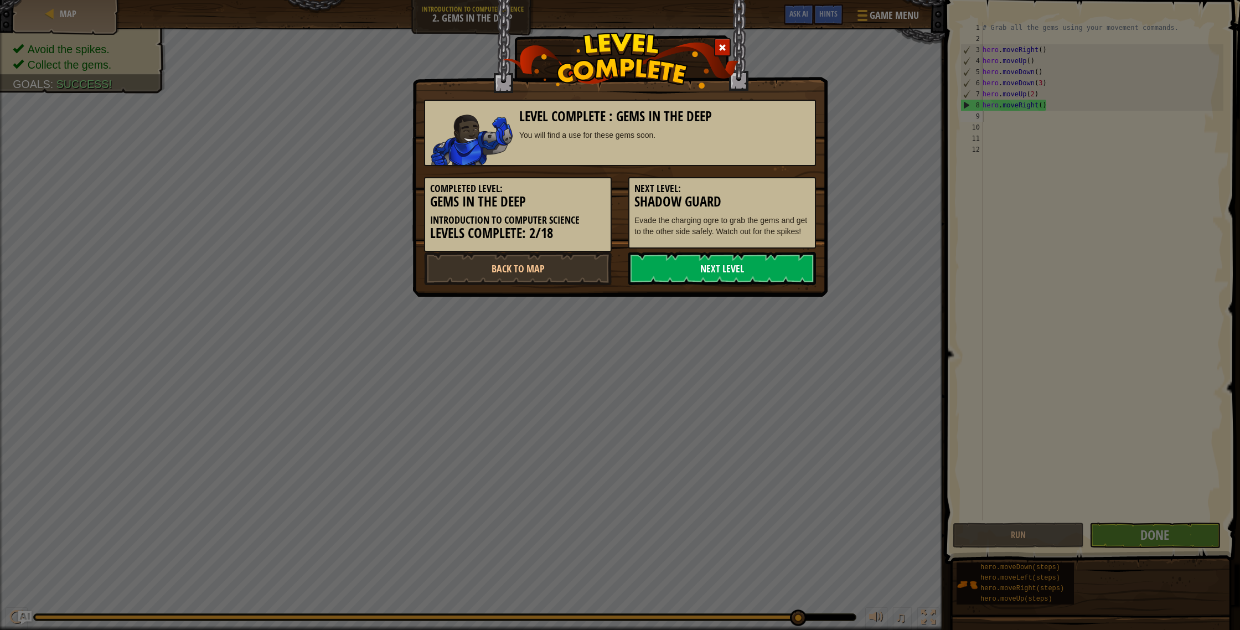
click at [770, 268] on link "Next Level" at bounding box center [722, 268] width 188 height 33
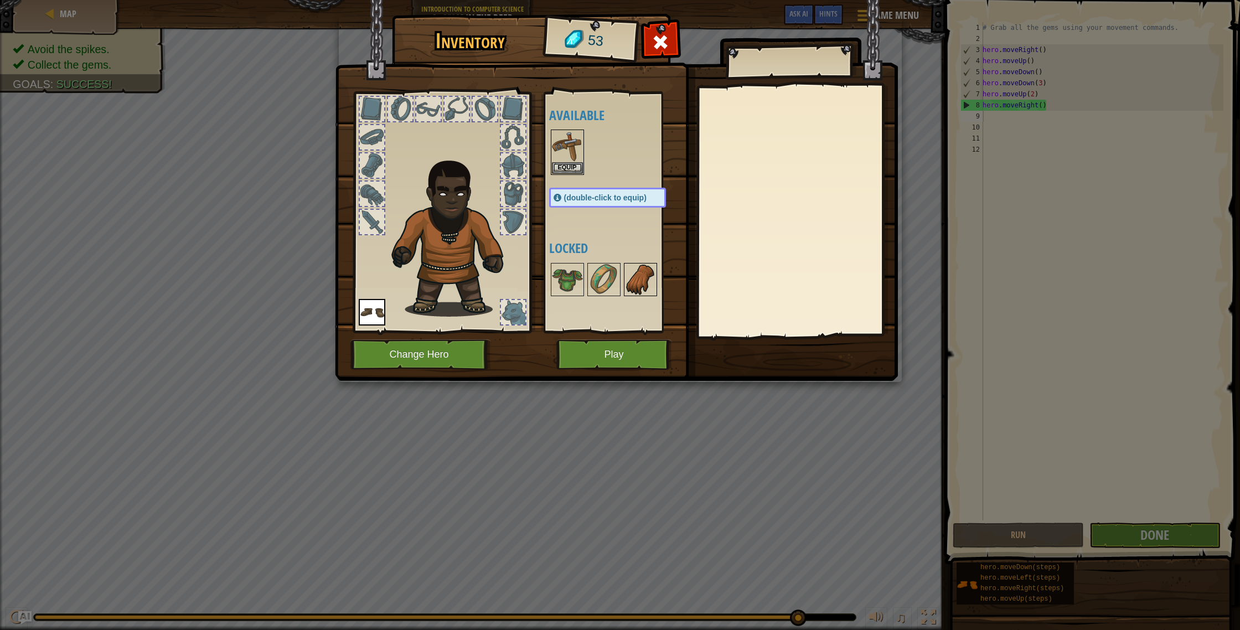
click at [644, 287] on img at bounding box center [640, 279] width 31 height 31
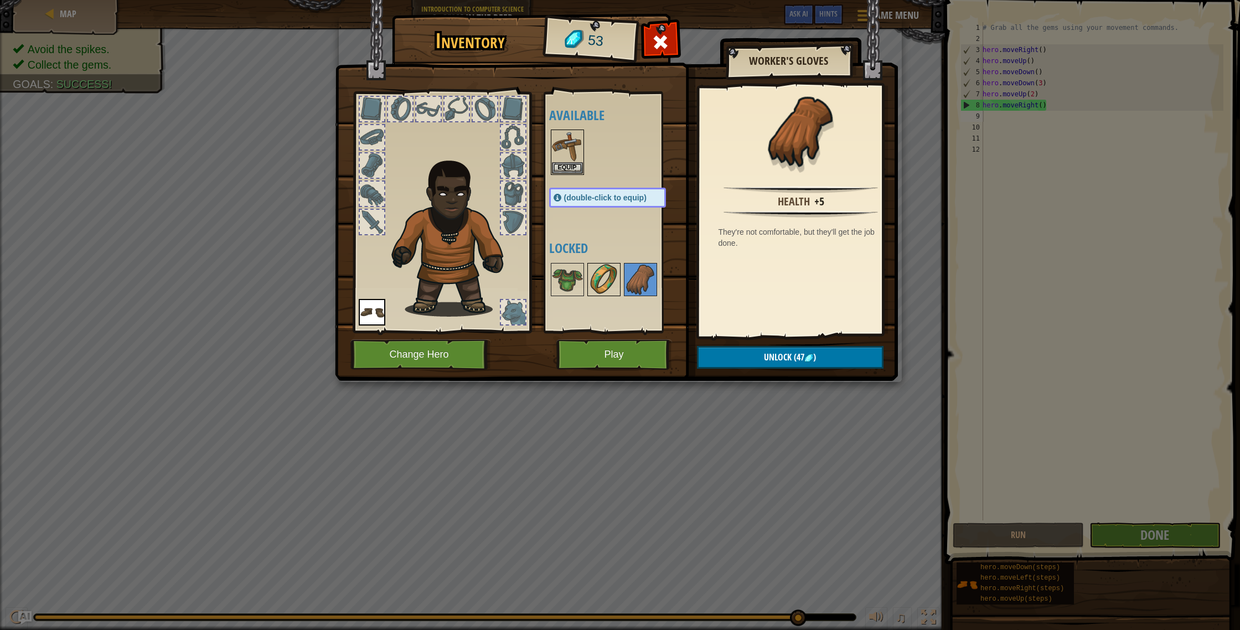
click at [606, 277] on img at bounding box center [604, 279] width 31 height 31
click at [586, 275] on div at bounding box center [618, 279] width 139 height 37
click at [635, 358] on button "Play" at bounding box center [614, 354] width 116 height 30
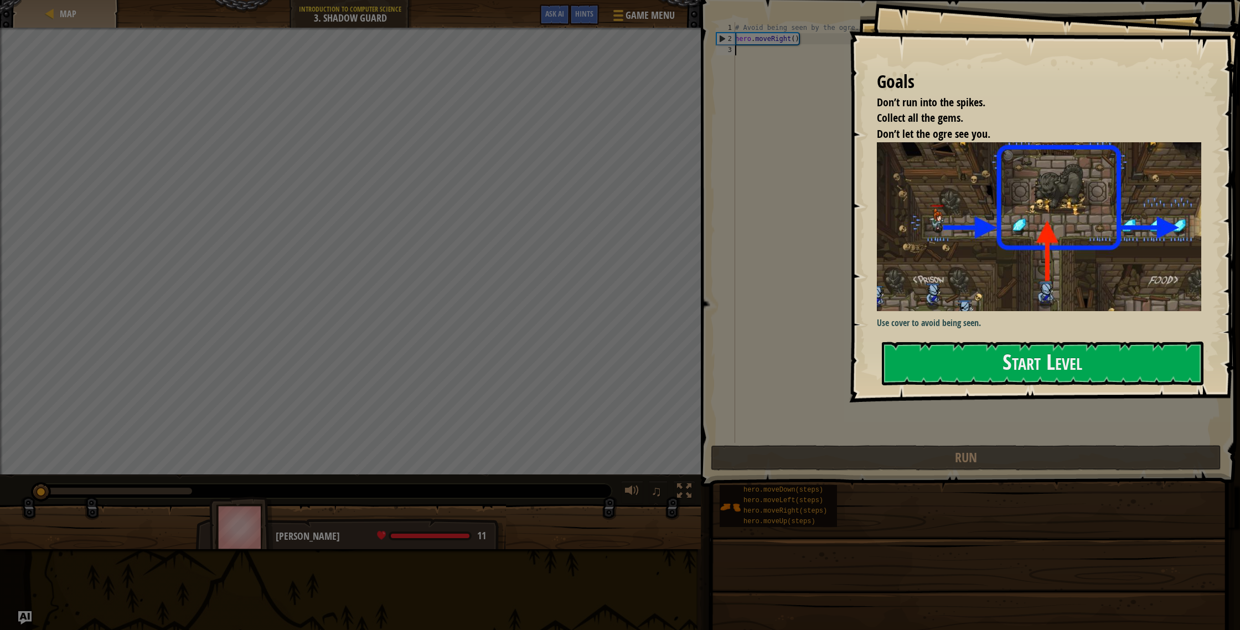
drag, startPoint x: 917, startPoint y: 287, endPoint x: 919, endPoint y: 293, distance: 5.8
click at [917, 288] on div "Goals Don’t run into the spikes. Collect all the gems. Don’t let the ogre see y…" at bounding box center [1044, 201] width 391 height 403
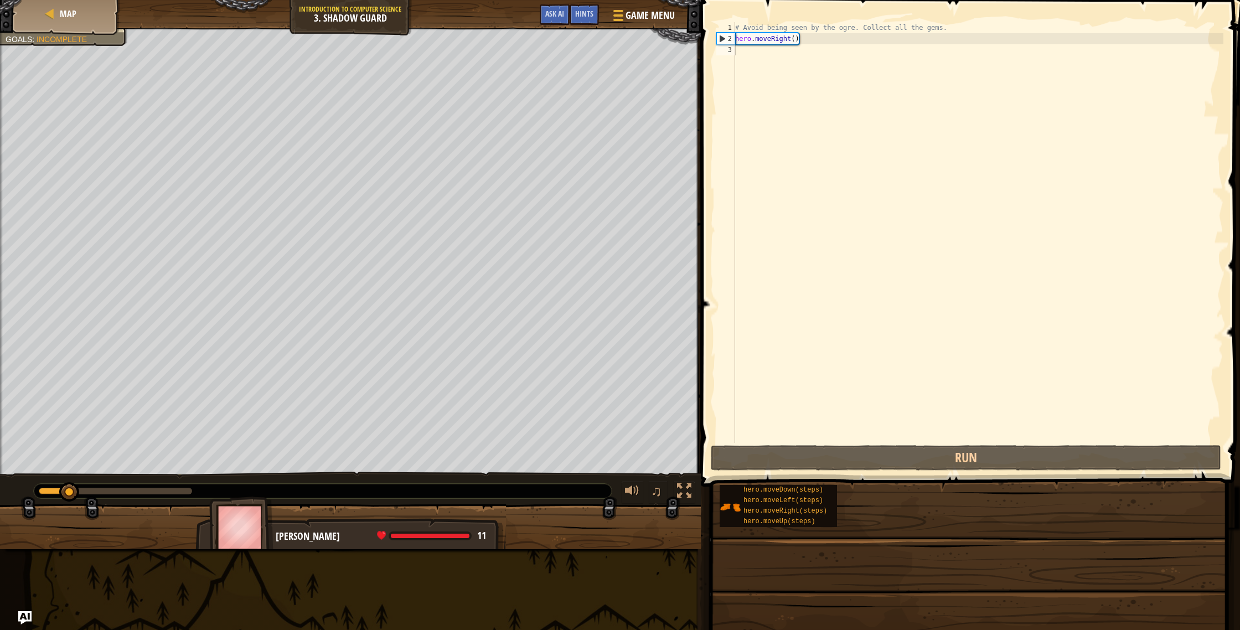
click at [913, 323] on div "Goals Don’t run into the spikes. Collect all the gems. Don’t let the ogre see y…" at bounding box center [620, 315] width 1240 height 630
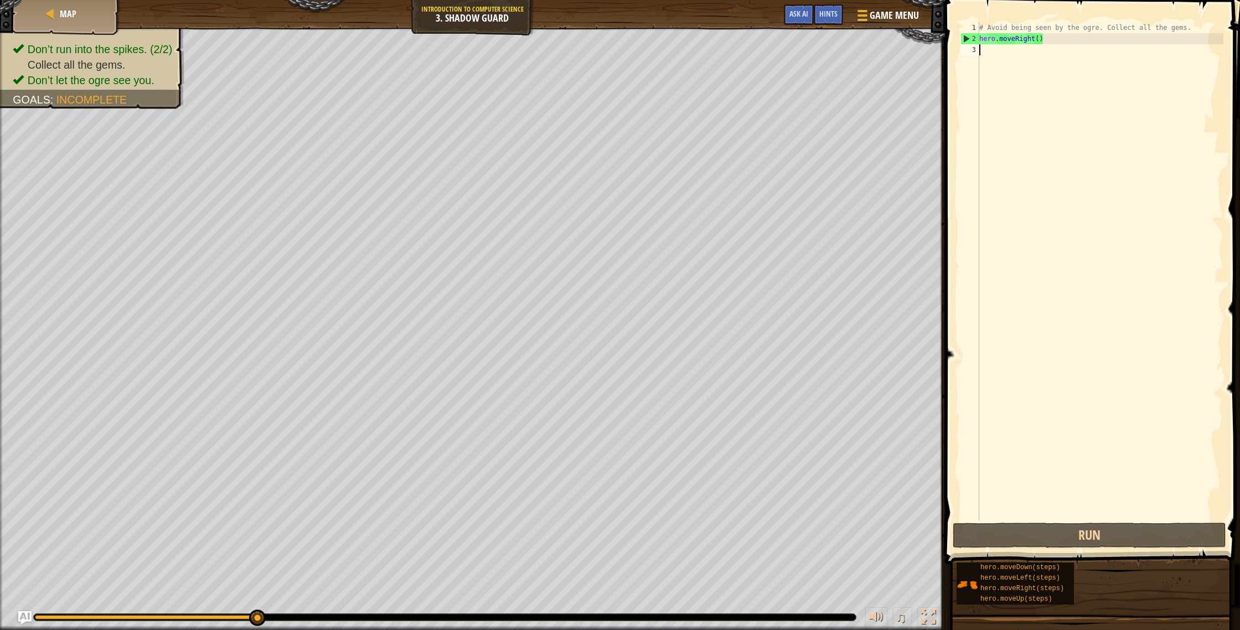
click at [1009, 50] on div "# Avoid being seen by the ogre. Collect all the gems. hero . moveRight ( )" at bounding box center [1100, 282] width 246 height 520
type textarea "m"
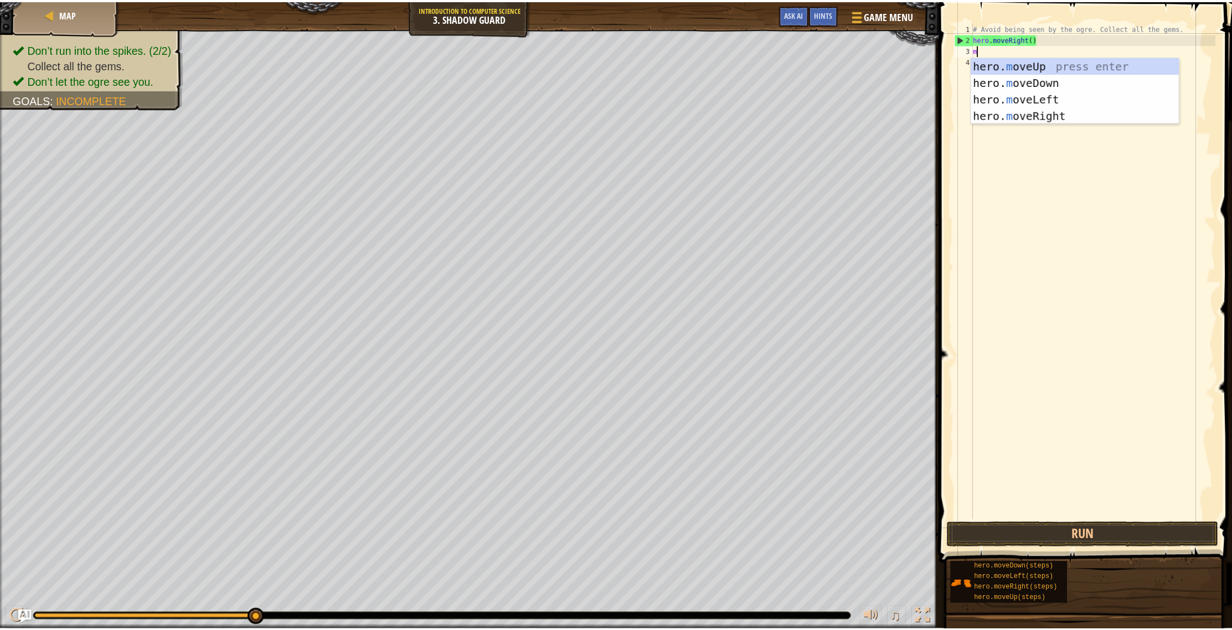
scroll to position [5, 0]
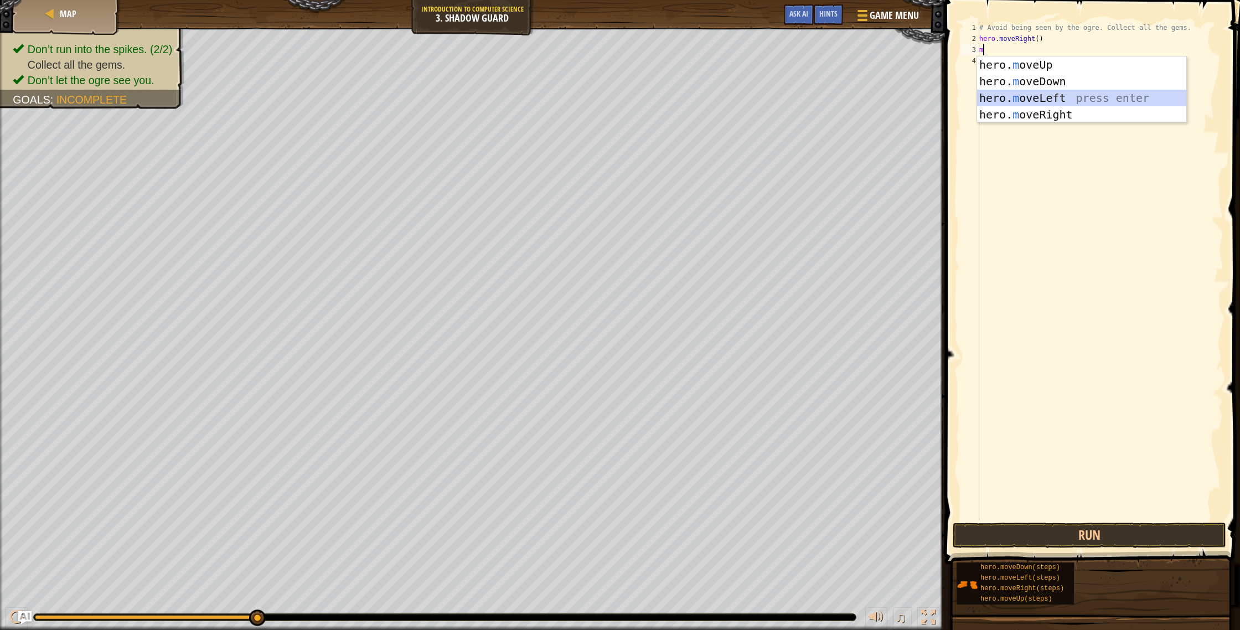
click at [1106, 97] on div "hero. m oveUp press enter hero. m oveDown press enter hero. m oveLeft press ent…" at bounding box center [1081, 106] width 209 height 100
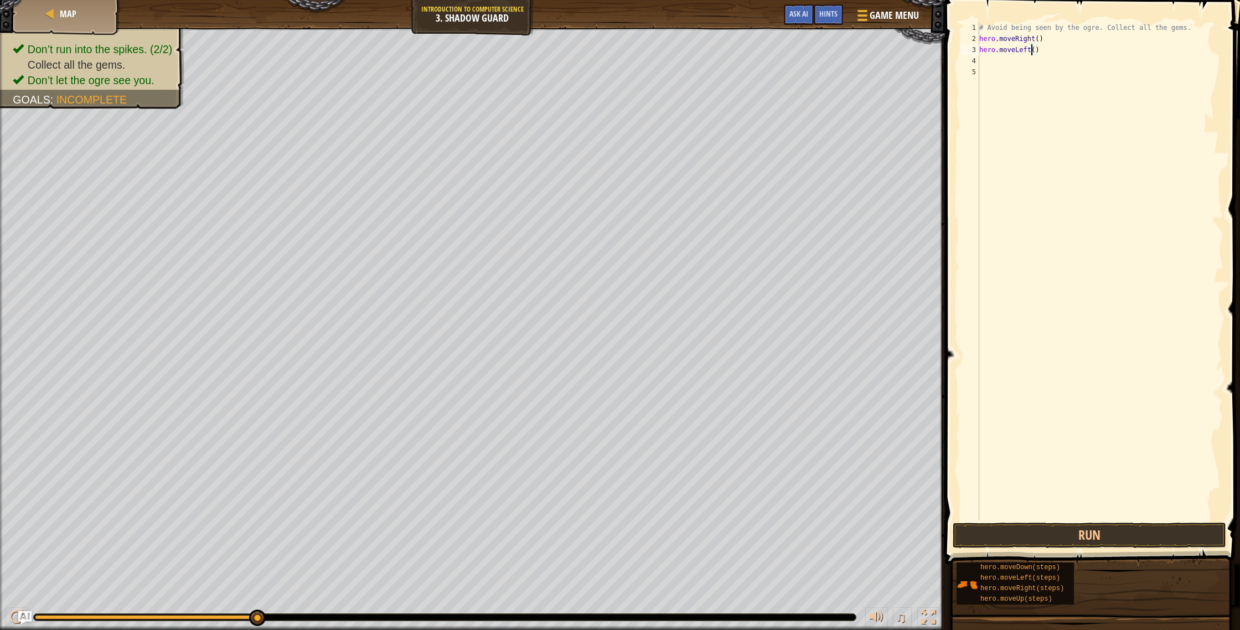
click at [1030, 51] on div "# Avoid being seen by the ogre. Collect all the gems. hero . moveRight ( ) hero…" at bounding box center [1100, 282] width 246 height 520
click at [1039, 51] on div "# Avoid being seen by the ogre. Collect all the gems. hero . moveRight ( ) hero…" at bounding box center [1100, 282] width 246 height 520
type textarea "h"
type textarea "m"
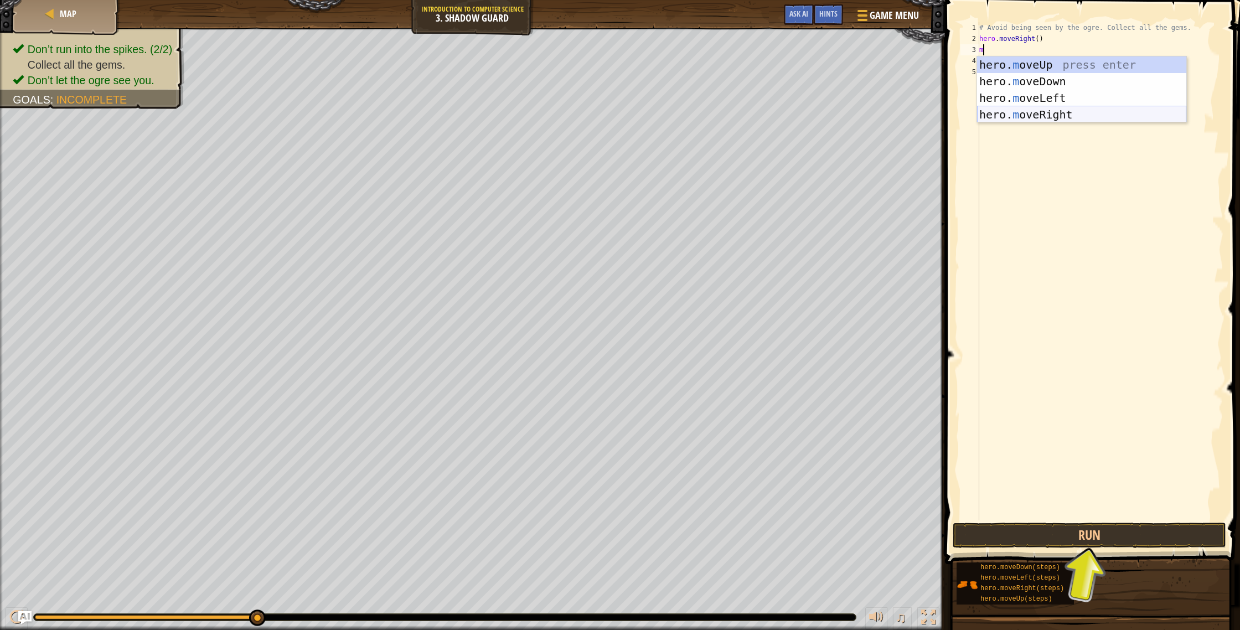
click at [1043, 121] on div "hero. m oveUp press enter hero. m oveDown press enter hero. m oveLeft press ent…" at bounding box center [1081, 106] width 209 height 100
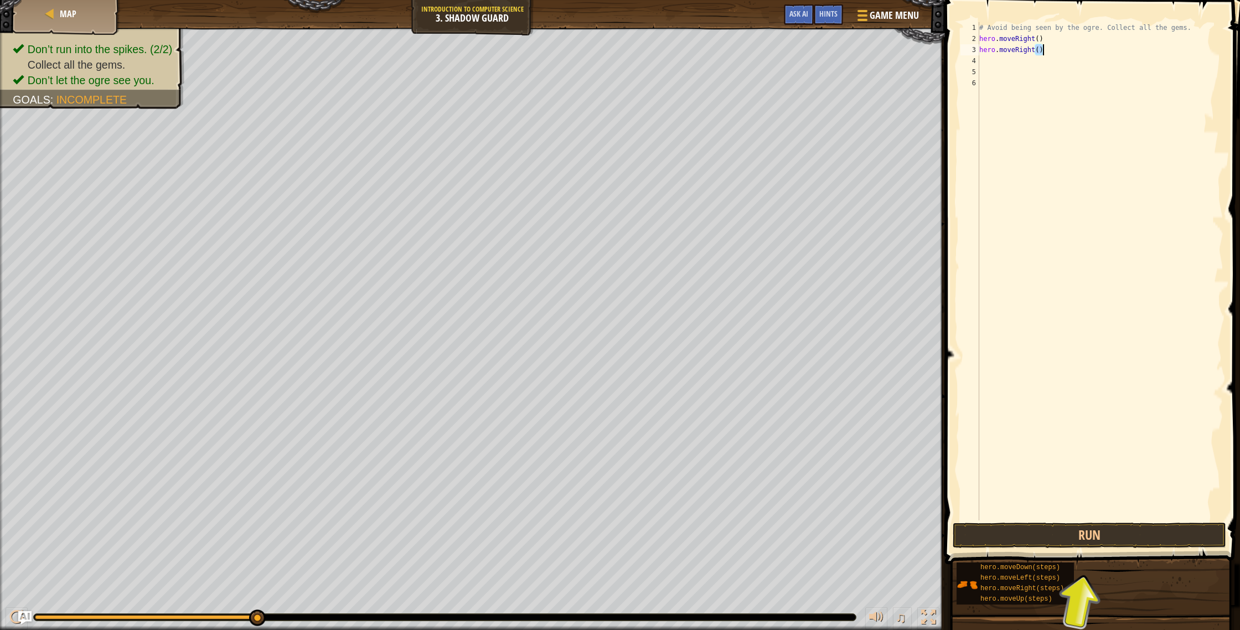
click at [1036, 52] on div "# Avoid being seen by the ogre. Collect all the gems. hero . moveRight ( ) hero…" at bounding box center [1100, 282] width 246 height 520
click at [1035, 51] on div "# Avoid being seen by the ogre. Collect all the gems. hero . moveRight ( ) hero…" at bounding box center [1100, 282] width 246 height 520
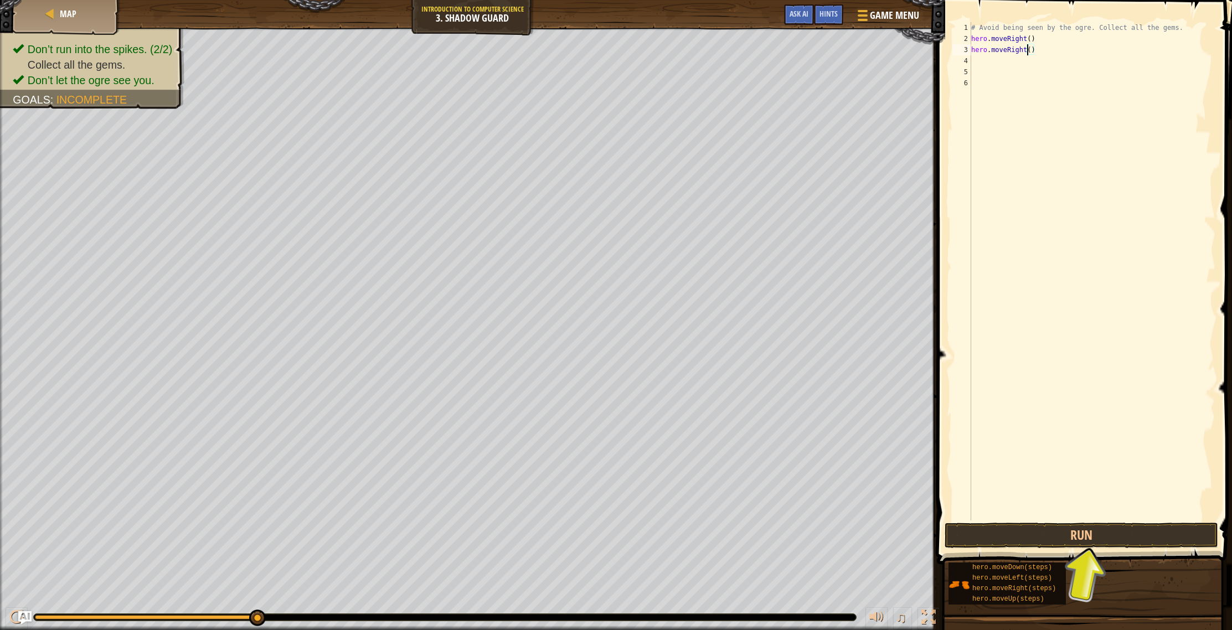
click at [1033, 48] on div "# Avoid being seen by the ogre. Collect all the gems. hero . moveRight ( ) hero…" at bounding box center [1092, 282] width 246 height 520
click at [1037, 49] on div "# Avoid being seen by the ogre. Collect all the gems. hero . moveRight ( ) hero…" at bounding box center [1092, 282] width 246 height 520
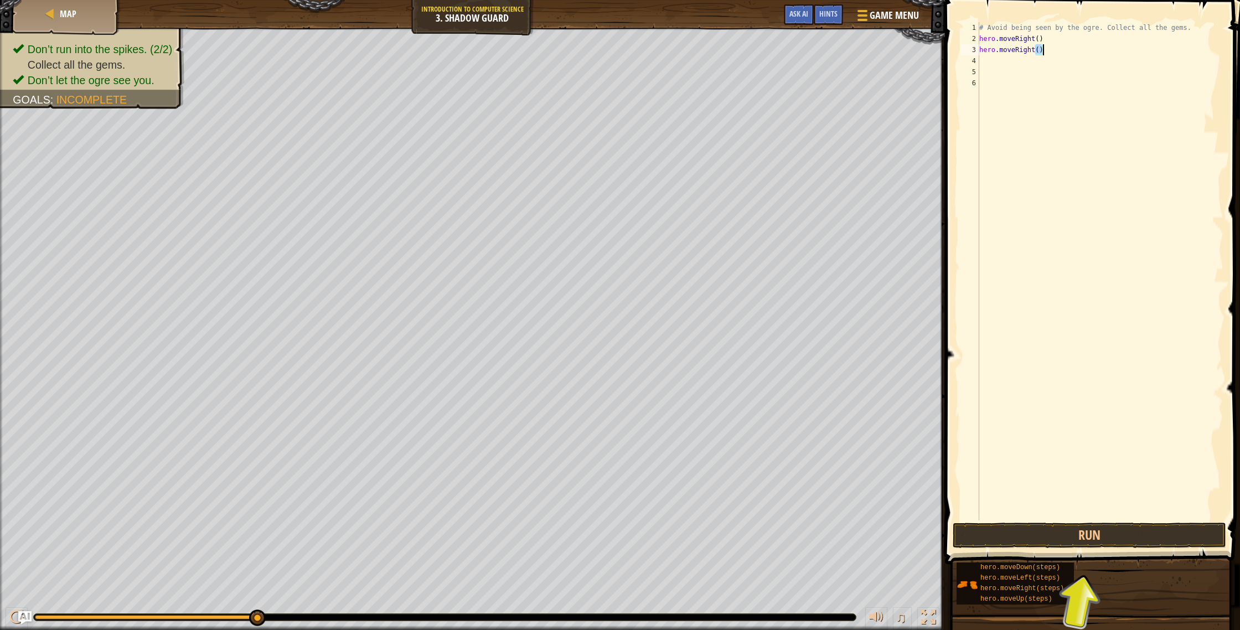
click at [1037, 49] on div "# Avoid being seen by the ogre. Collect all the gems. hero . moveRight ( ) hero…" at bounding box center [1100, 282] width 246 height 520
click at [1037, 49] on div "# Avoid being seen by the ogre. Collect all the gems. hero . moveRight ( ) hero…" at bounding box center [1100, 271] width 246 height 498
click at [1035, 48] on div "# Avoid being seen by the ogre. Collect all the gems. hero . moveRight ( ) hero…" at bounding box center [1100, 282] width 246 height 520
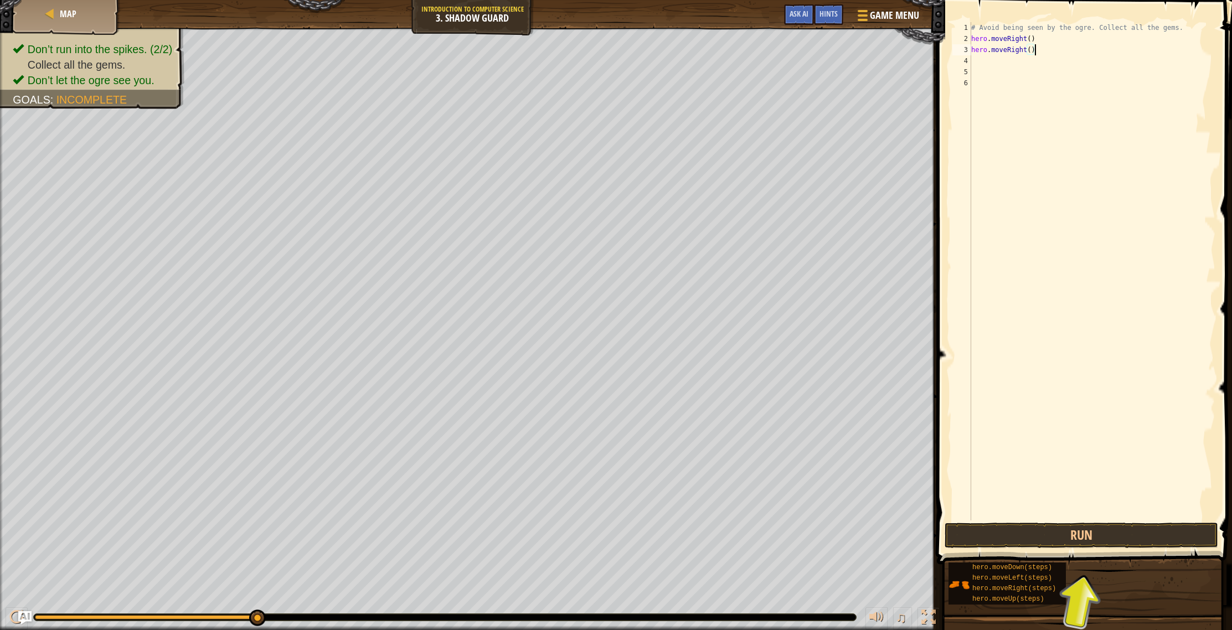
click at [1033, 50] on div "# Avoid being seen by the ogre. Collect all the gems. hero . moveRight ( ) hero…" at bounding box center [1092, 282] width 246 height 520
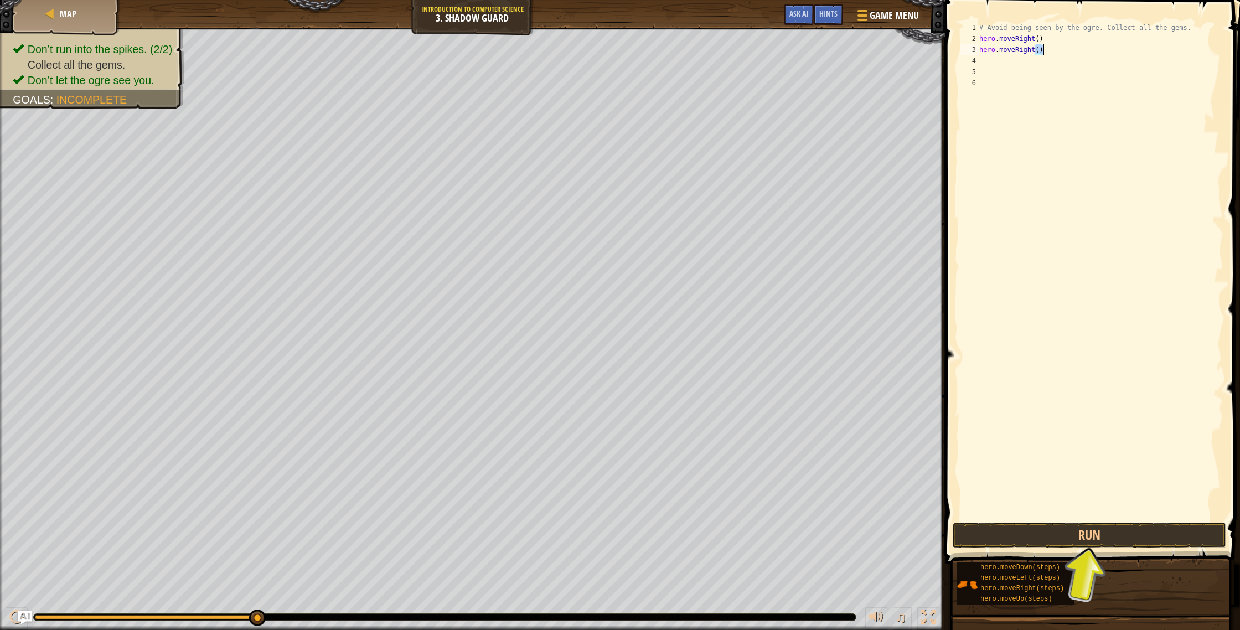
click at [1033, 50] on div "# Avoid being seen by the ogre. Collect all the gems. hero . moveRight ( ) hero…" at bounding box center [1100, 282] width 246 height 520
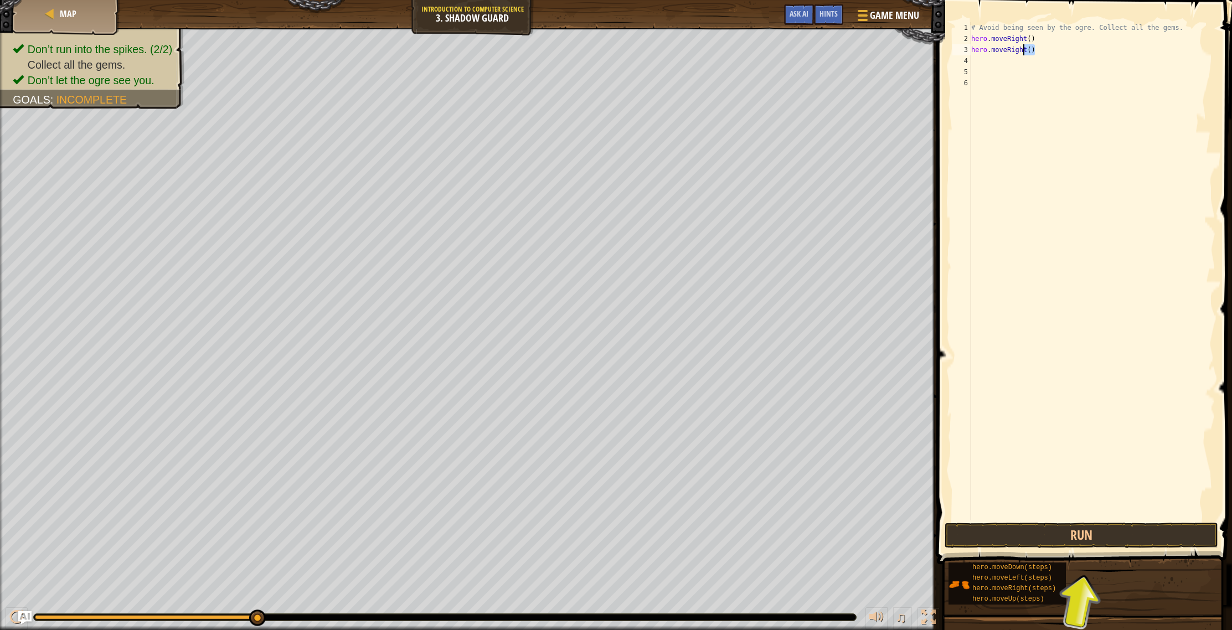
click at [1039, 52] on div "# Avoid being seen by the ogre. Collect all the gems. hero . moveRight ( ) hero…" at bounding box center [1092, 282] width 246 height 520
click at [1036, 52] on div "# Avoid being seen by the ogre. Collect all the gems. hero . moveRight ( ) hero…" at bounding box center [1092, 282] width 246 height 520
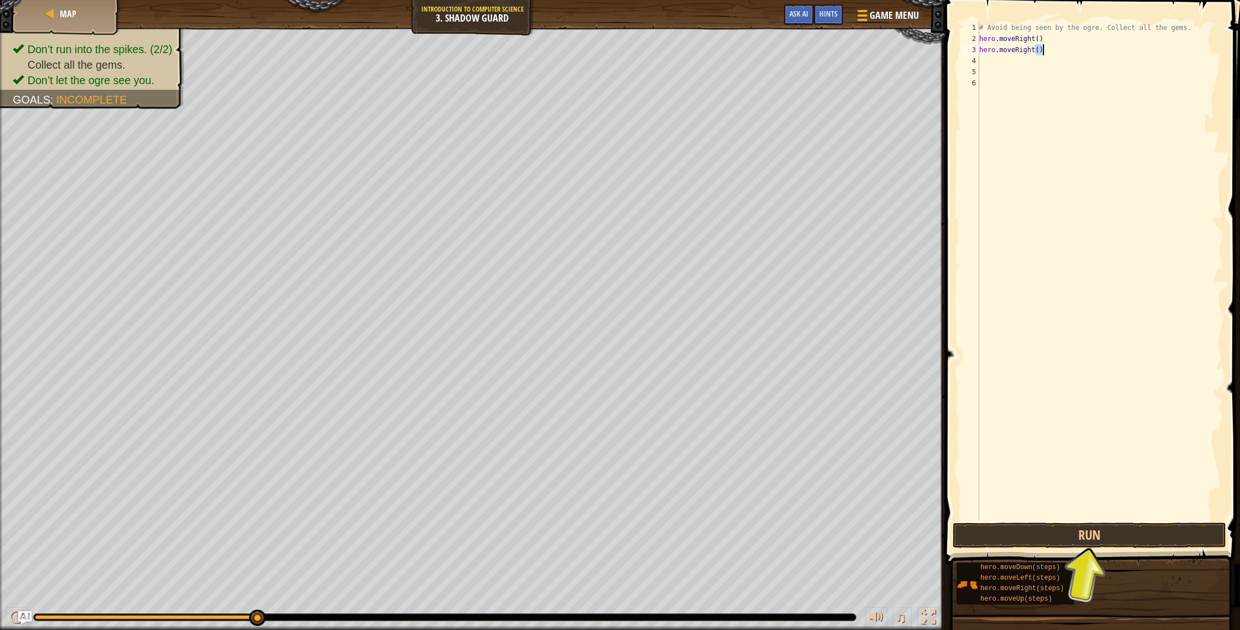
click at [1035, 52] on div "# Avoid being seen by the ogre. Collect all the gems. hero . moveRight ( ) hero…" at bounding box center [1100, 282] width 246 height 520
click at [1035, 53] on div "# Avoid being seen by the ogre. Collect all the gems. hero . moveRight ( ) hero…" at bounding box center [1100, 282] width 246 height 520
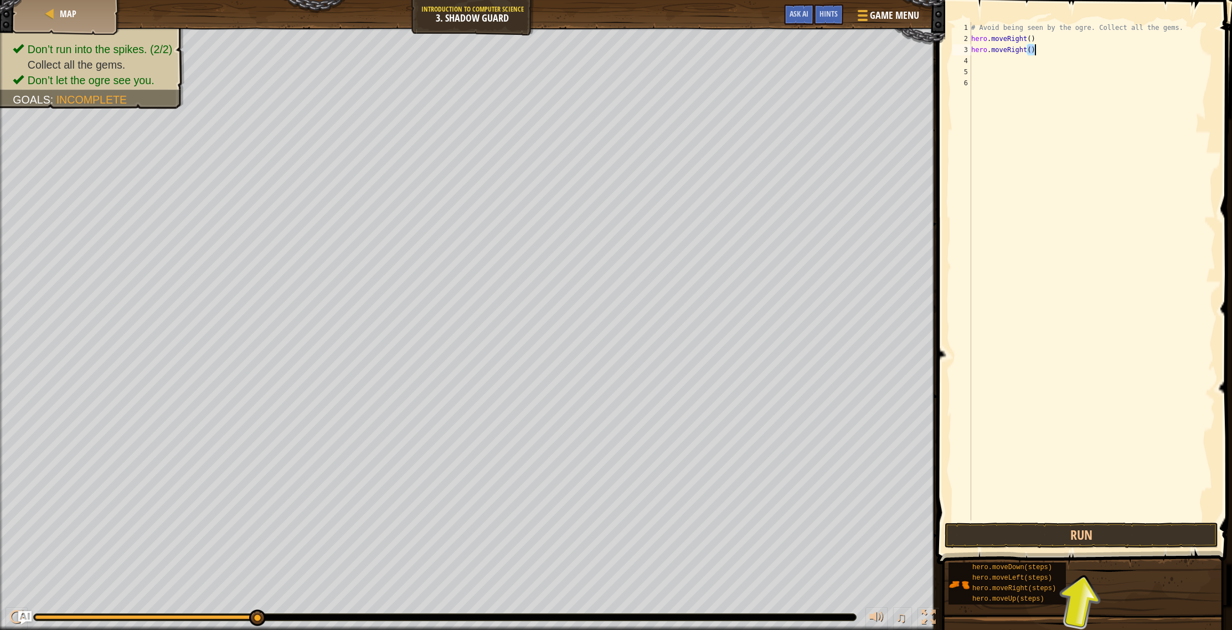
click at [1035, 53] on div "# Avoid being seen by the ogre. Collect all the gems. hero . moveRight ( ) hero…" at bounding box center [1092, 282] width 246 height 520
click at [1035, 51] on div "# Avoid being seen by the ogre. Collect all the gems. hero . moveRight ( ) hero…" at bounding box center [1092, 282] width 246 height 520
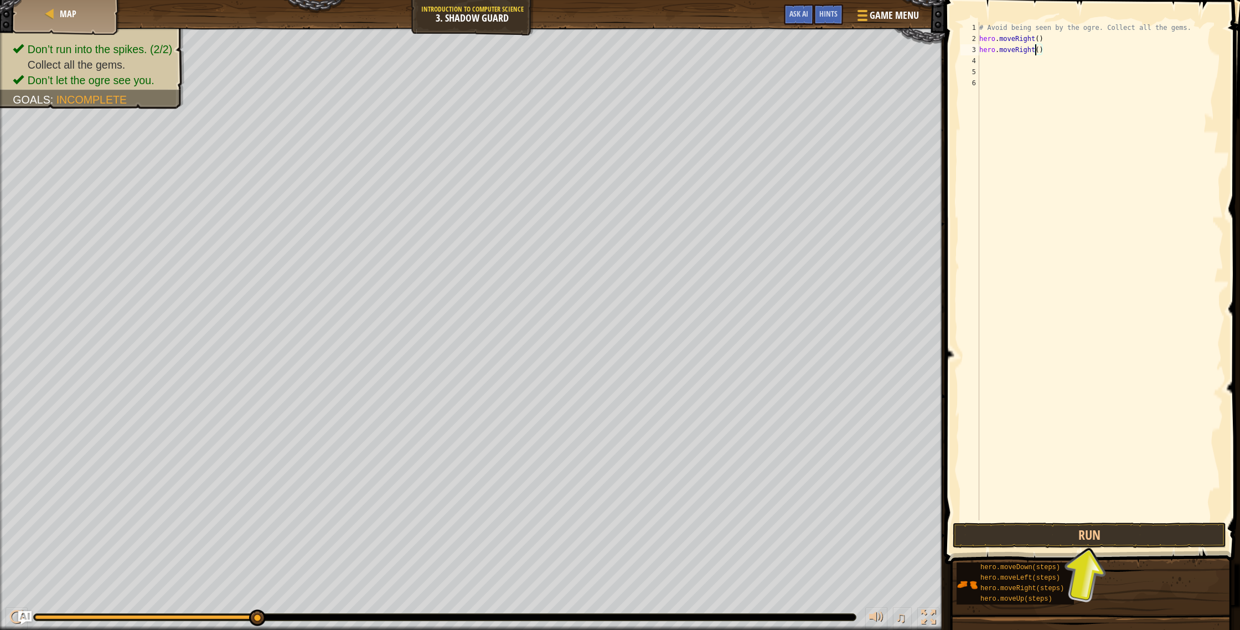
click at [1035, 51] on div "# Avoid being seen by the ogre. Collect all the gems. hero . moveRight ( ) hero…" at bounding box center [1100, 282] width 246 height 520
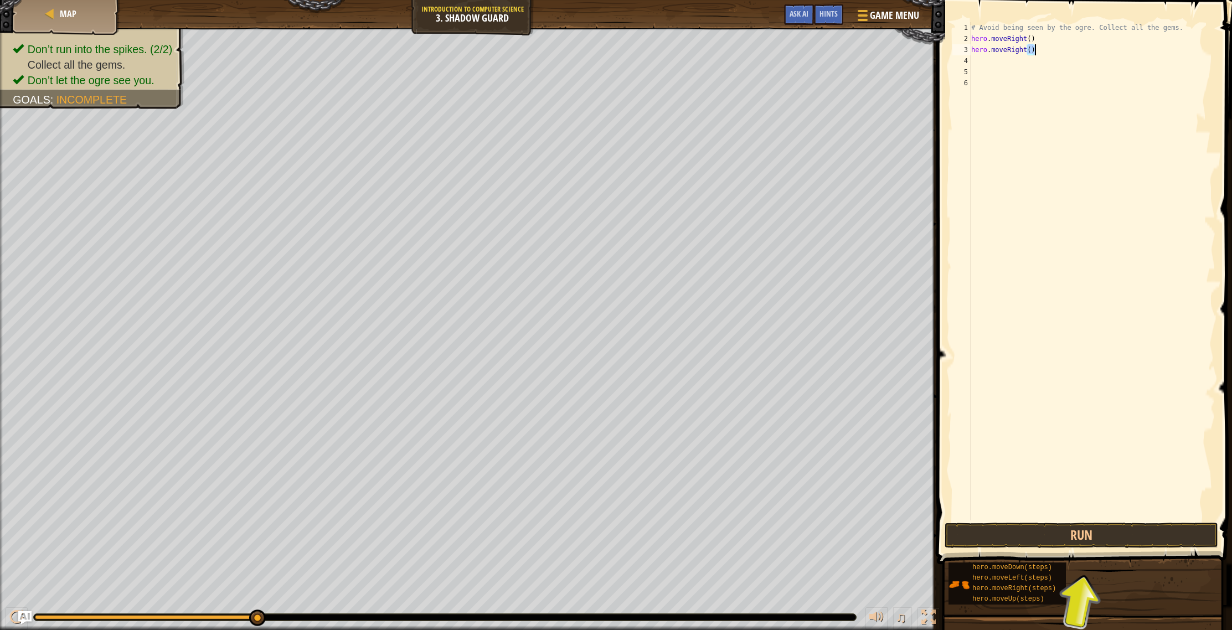
click at [1036, 51] on div "# Avoid being seen by the ogre. Collect all the gems. hero . moveRight ( ) hero…" at bounding box center [1092, 282] width 246 height 520
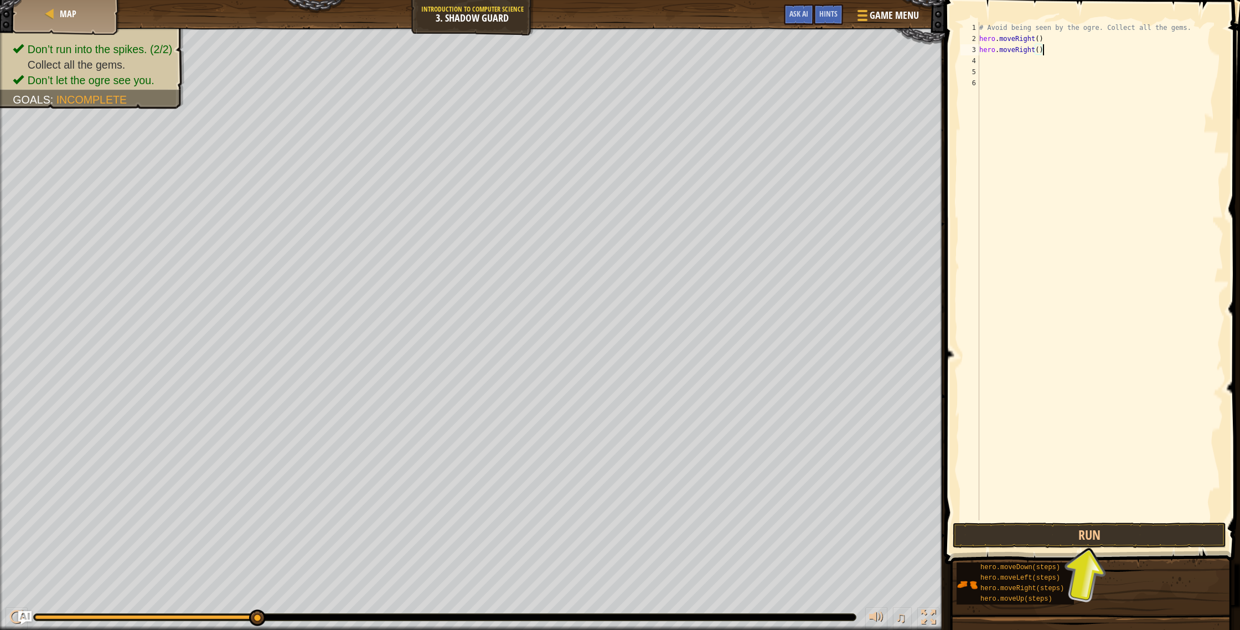
click at [1036, 51] on div "# Avoid being seen by the ogre. Collect all the gems. hero . moveRight ( ) hero…" at bounding box center [1100, 282] width 246 height 520
type textarea "hero.moveRight()"
click at [1036, 51] on div "# Avoid being seen by the ogre. Collect all the gems. hero . moveRight ( ) hero…" at bounding box center [1100, 282] width 246 height 520
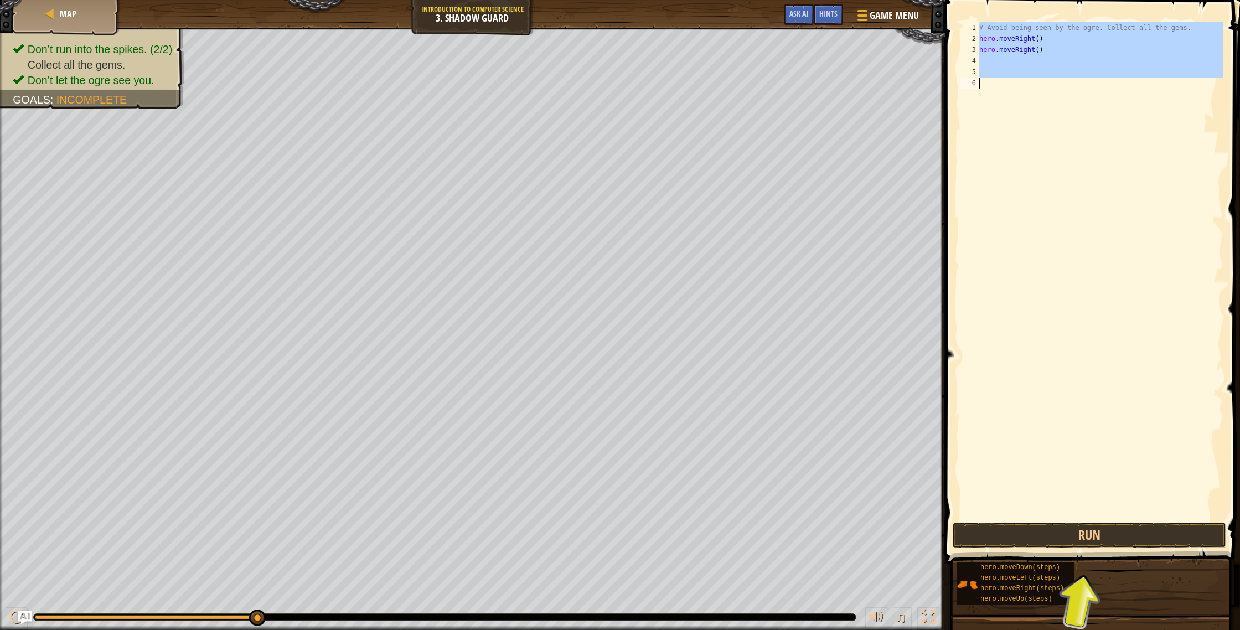
click at [1036, 51] on div "# Avoid being seen by the ogre. Collect all the gems. hero . moveRight ( ) hero…" at bounding box center [1100, 282] width 246 height 520
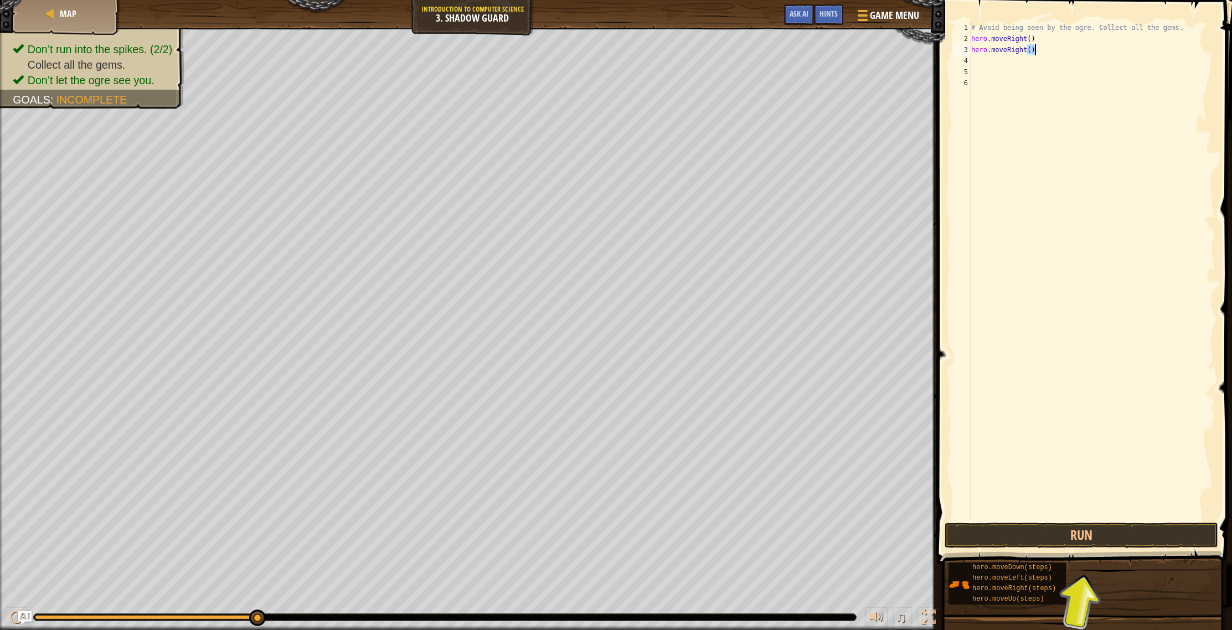
click at [1036, 51] on div "# Avoid being seen by the ogre. Collect all the gems. hero . moveRight ( ) hero…" at bounding box center [1092, 282] width 246 height 520
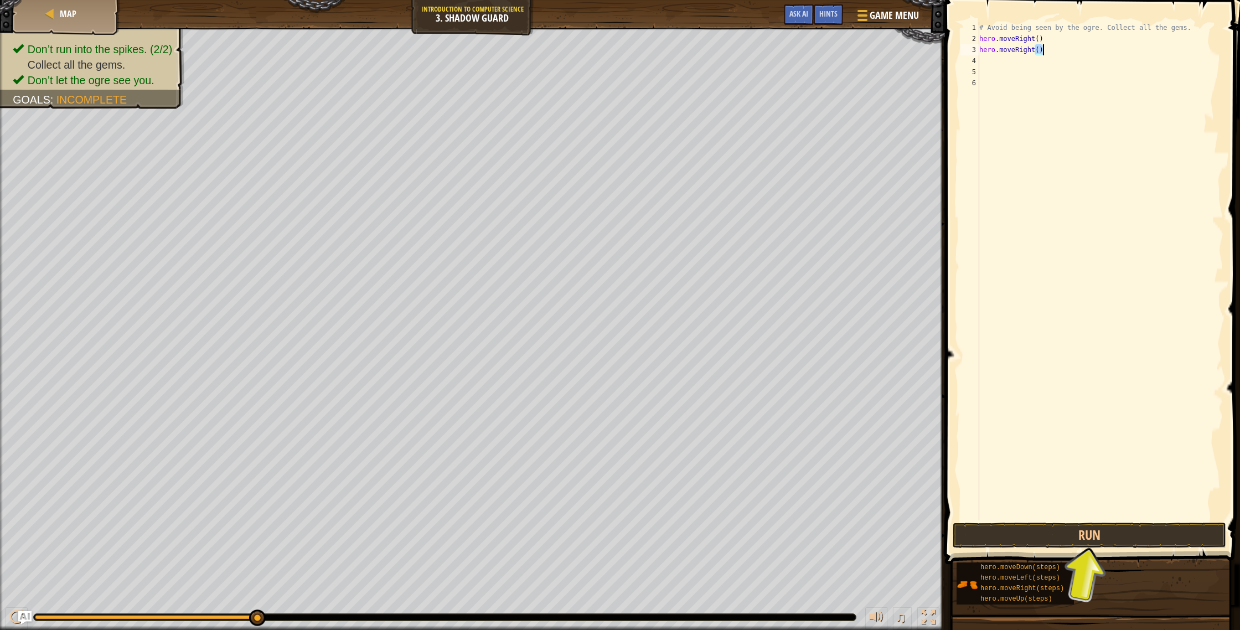
click at [1038, 51] on div "# Avoid being seen by the ogre. Collect all the gems. hero . moveRight ( ) hero…" at bounding box center [1100, 282] width 246 height 520
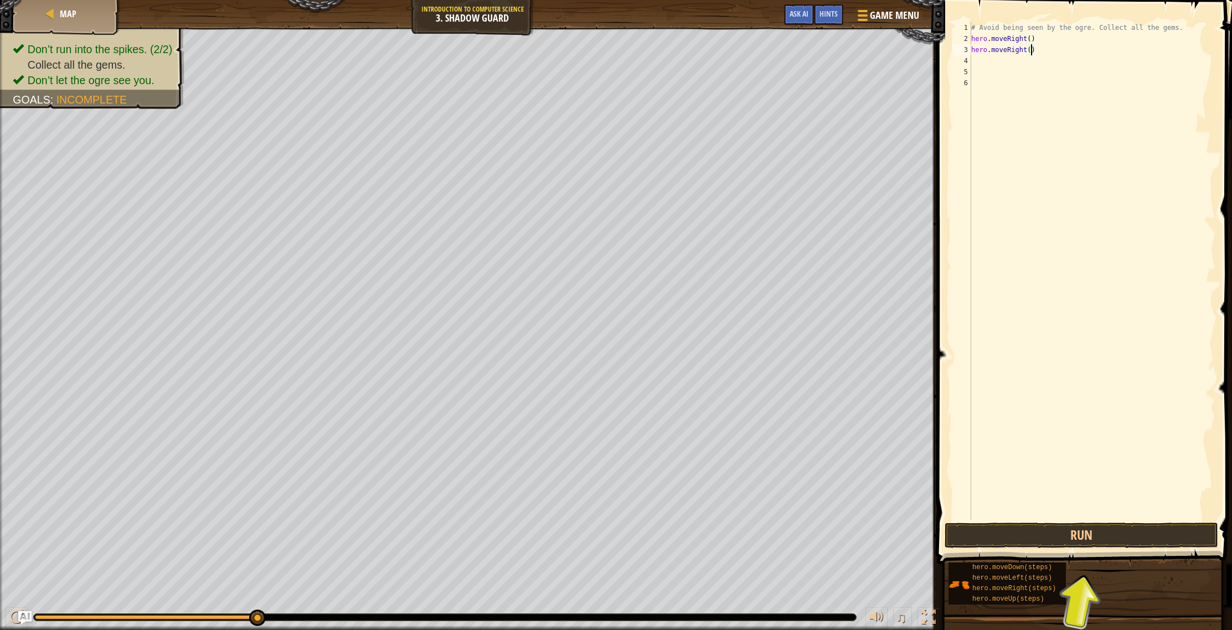
type textarea "hero.moveRight(5)"
click at [978, 59] on div "# Avoid being seen by the ogre. Collect all the gems. hero . moveRight ( ) hero…" at bounding box center [1092, 282] width 246 height 520
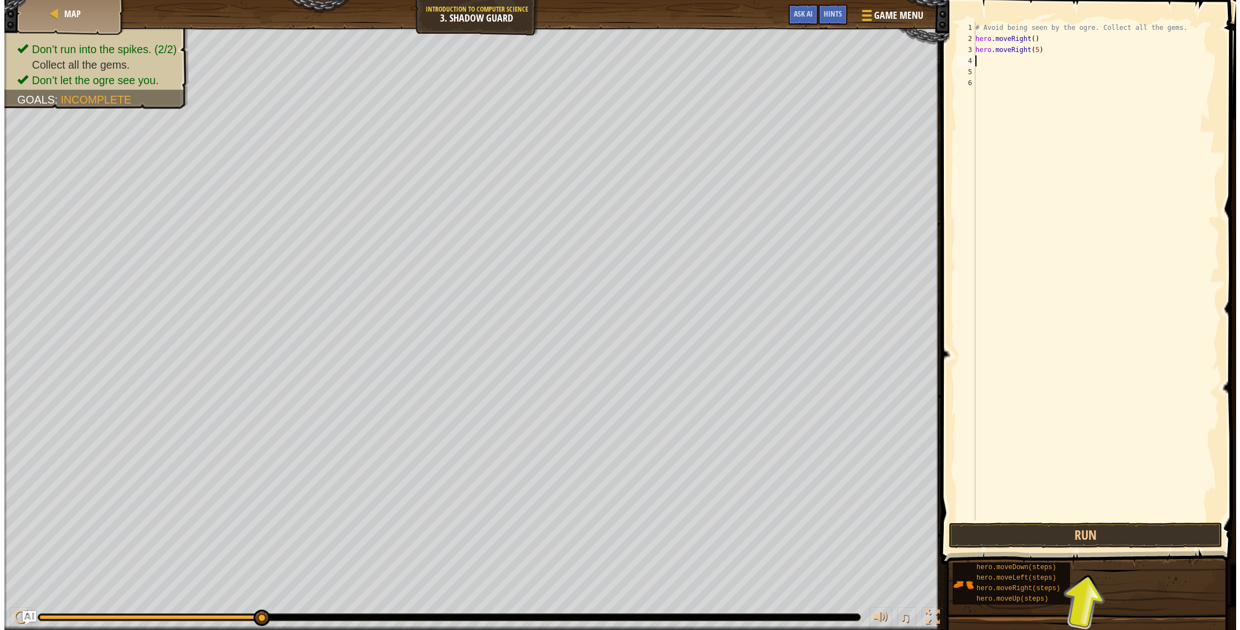
scroll to position [5, 0]
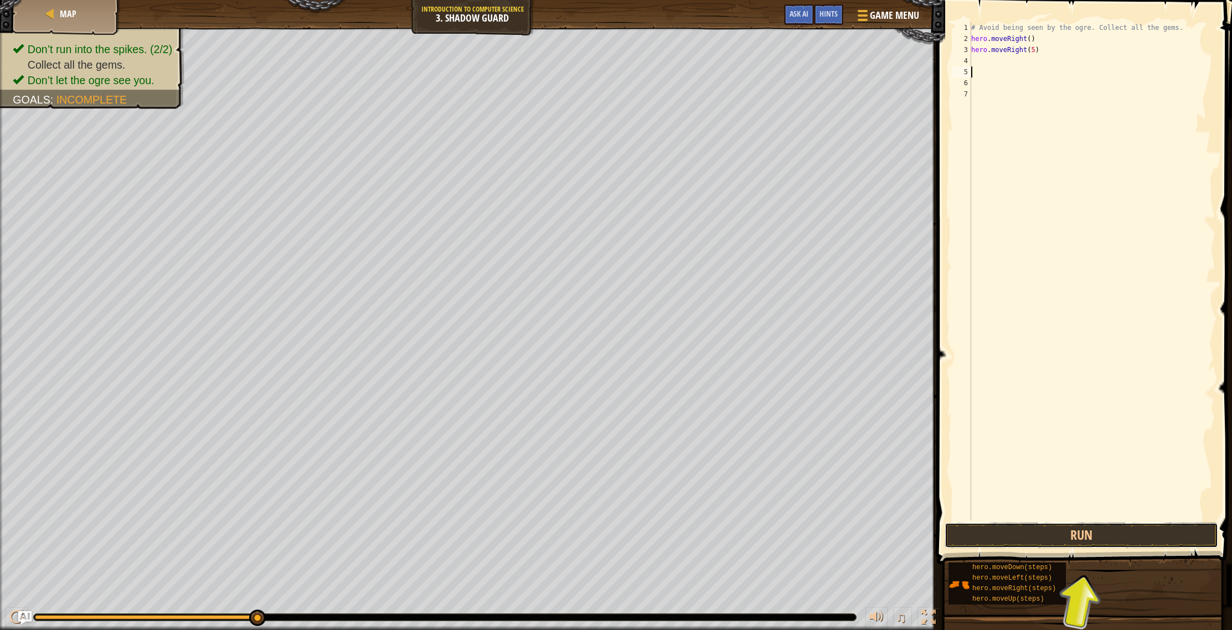
click at [1130, 530] on button "Run" at bounding box center [1082, 535] width 274 height 25
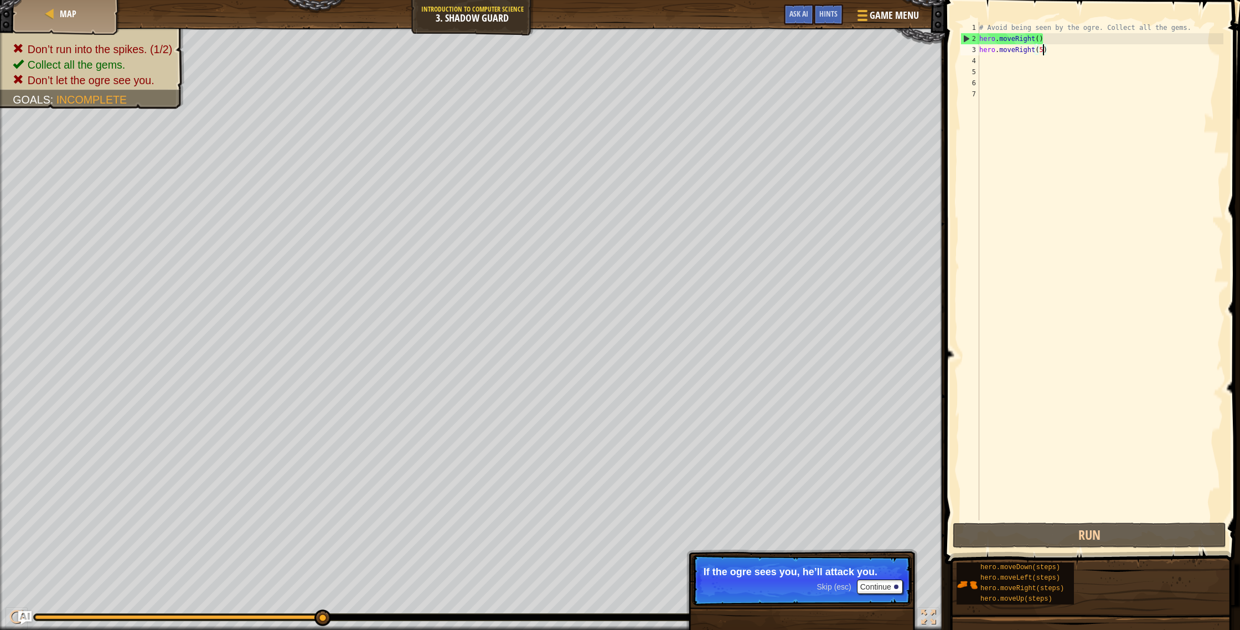
click at [1044, 50] on div "# Avoid being seen by the ogre. Collect all the gems. hero . moveRight ( ) hero…" at bounding box center [1100, 282] width 246 height 520
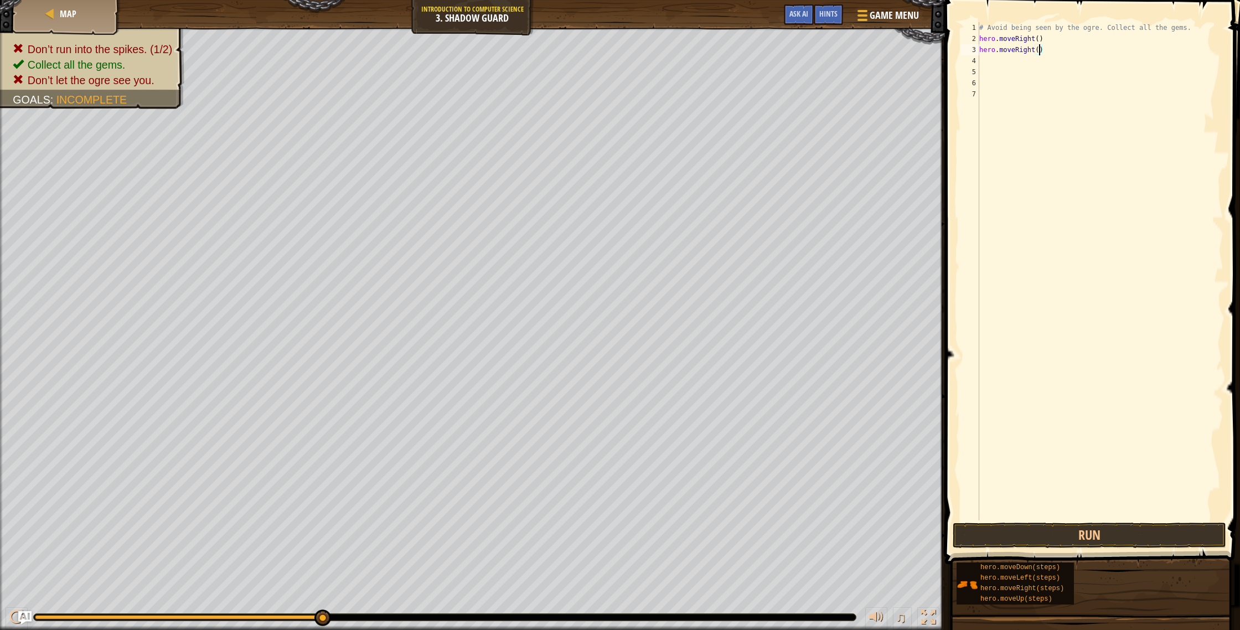
type textarea "hero.moveRight(1)"
click at [982, 61] on div "# Avoid being seen by the ogre. Collect all the gems. hero . moveRight ( ) hero…" at bounding box center [1100, 282] width 246 height 520
click at [1046, 50] on div "# Avoid being seen by the ogre. Collect all the gems. hero . moveRight ( ) hero…" at bounding box center [1100, 282] width 246 height 520
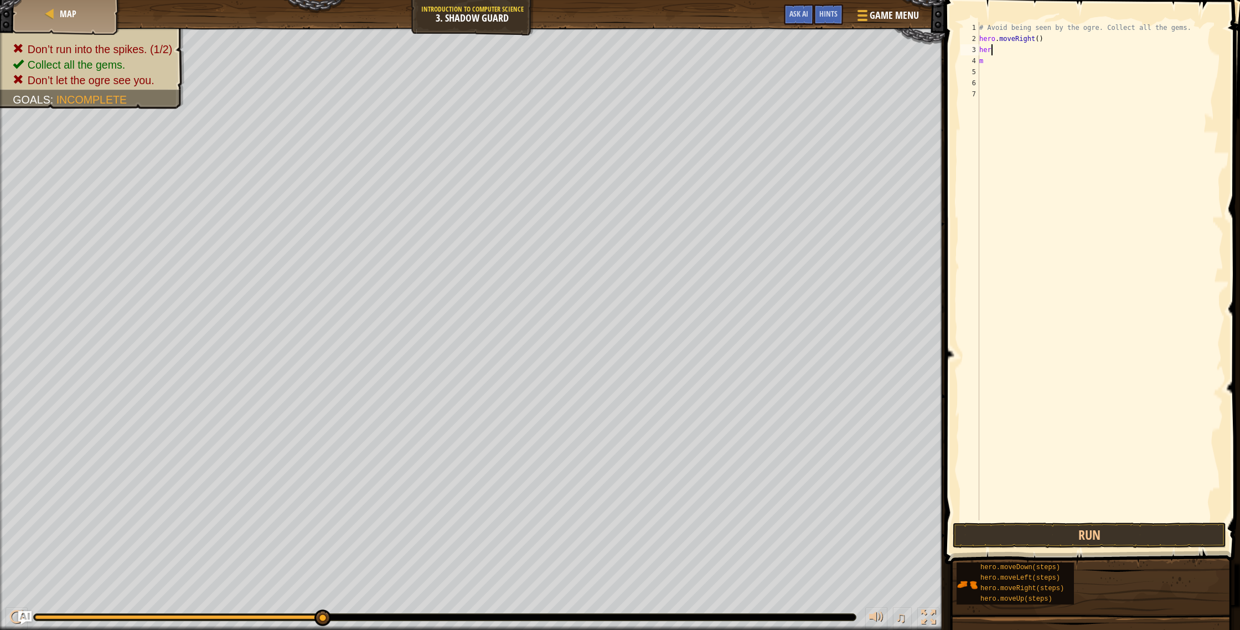
type textarea "h"
type textarea "m"
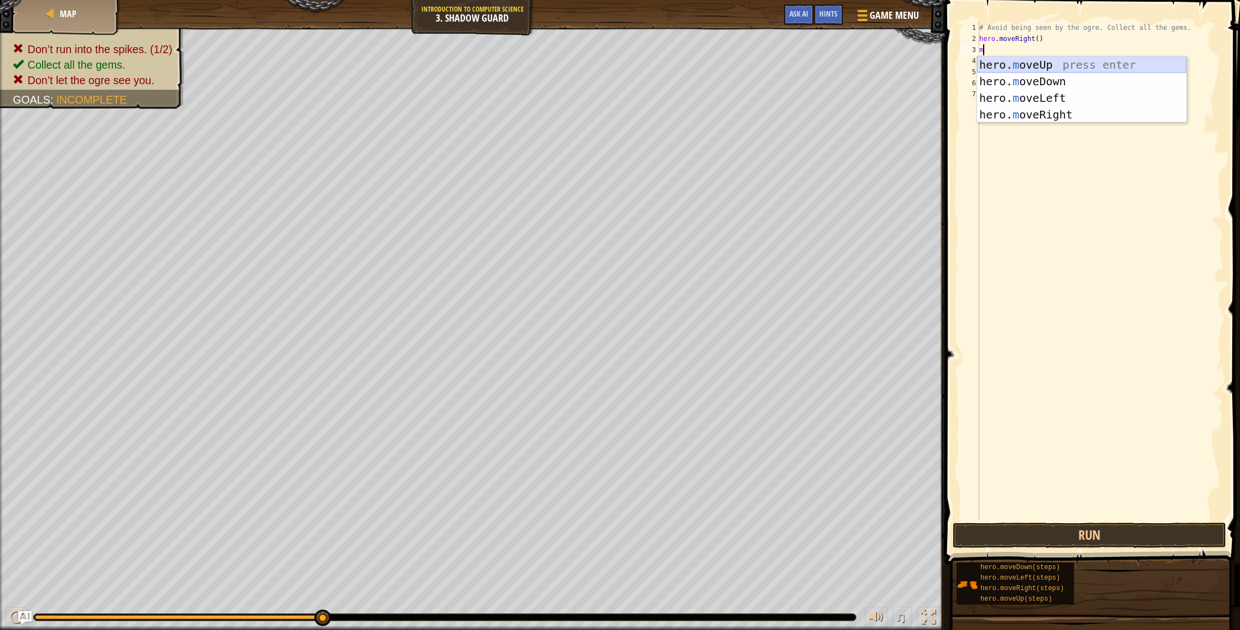
click at [1059, 66] on div "hero. m oveUp press enter hero. m oveDown press enter hero. m oveLeft press ent…" at bounding box center [1081, 106] width 209 height 100
click at [1013, 0] on body "Map Introduction to Computer Science 3. Shadow Guard Game Menu Done Hints Ask A…" at bounding box center [620, 0] width 1240 height 0
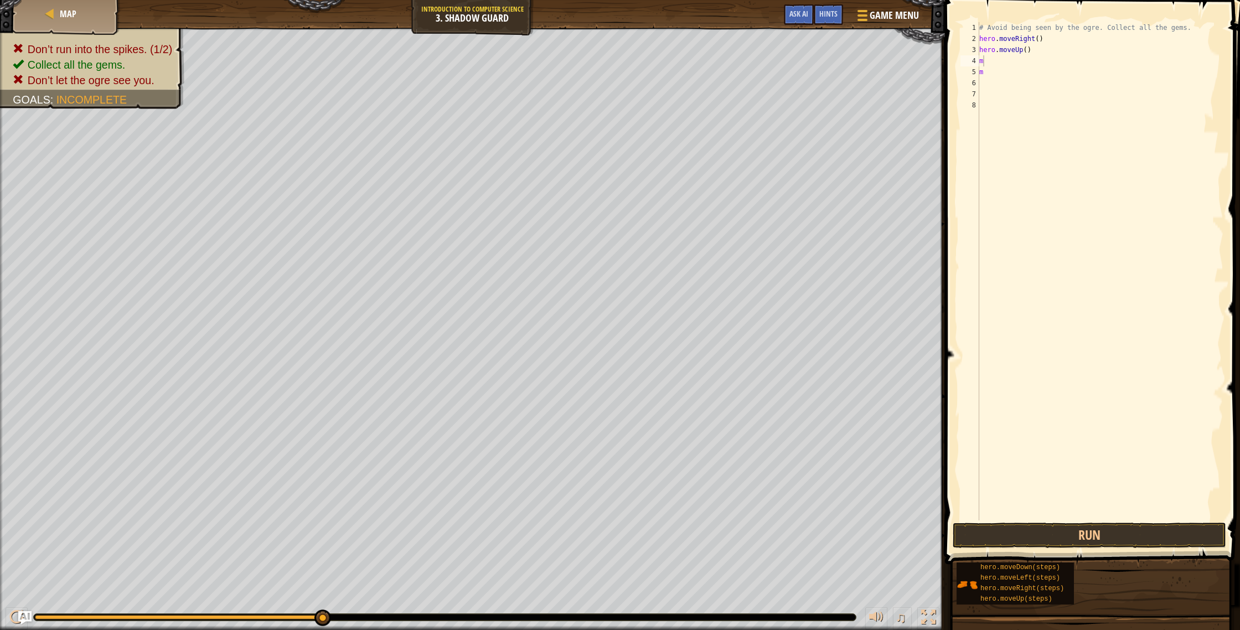
click at [985, 63] on div "# Avoid being seen by the ogre. Collect all the gems. hero . moveRight ( ) hero…" at bounding box center [1100, 282] width 246 height 520
type textarea "mo"
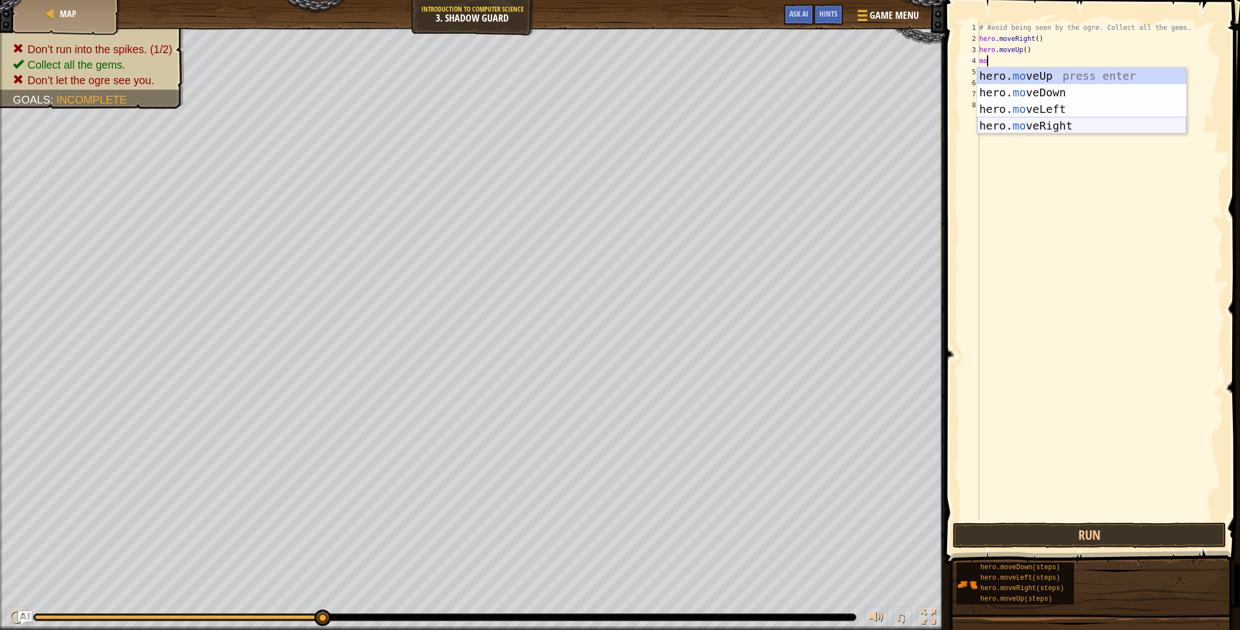
click at [1065, 123] on div "hero. mo veUp press enter hero. mo veDown press enter hero. mo veLeft press ent…" at bounding box center [1081, 118] width 209 height 100
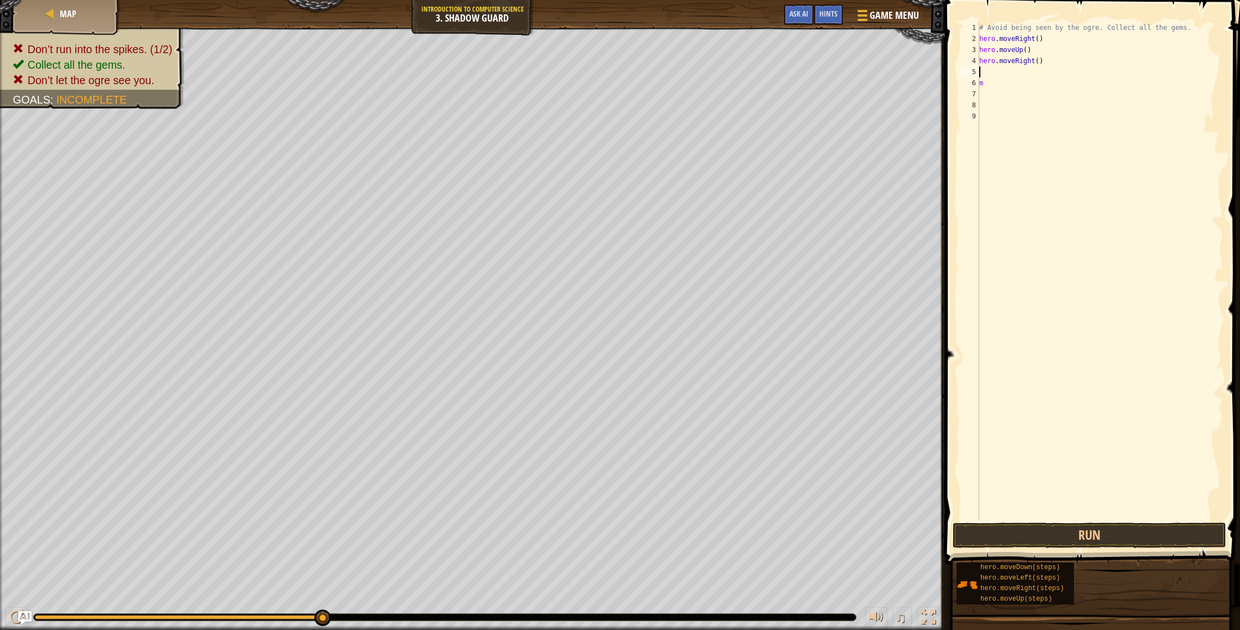
type textarea "m"
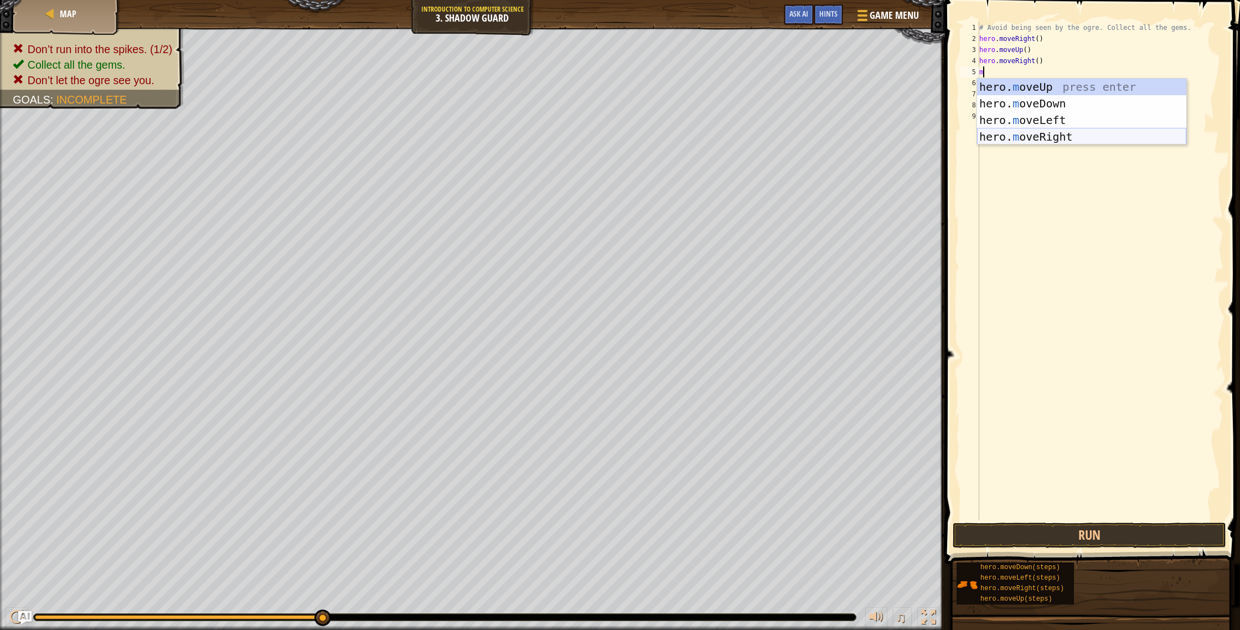
click at [1065, 140] on div "hero. m oveUp press enter hero. m oveDown press enter hero. m oveLeft press ent…" at bounding box center [1081, 129] width 209 height 100
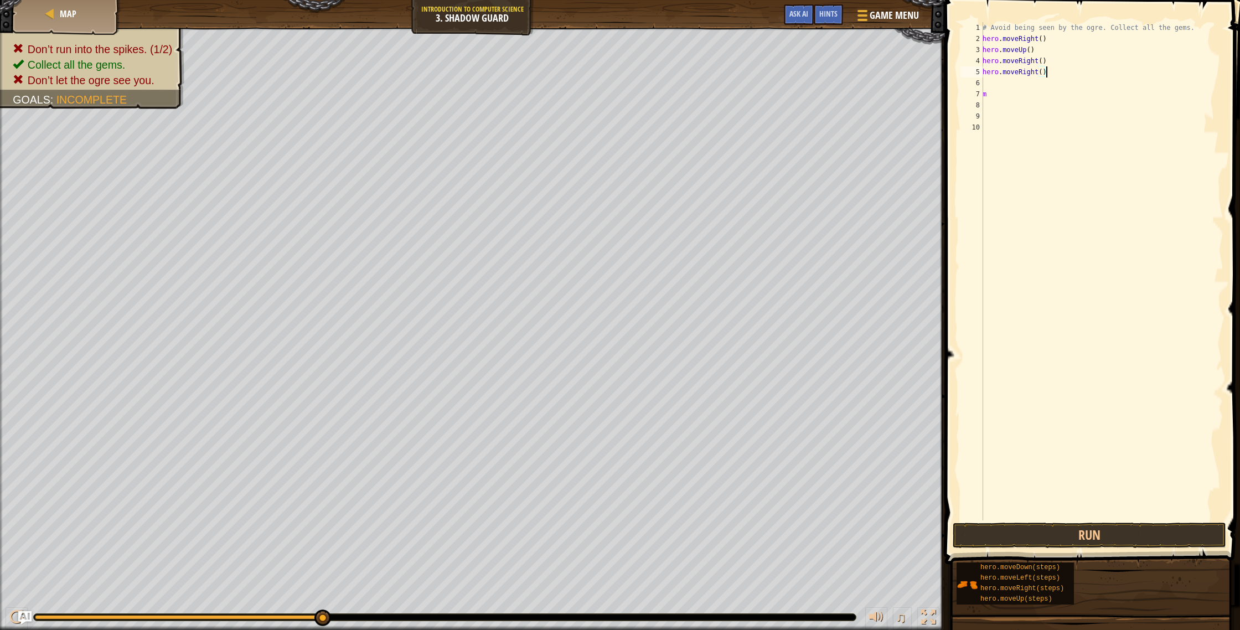
click at [1053, 71] on div "# Avoid being seen by the ogre. Collect all the gems. hero . moveRight ( ) hero…" at bounding box center [1102, 282] width 243 height 520
type textarea "h"
type textarea "do"
click at [1069, 90] on div "hero.move Do wn press enter" at bounding box center [1085, 104] width 209 height 50
type textarea "m"
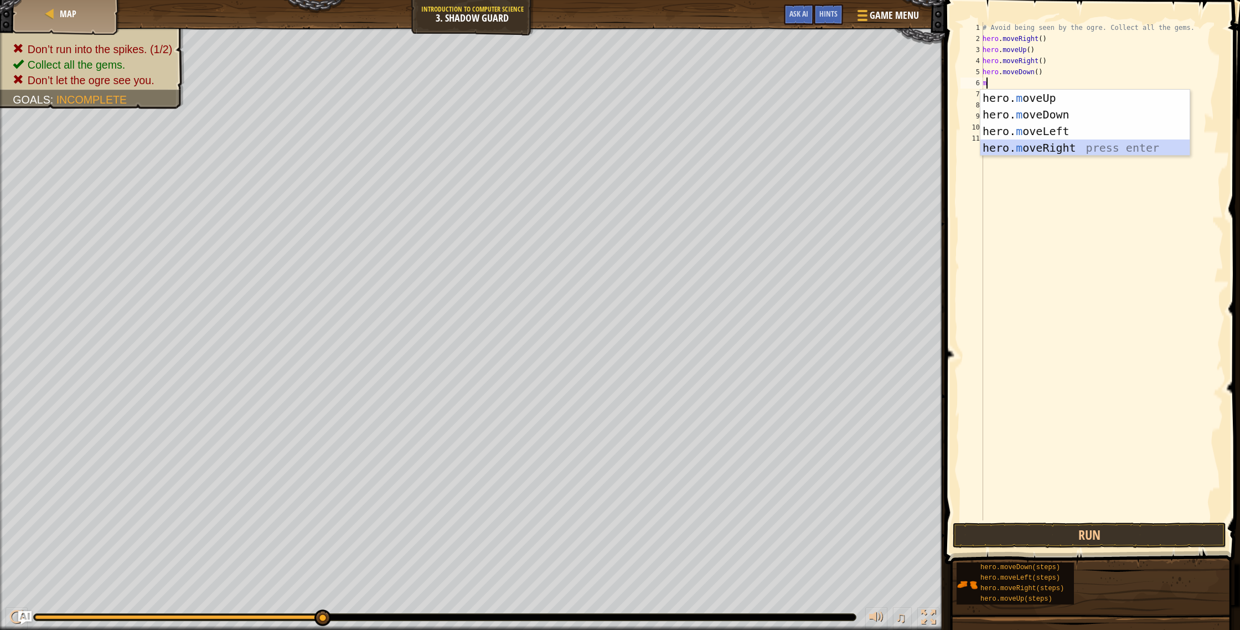
click at [1064, 144] on div "hero. m oveUp press enter hero. m oveDown press enter hero. m oveLeft press ent…" at bounding box center [1085, 140] width 209 height 100
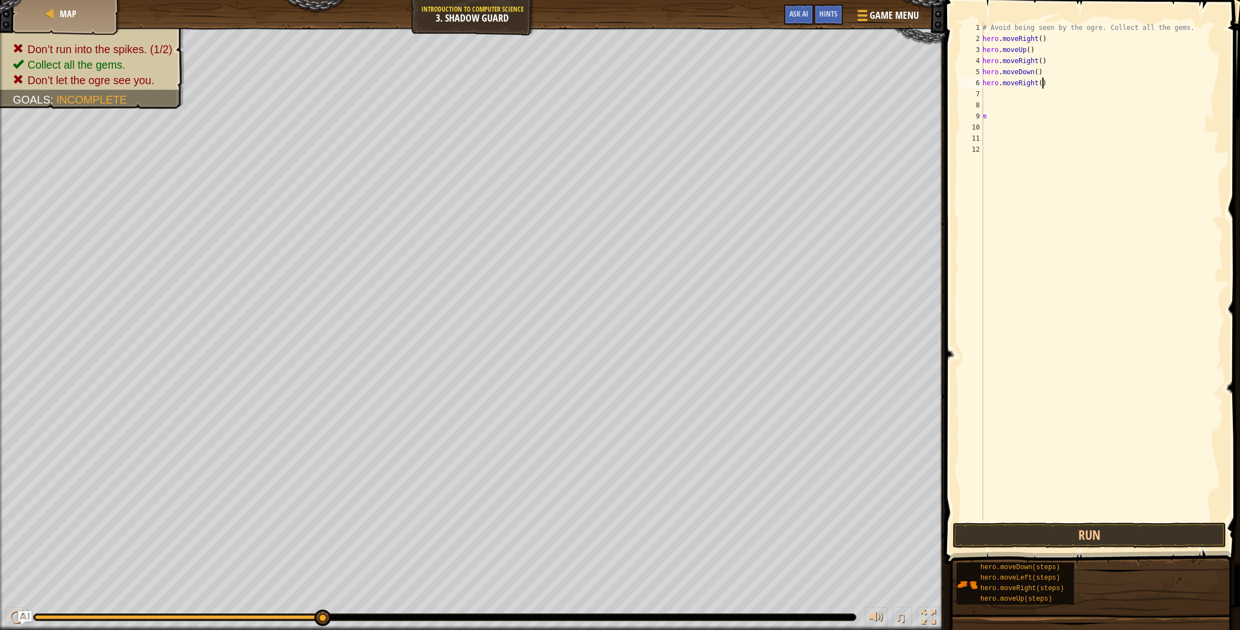
click at [1043, 86] on div "# Avoid being seen by the ogre. Collect all the gems. hero . moveRight ( ) hero…" at bounding box center [1102, 282] width 243 height 520
type textarea "hero.moveRight(2)"
click at [1081, 529] on button "Run" at bounding box center [1090, 535] width 274 height 25
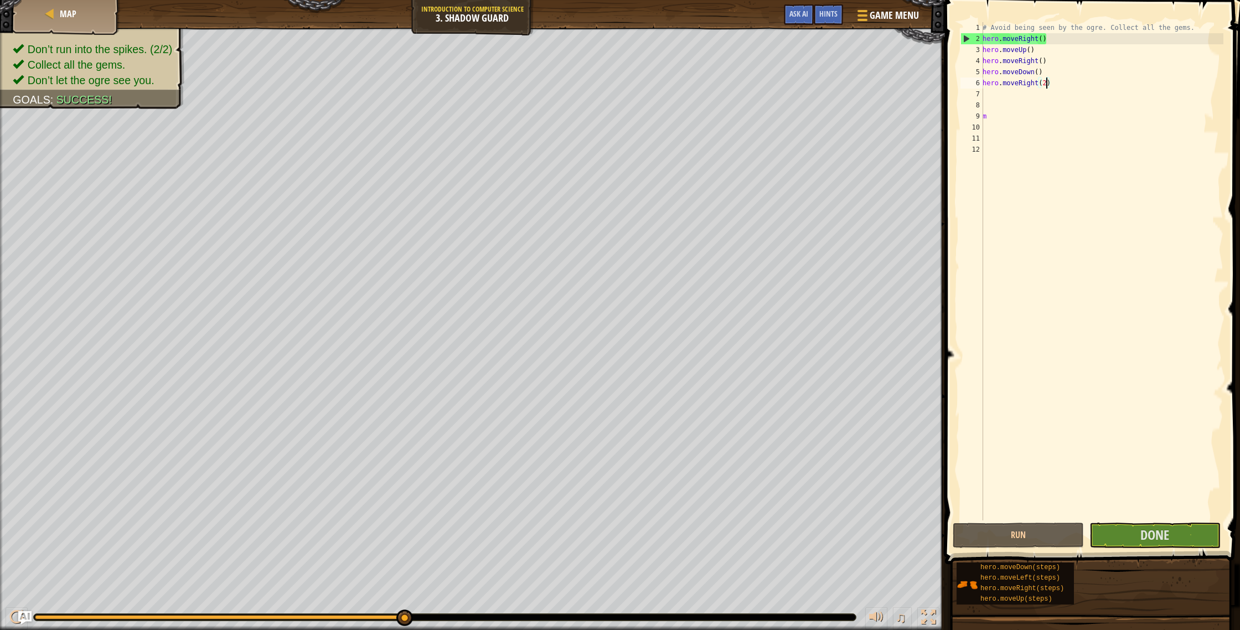
click at [885, 592] on div "Don’t run into the spikes. (2/2) Collect all the gems. Don’t let the ogre see y…" at bounding box center [620, 329] width 1240 height 602
click at [1124, 528] on button "Done" at bounding box center [1155, 535] width 131 height 25
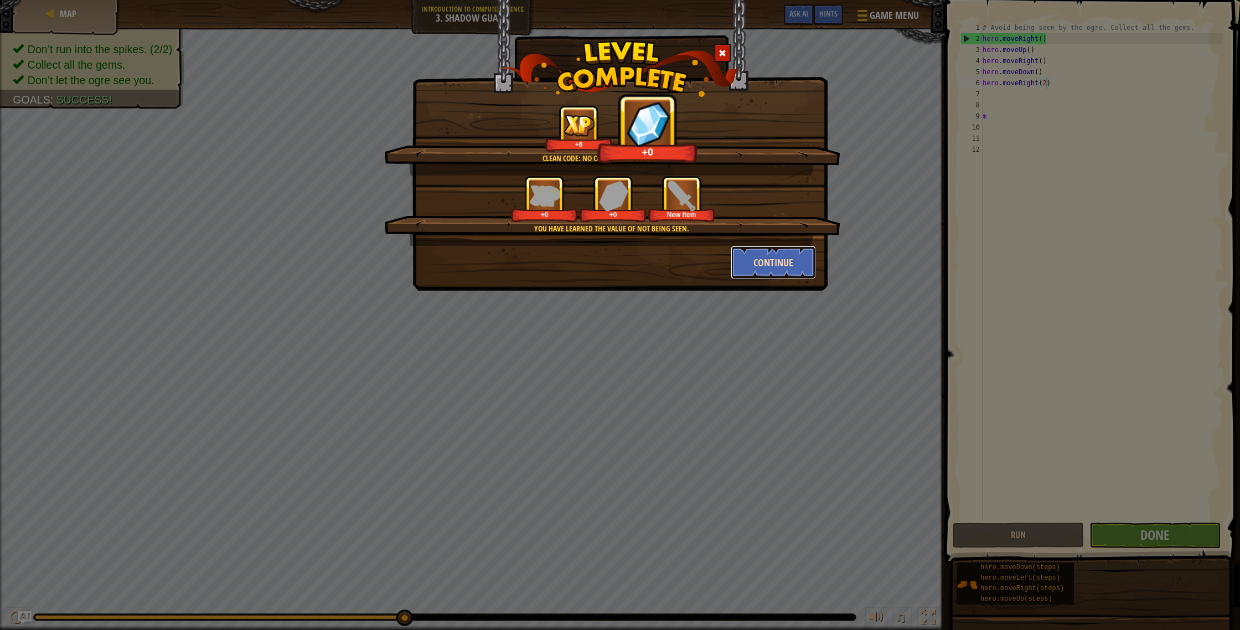
click at [783, 274] on button "Continue" at bounding box center [774, 262] width 86 height 33
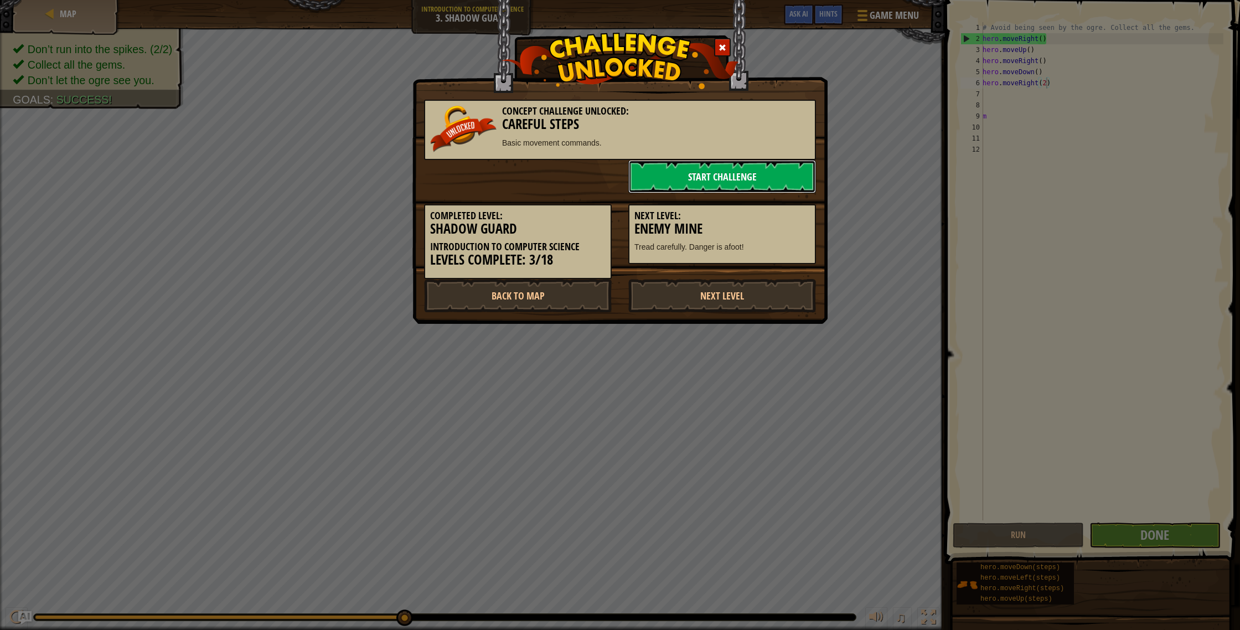
click at [707, 174] on link "Start Challenge" at bounding box center [722, 176] width 188 height 33
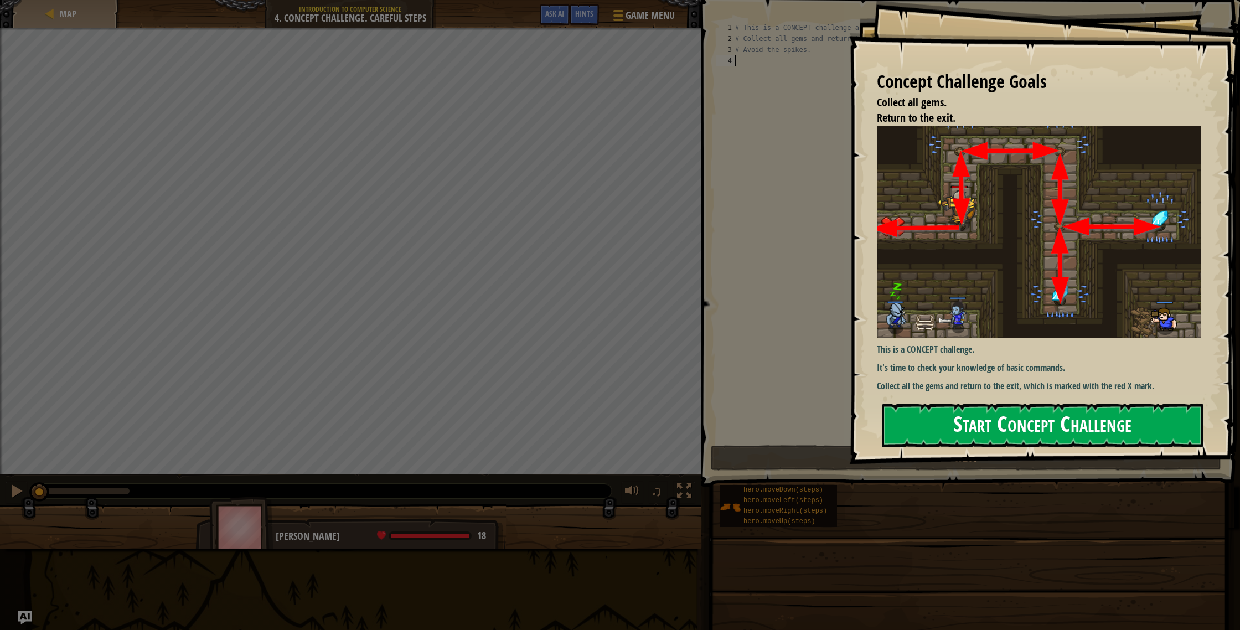
click at [1067, 426] on button "Start Concept Challenge" at bounding box center [1043, 426] width 322 height 44
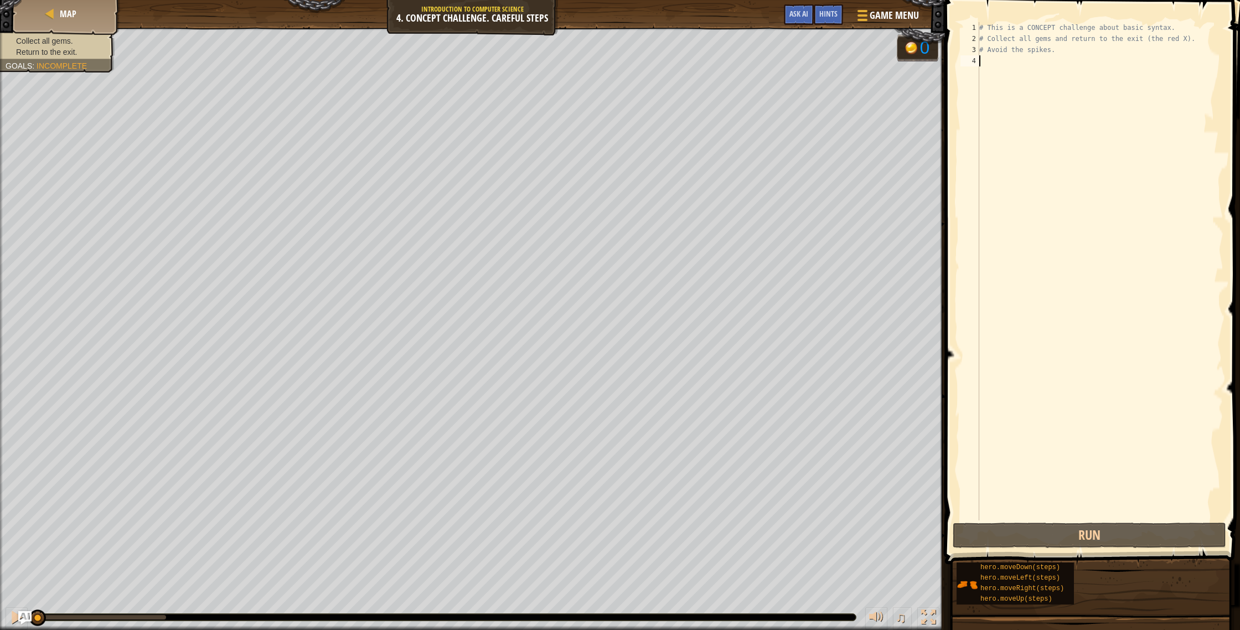
type textarea "m"
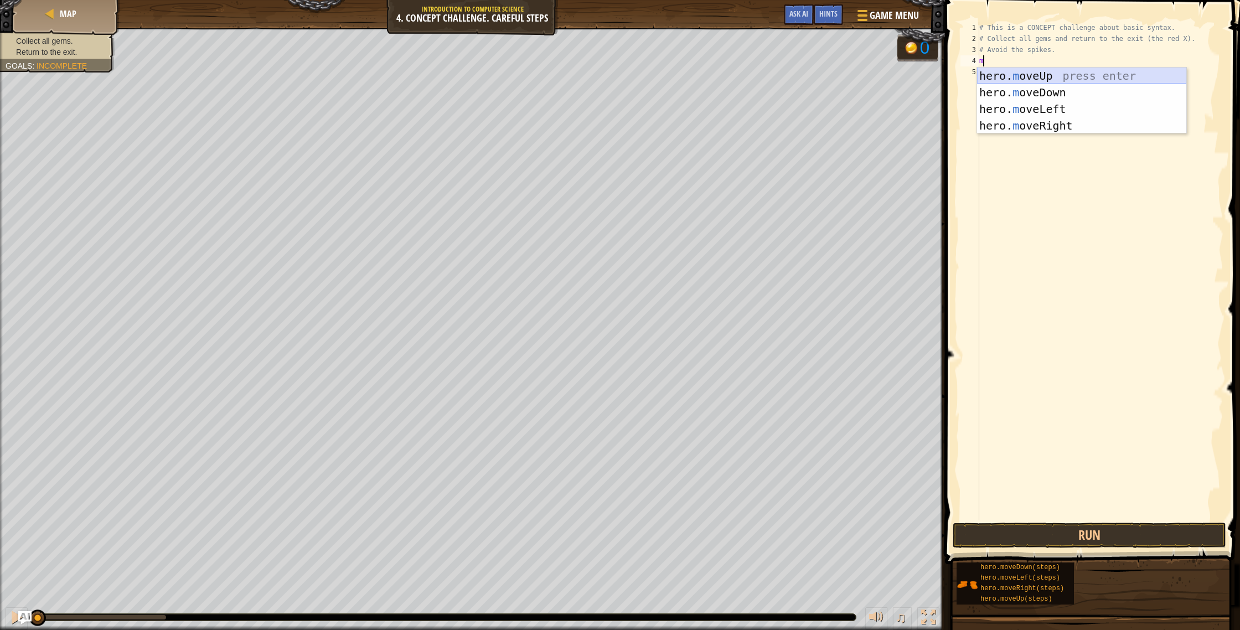
click at [1052, 80] on div "hero. m oveUp press enter hero. m oveDown press enter hero. m oveLeft press ent…" at bounding box center [1081, 118] width 209 height 100
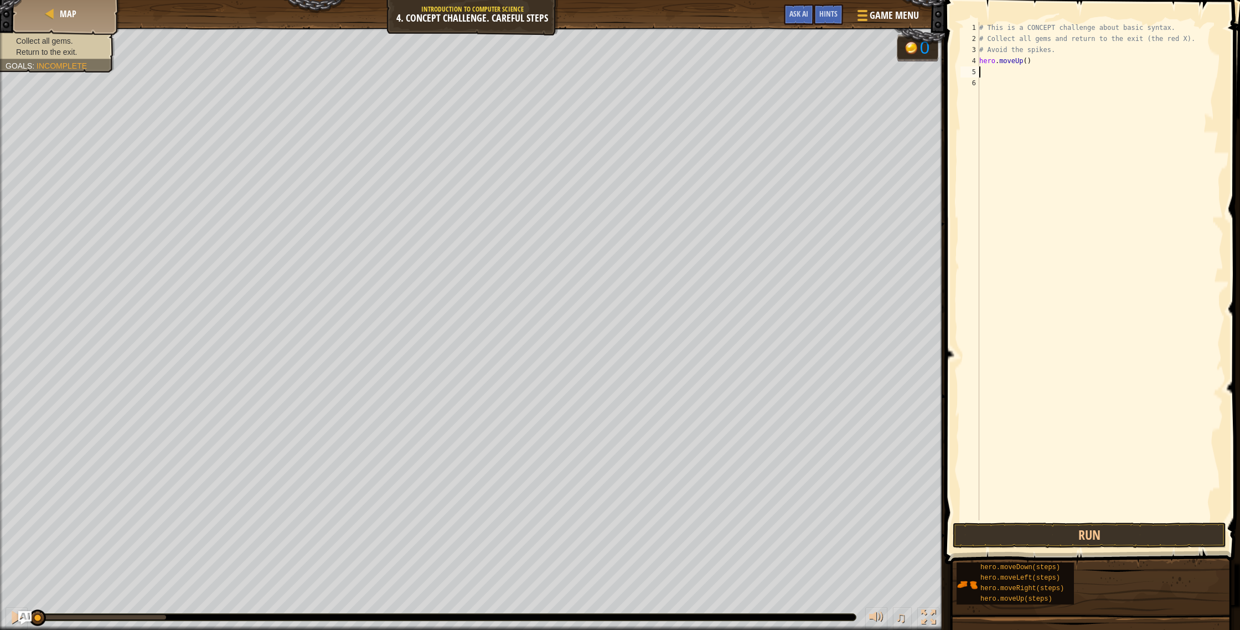
type textarea "m"
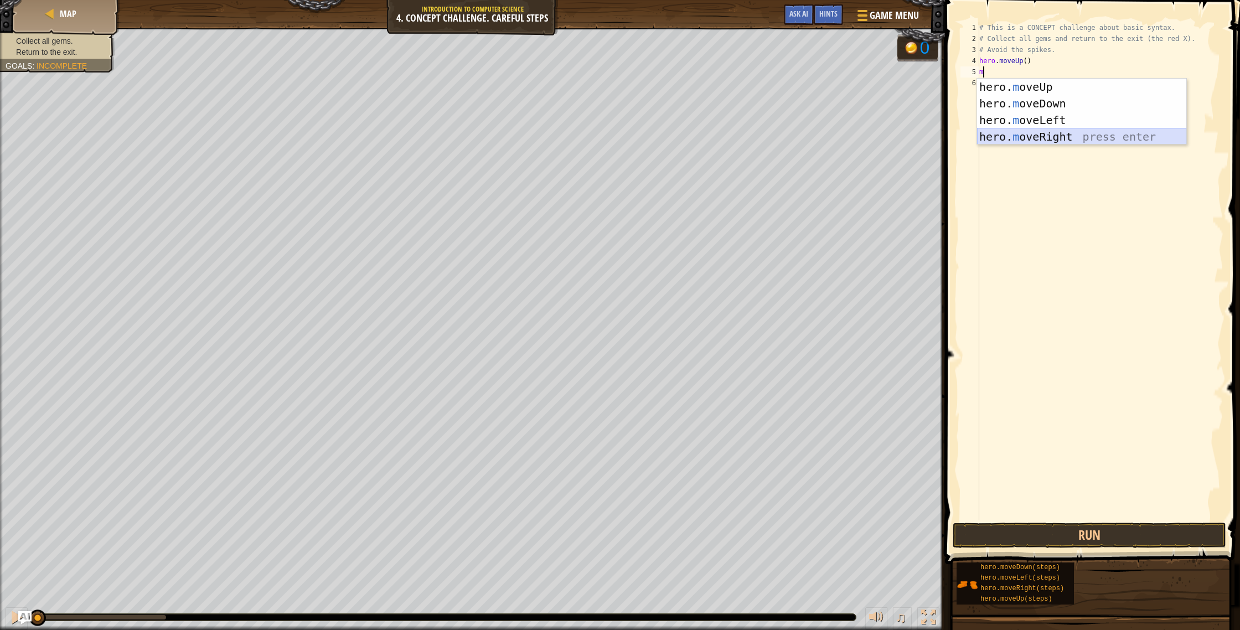
click at [1058, 138] on div "hero. m oveUp press enter hero. m oveDown press enter hero. m oveLeft press ent…" at bounding box center [1081, 129] width 209 height 100
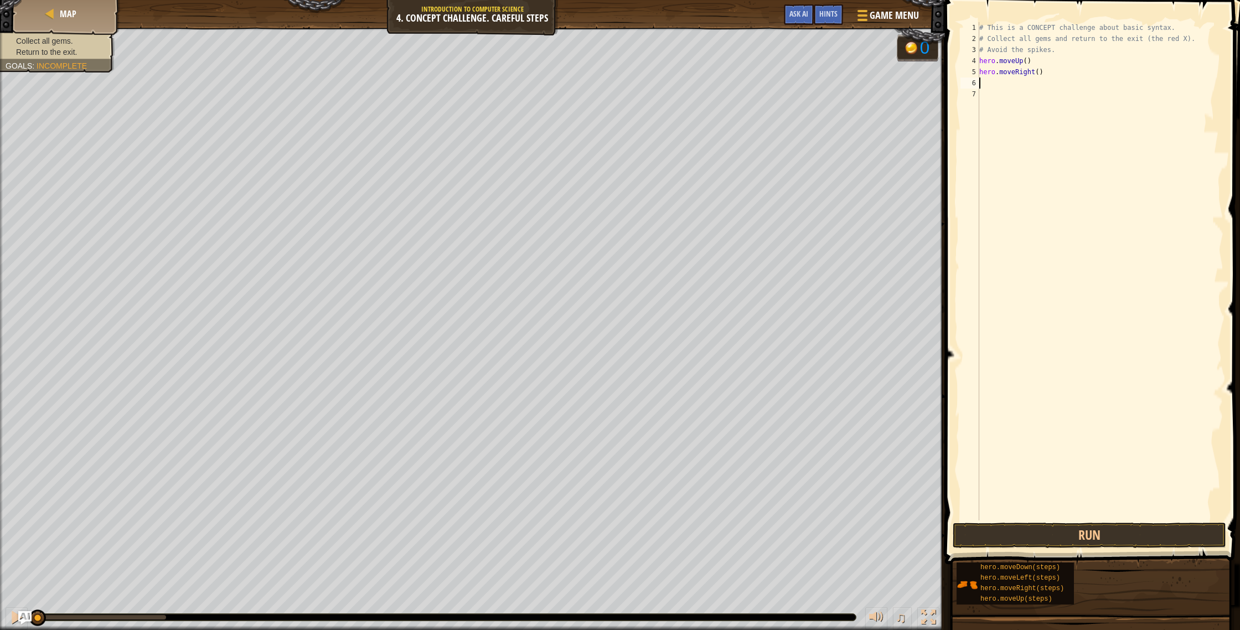
type textarea "m"
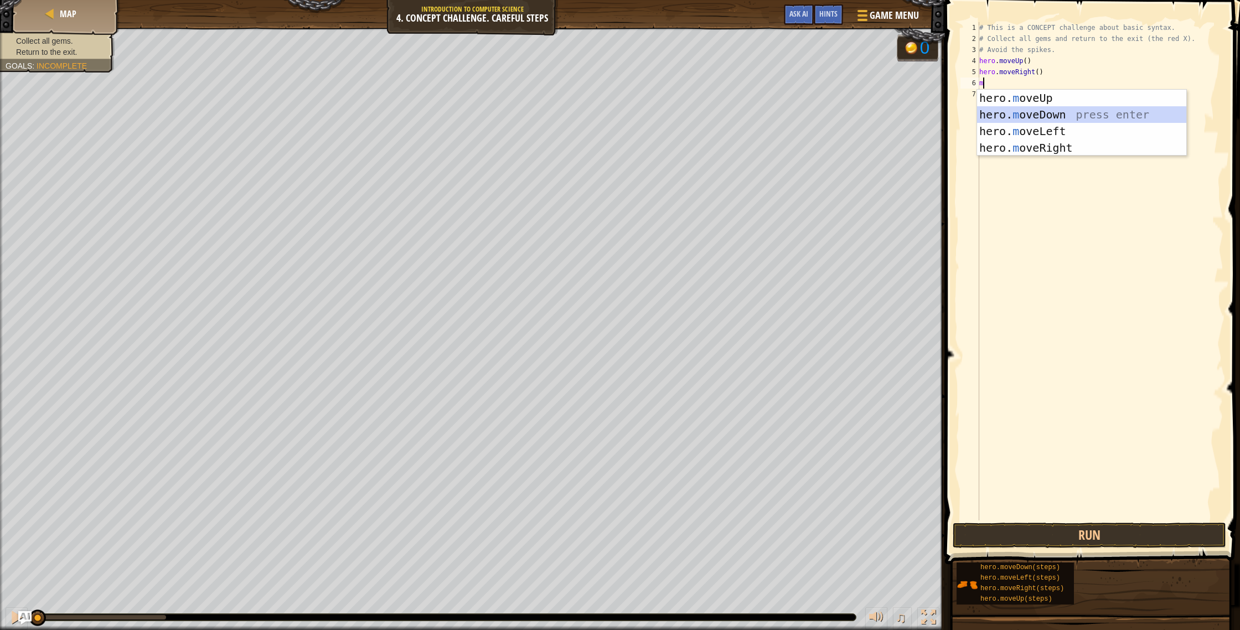
click at [1045, 117] on div "hero. m oveUp press enter hero. m oveDown press enter hero. m oveLeft press ent…" at bounding box center [1081, 140] width 209 height 100
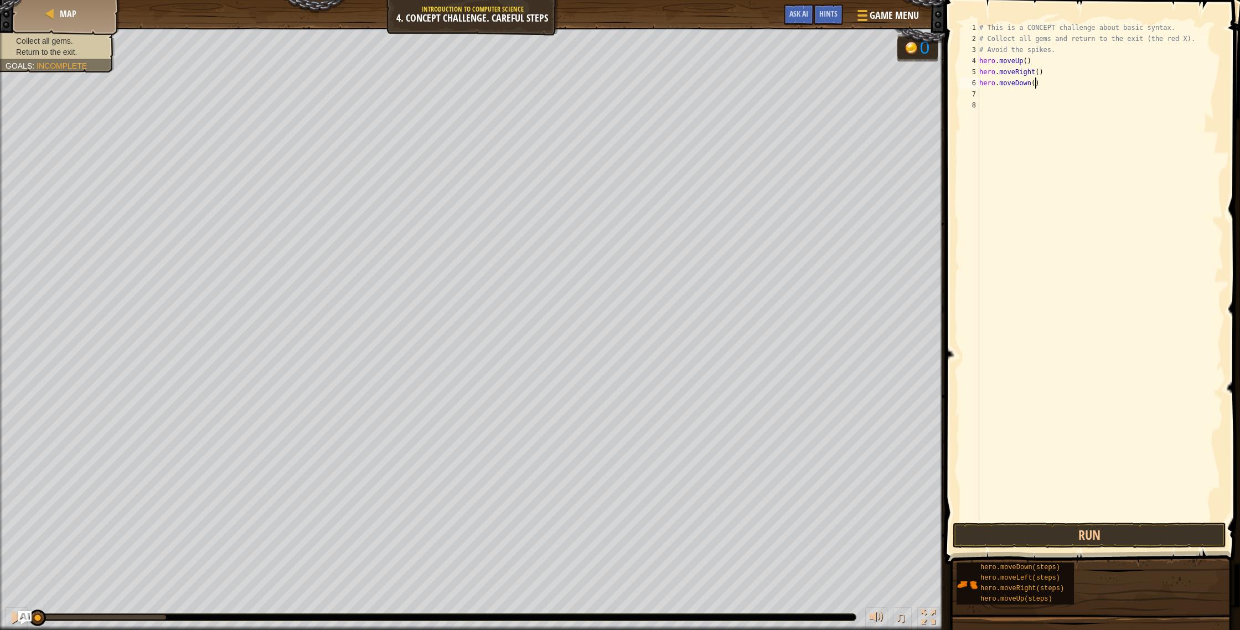
click at [1037, 86] on div "# This is a CONCEPT challenge about basic syntax. # Collect all gems and return…" at bounding box center [1100, 282] width 246 height 520
type textarea "hero.moveDown(1)"
click at [991, 95] on div "# This is a CONCEPT challenge about basic syntax. # Collect all gems and return…" at bounding box center [1100, 282] width 246 height 520
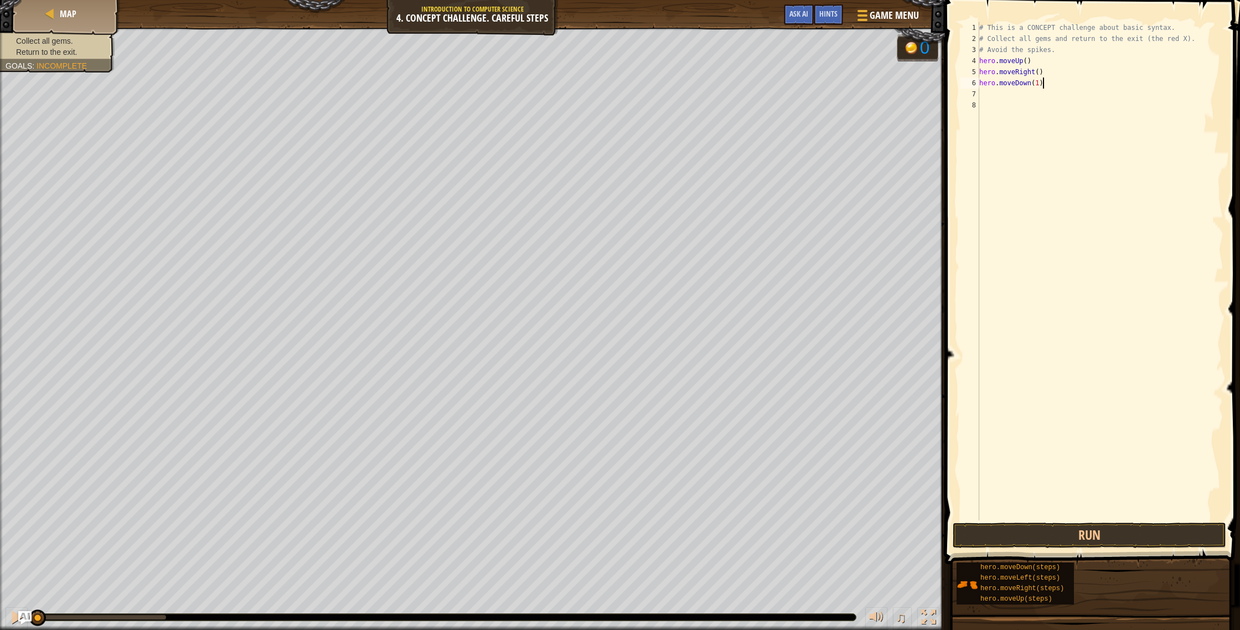
click at [1042, 88] on div "# This is a CONCEPT challenge about basic syntax. # Collect all gems and return…" at bounding box center [1100, 282] width 246 height 520
type textarea "h"
type textarea "m"
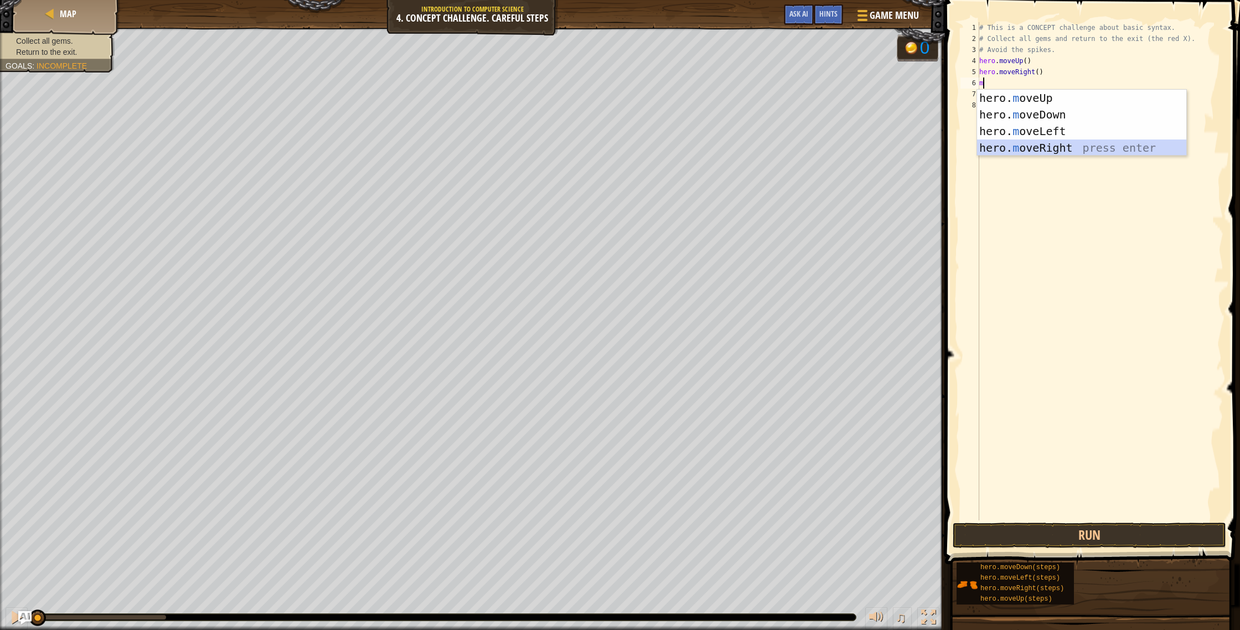
click at [1063, 143] on div "hero. m oveUp press enter hero. m oveDown press enter hero. m oveLeft press ent…" at bounding box center [1081, 140] width 209 height 100
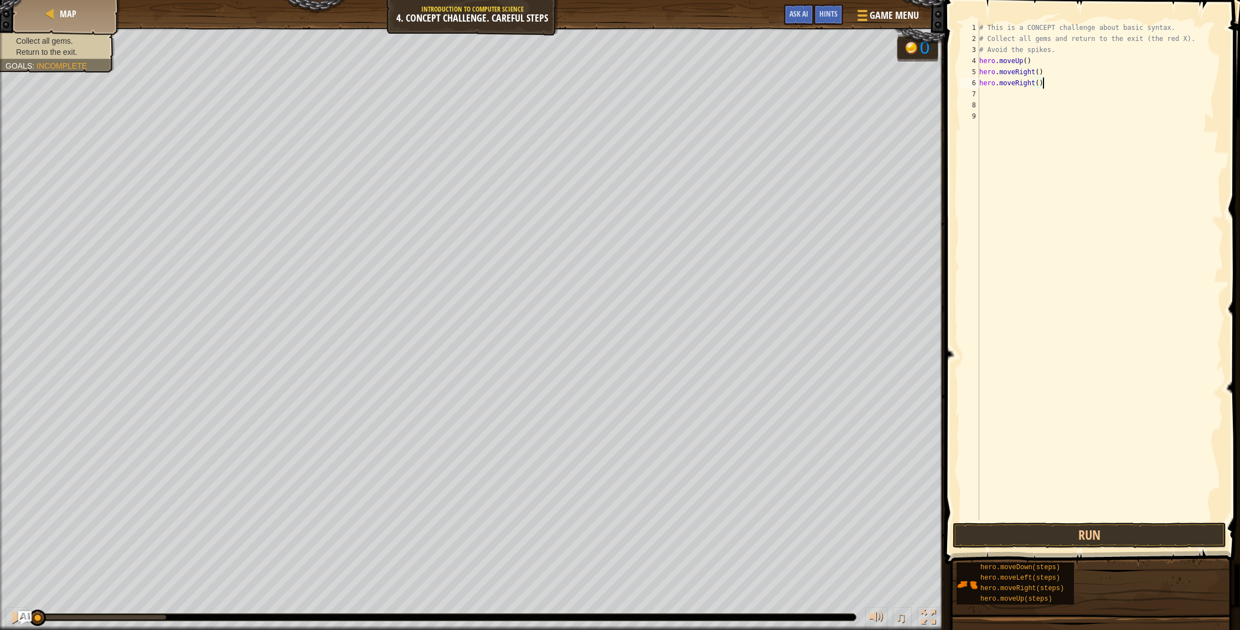
click at [1043, 84] on div "# This is a CONCEPT challenge about basic syntax. # Collect all gems and return…" at bounding box center [1100, 282] width 246 height 520
type textarea "h"
type textarea "m"
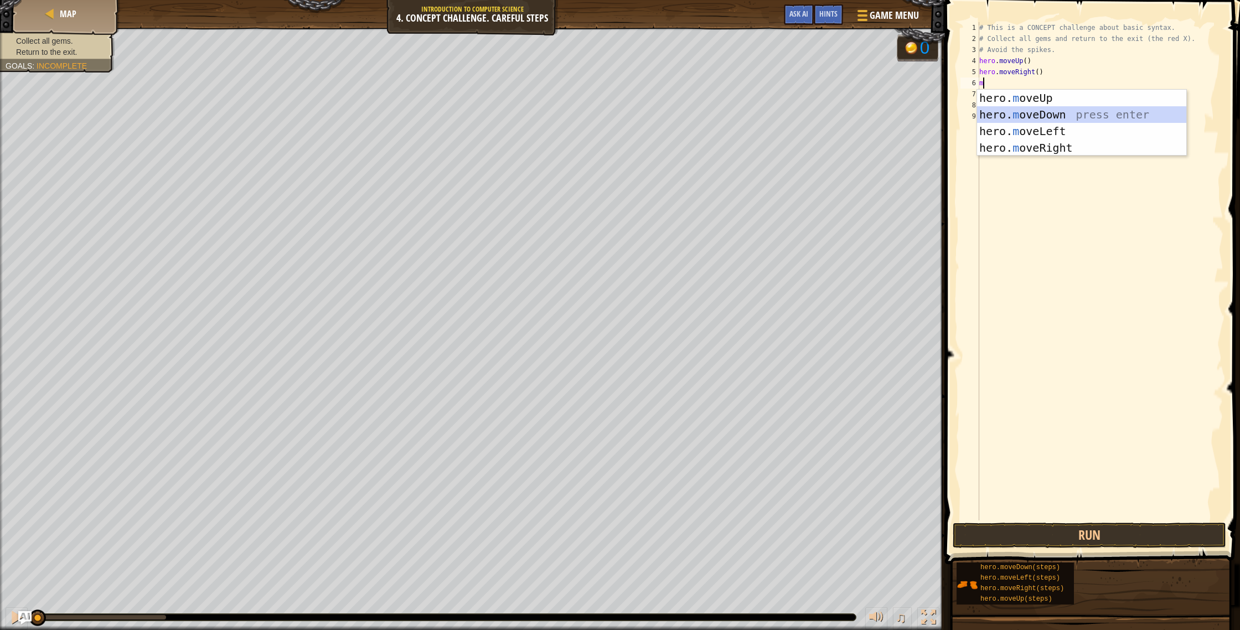
click at [1058, 116] on div "hero. m oveUp press enter hero. m oveDown press enter hero. m oveLeft press ent…" at bounding box center [1081, 140] width 209 height 100
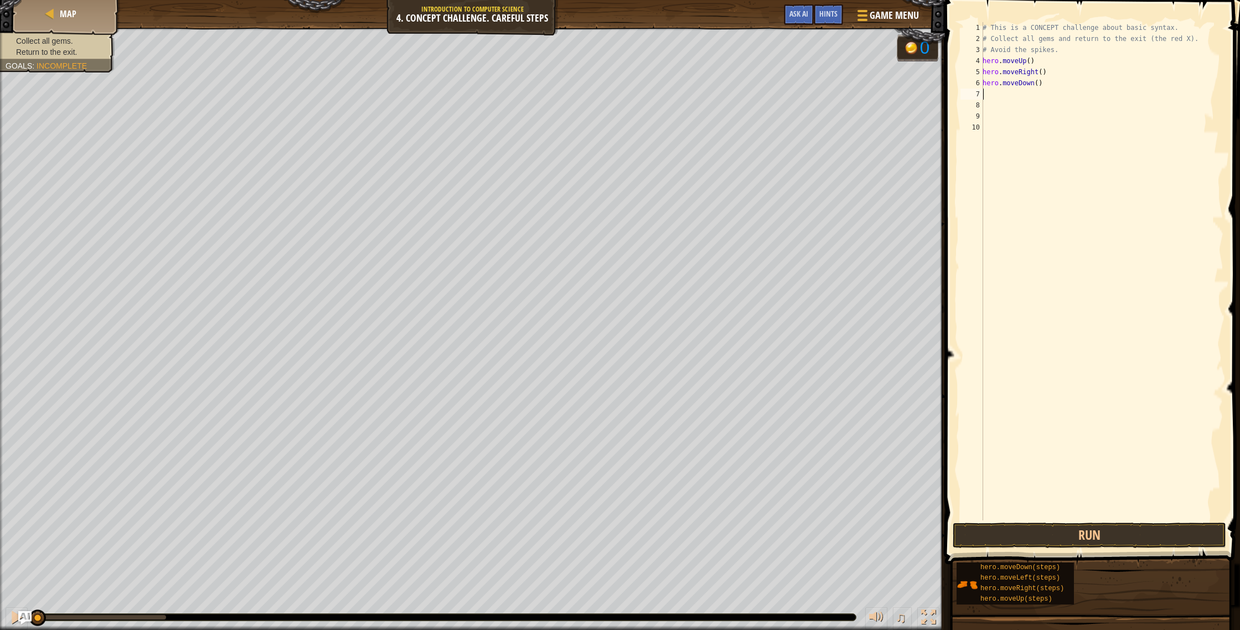
type textarea "m"
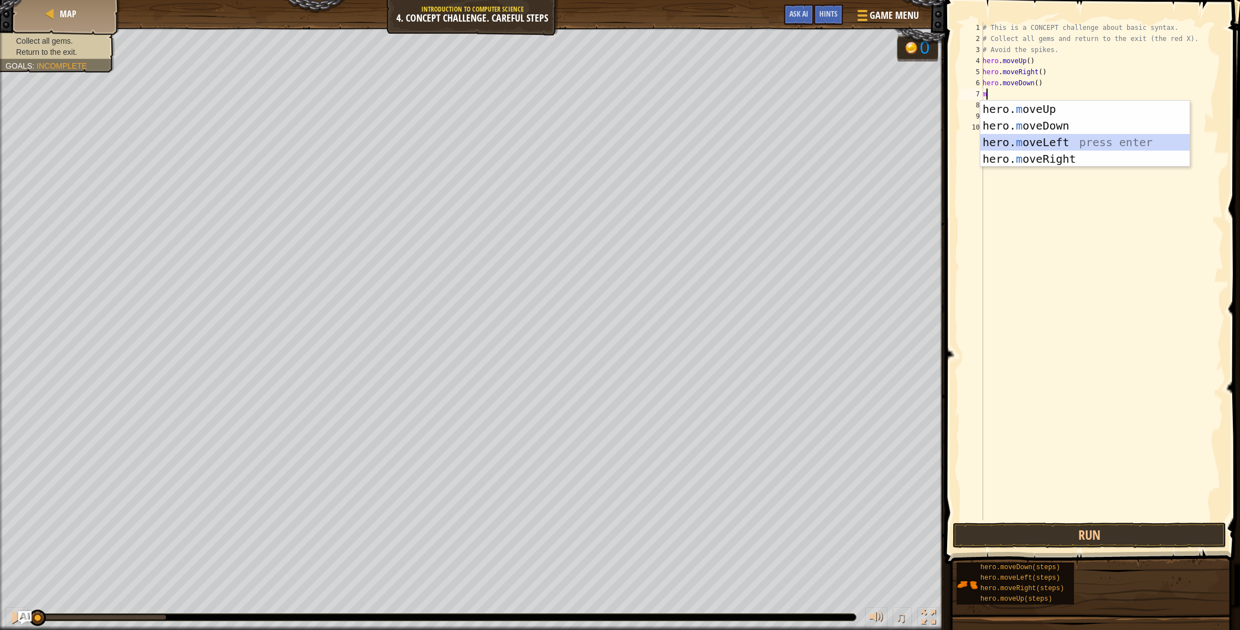
click at [1048, 146] on div "hero. m oveUp press enter hero. m oveDown press enter hero. m oveLeft press ent…" at bounding box center [1085, 151] width 209 height 100
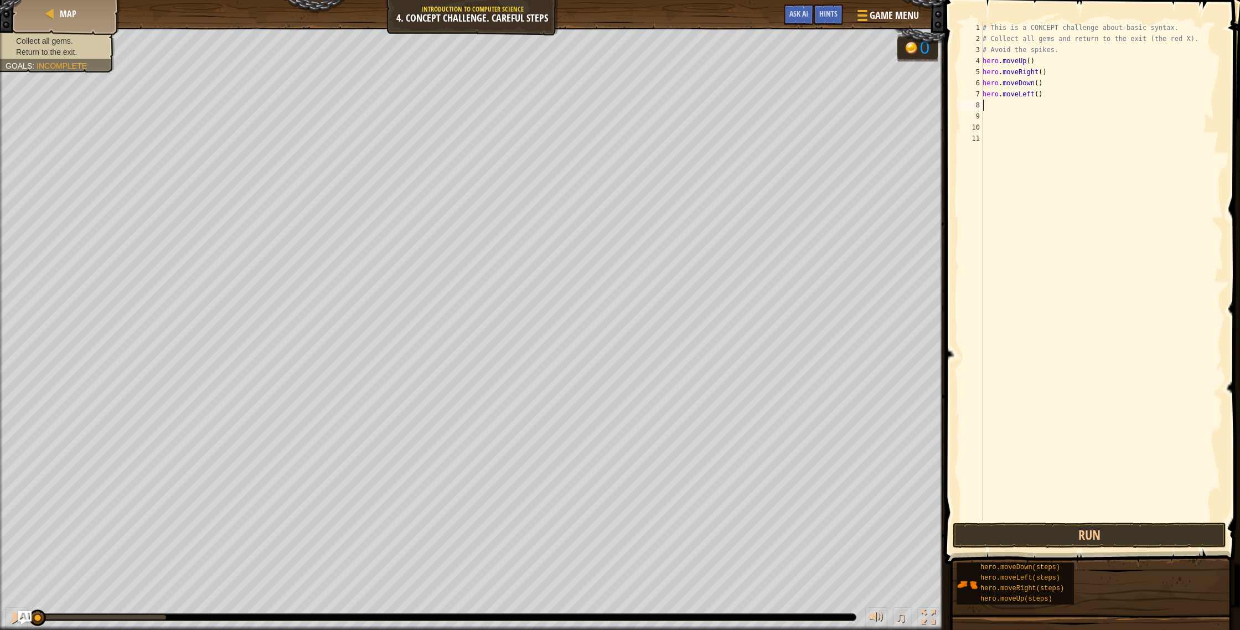
click at [990, 108] on div "# This is a CONCEPT challenge about basic syntax. # Collect all gems and return…" at bounding box center [1102, 282] width 243 height 520
type textarea "m"
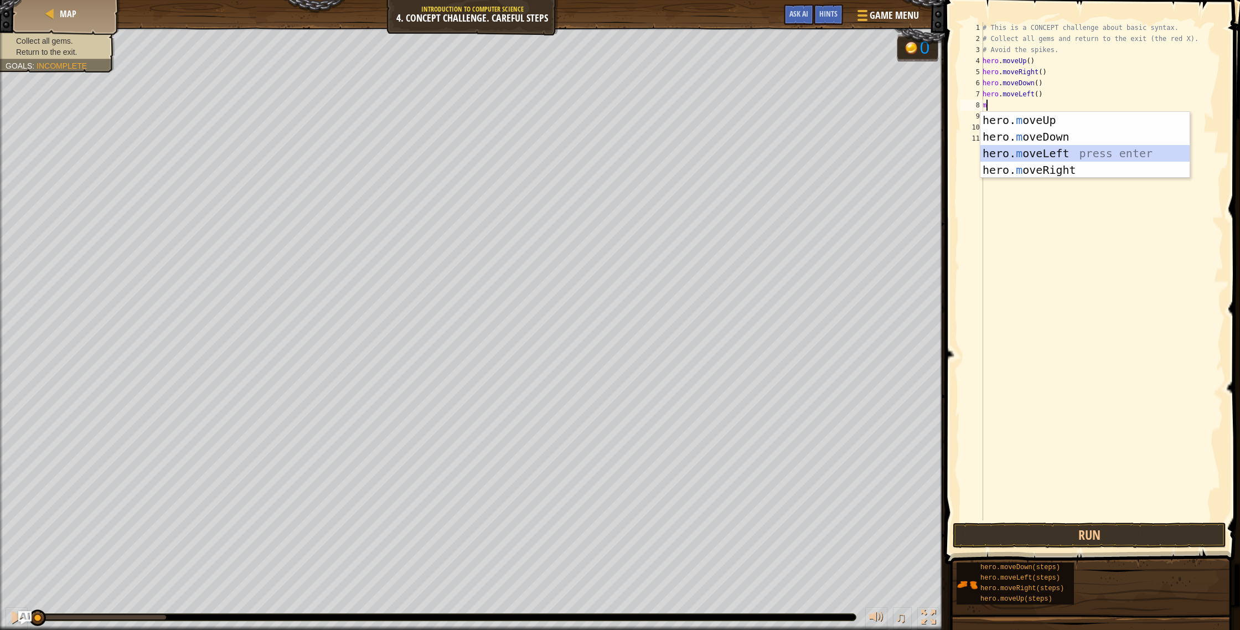
click at [1050, 159] on div "hero. m oveUp press enter hero. m oveDown press enter hero. m oveLeft press ent…" at bounding box center [1085, 162] width 209 height 100
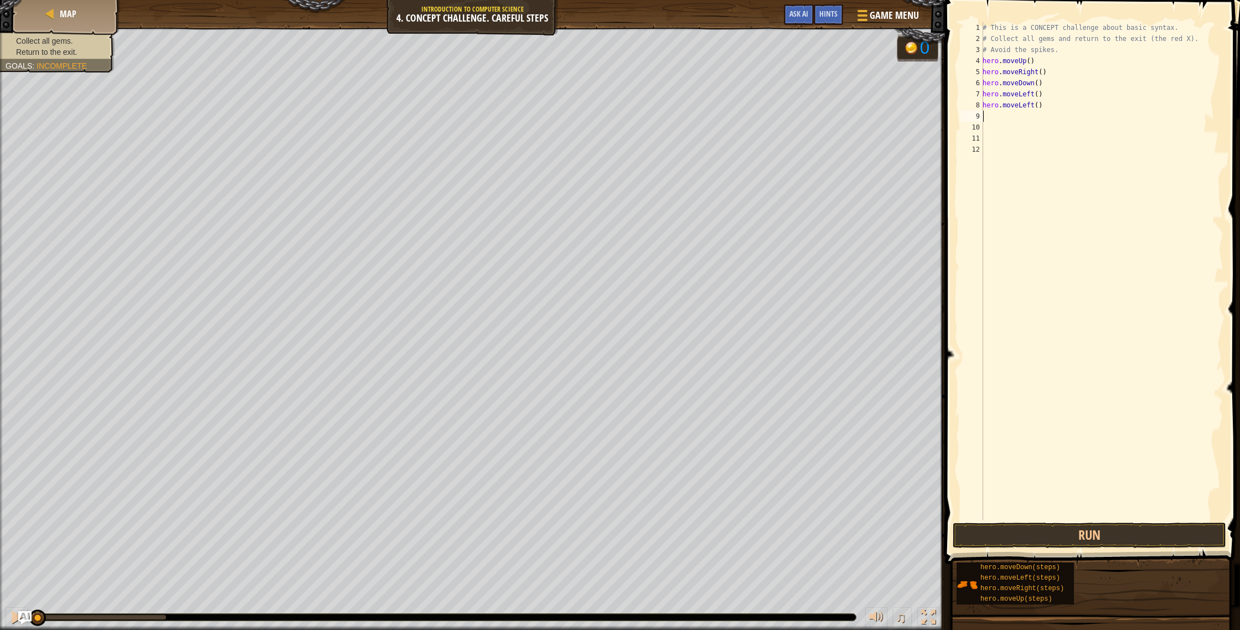
type textarea "m"
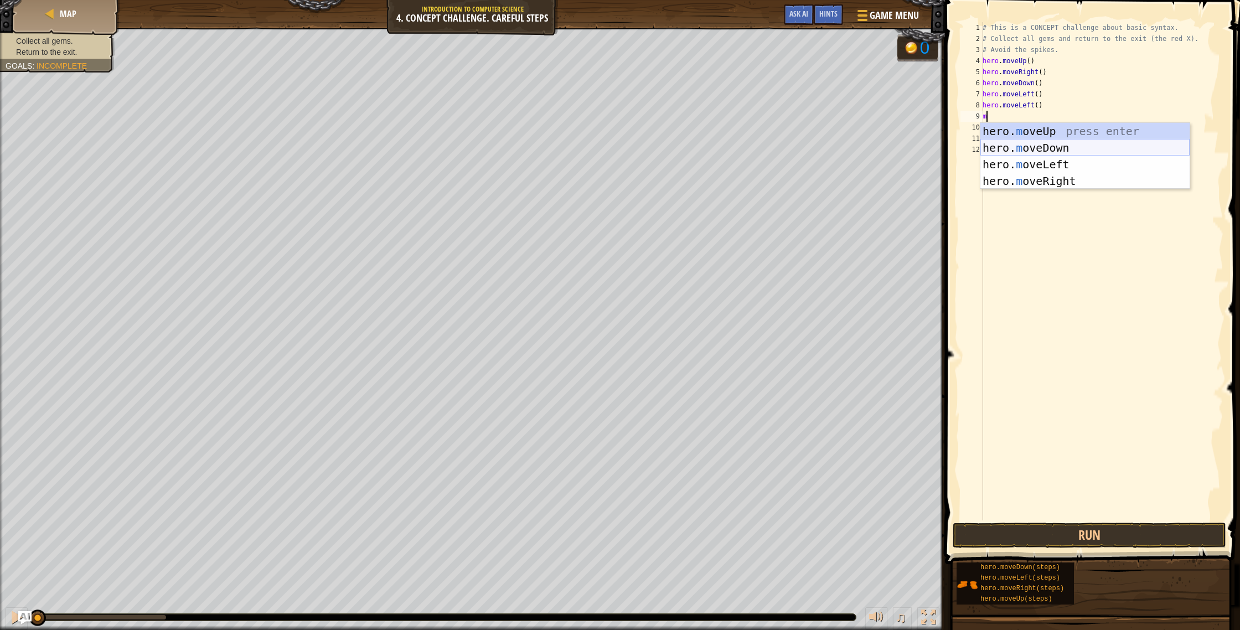
click at [1025, 149] on div "hero. m oveUp press enter hero. m oveDown press enter hero. m oveLeft press ent…" at bounding box center [1085, 173] width 209 height 100
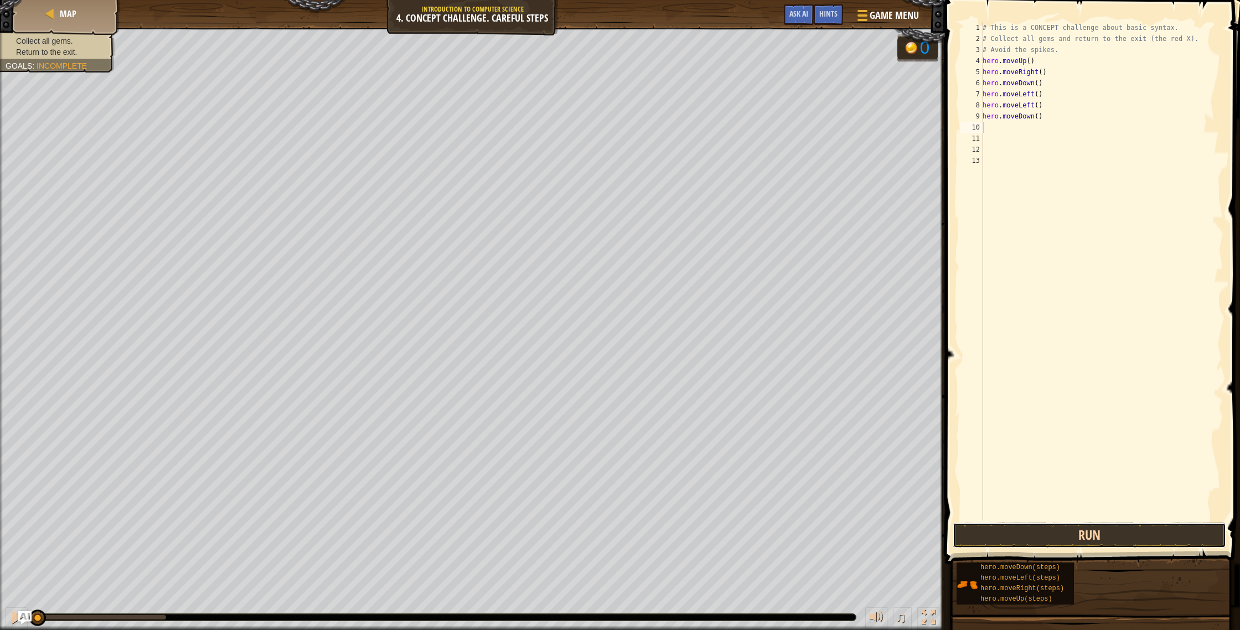
click at [1183, 532] on button "Run" at bounding box center [1090, 535] width 274 height 25
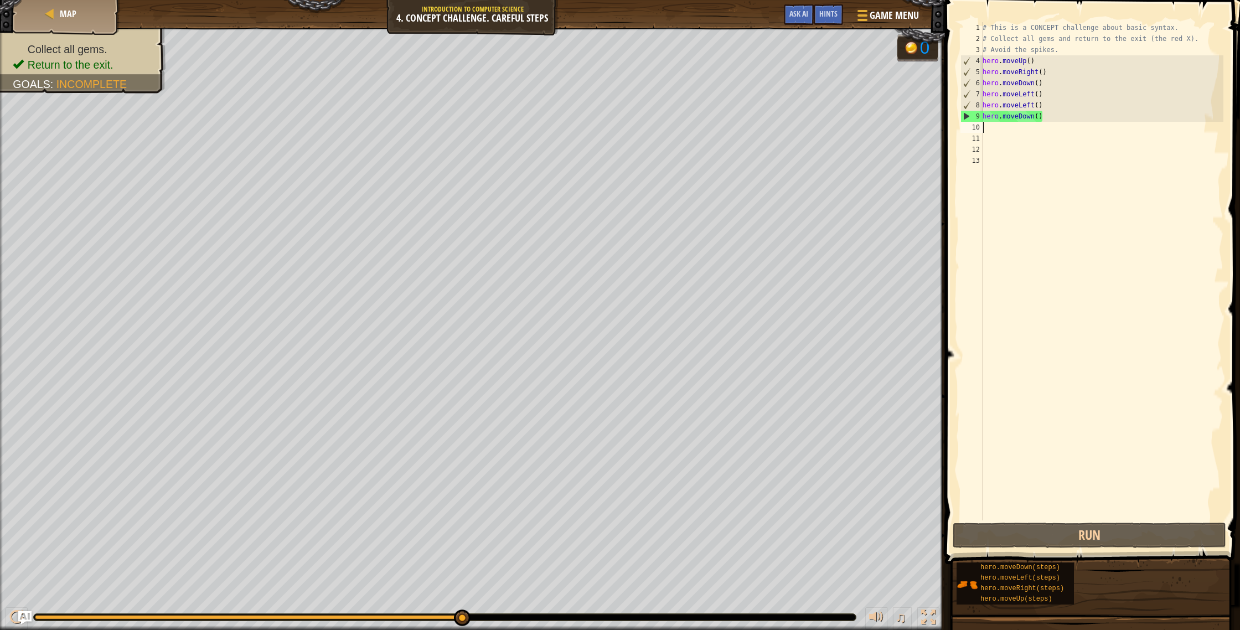
type textarea "m"
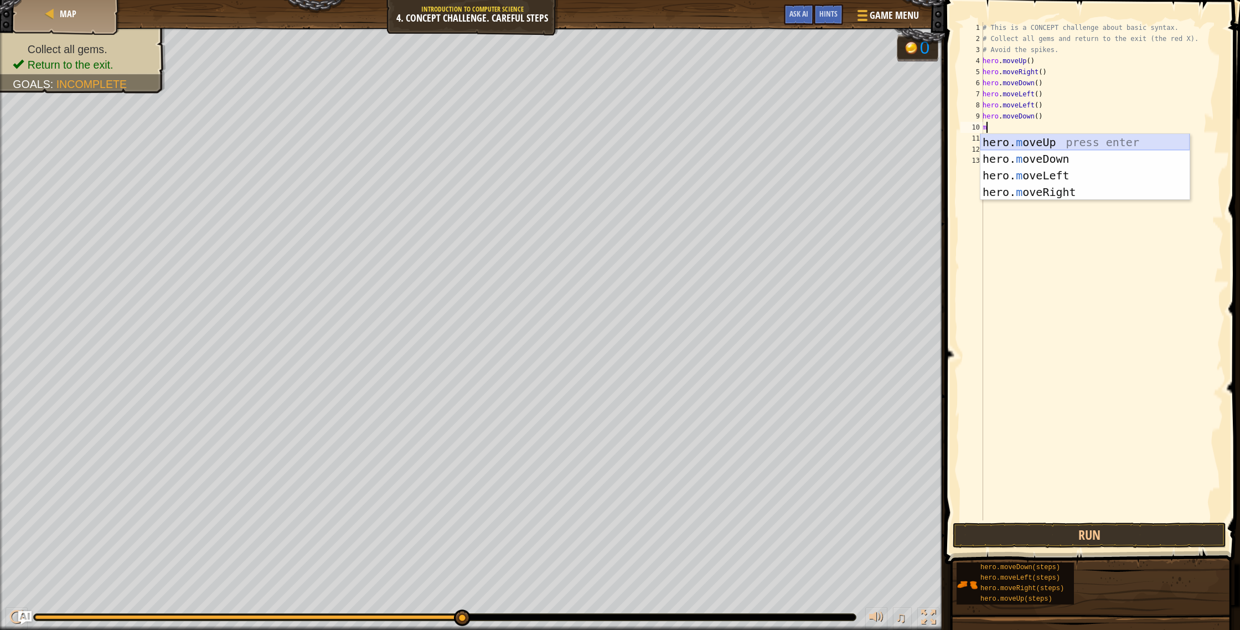
click at [1062, 141] on div "hero. m oveUp press enter hero. m oveDown press enter hero. m oveLeft press ent…" at bounding box center [1085, 184] width 209 height 100
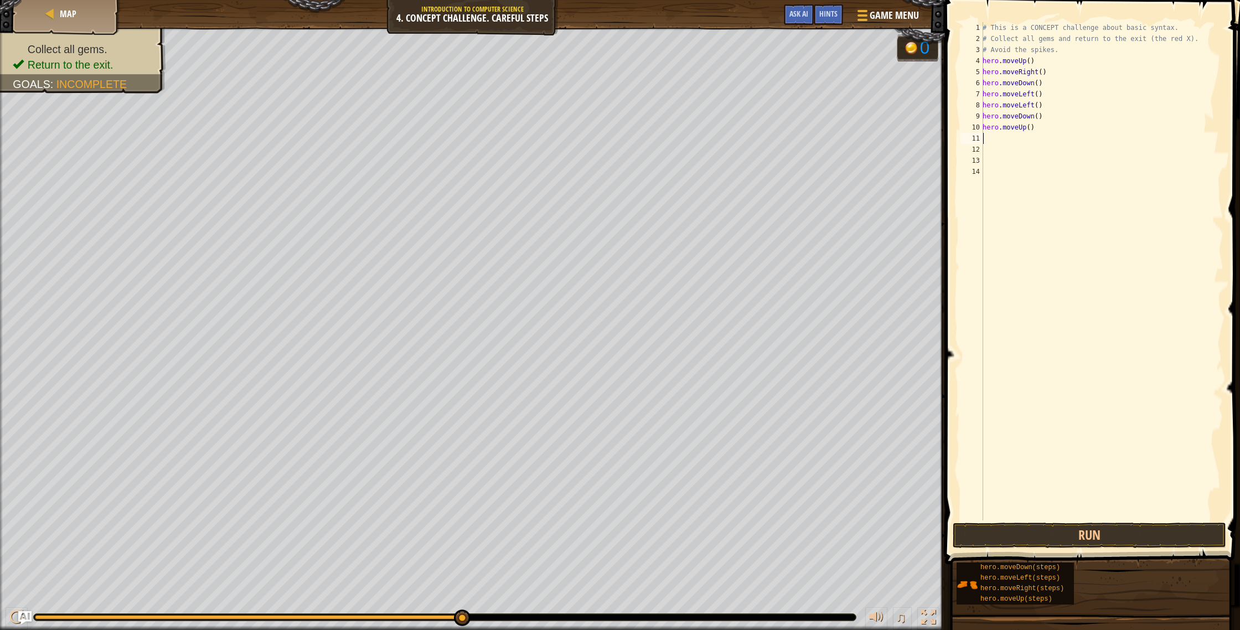
type textarea "m"
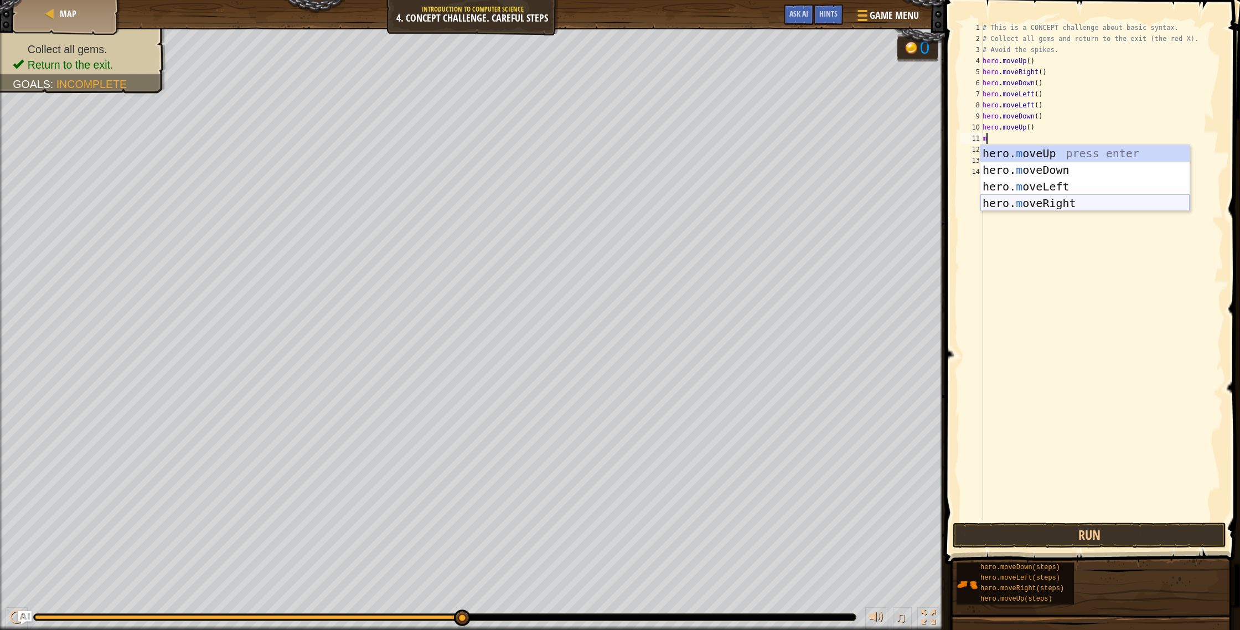
click at [1075, 200] on div "hero. m oveUp press enter hero. m oveDown press enter hero. m oveLeft press ent…" at bounding box center [1085, 195] width 209 height 100
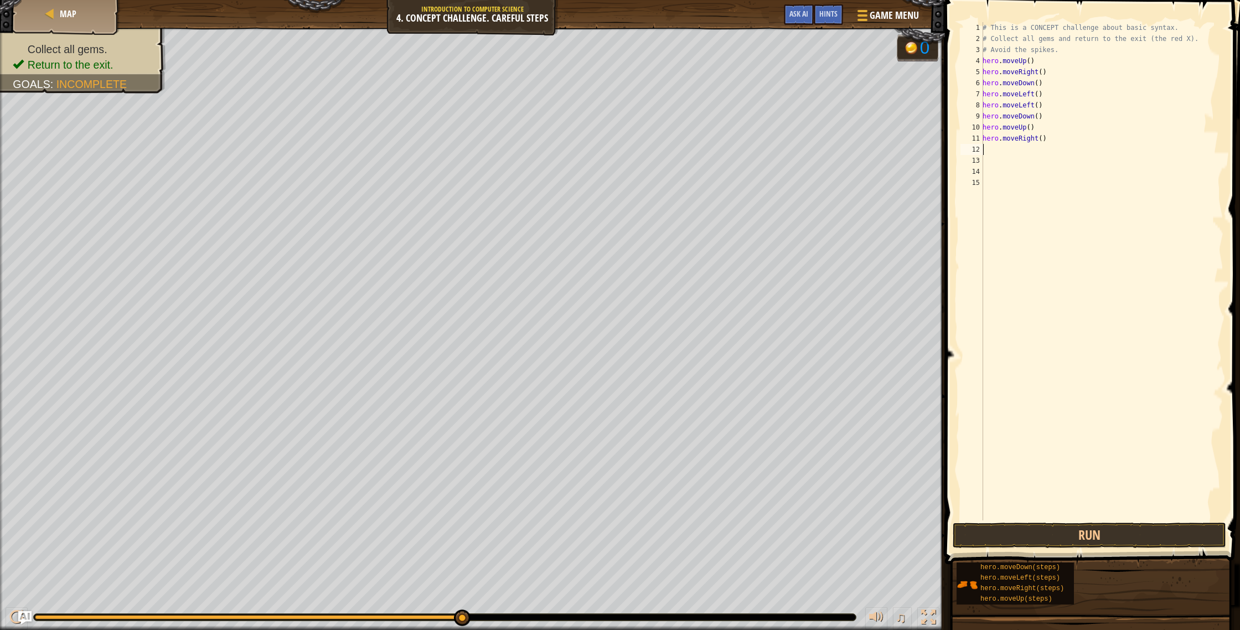
type textarea "m"
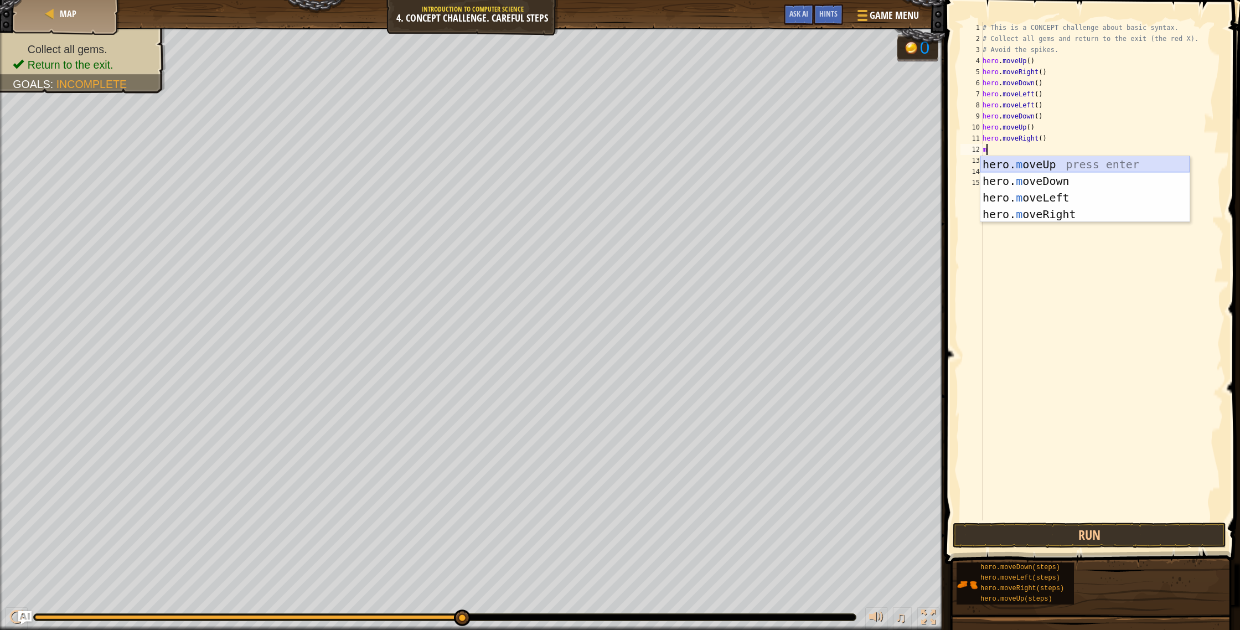
click at [1048, 164] on div "hero. m oveUp press enter hero. m oveDown press enter hero. m oveLeft press ent…" at bounding box center [1085, 206] width 209 height 100
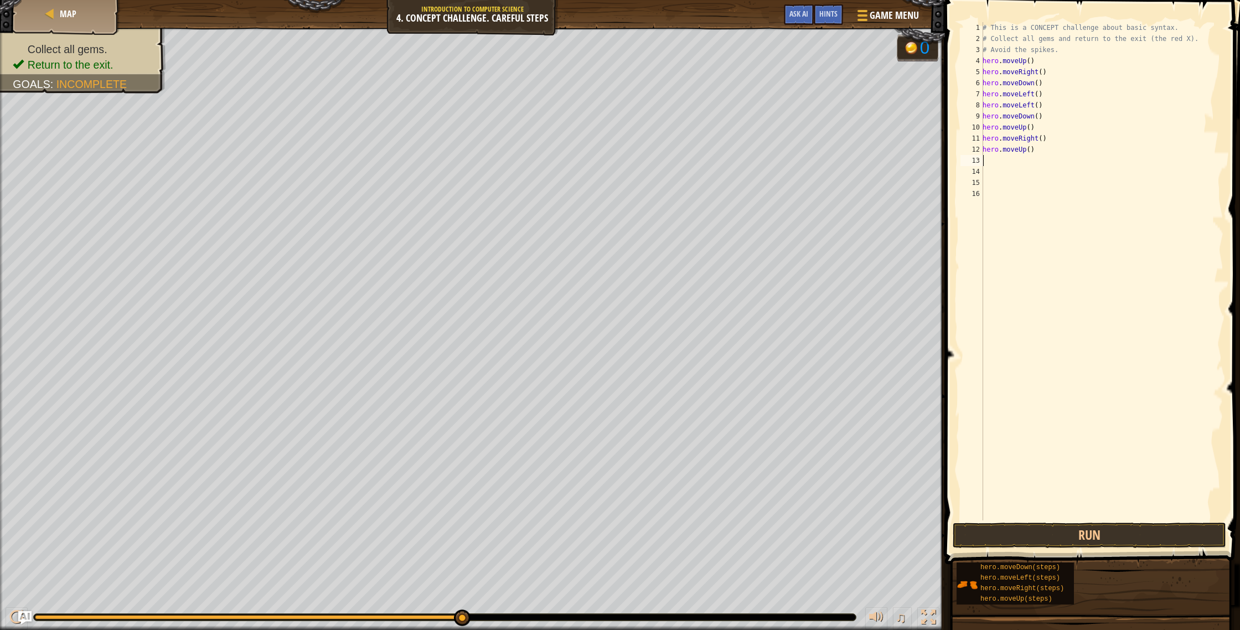
type textarea "m"
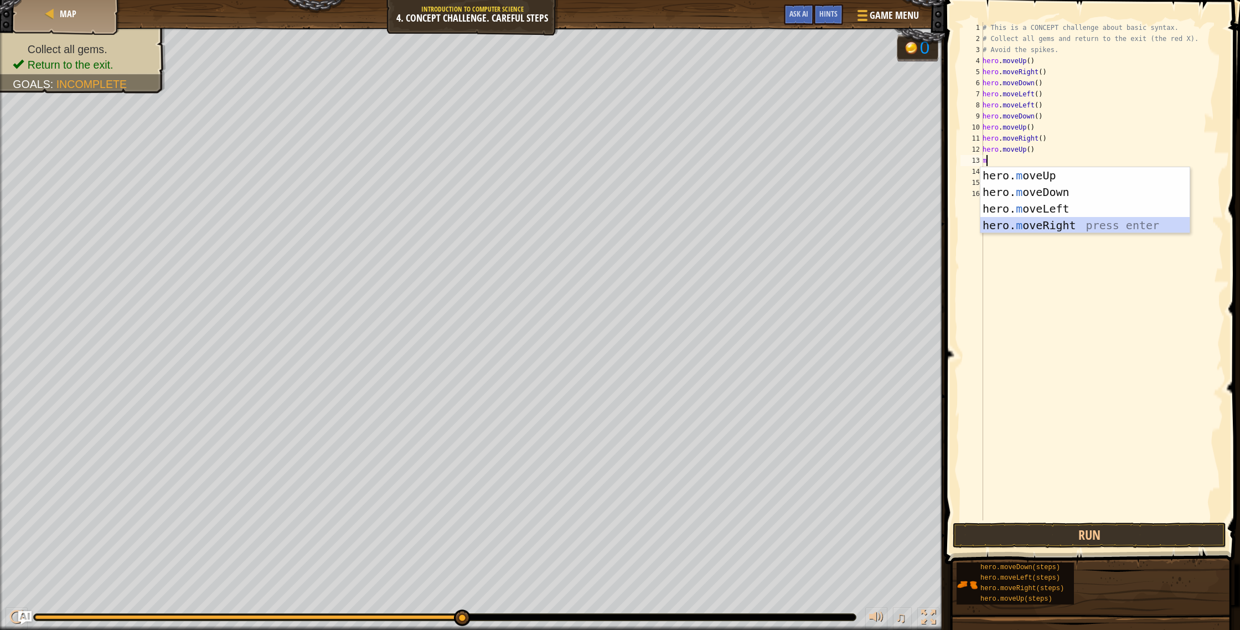
click at [1063, 230] on div "hero. m oveUp press enter hero. m oveDown press enter hero. m oveLeft press ent…" at bounding box center [1085, 217] width 209 height 100
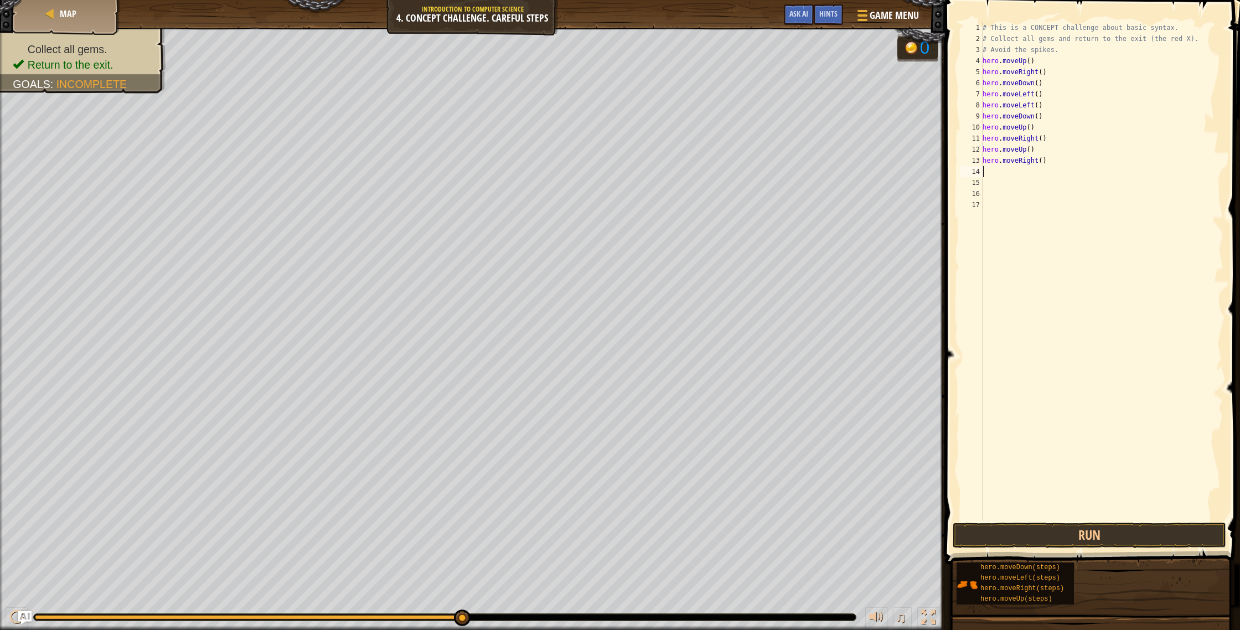
click at [996, 172] on div "# This is a CONCEPT challenge about basic syntax. # Collect all gems and return…" at bounding box center [1102, 282] width 243 height 520
type textarea "m"
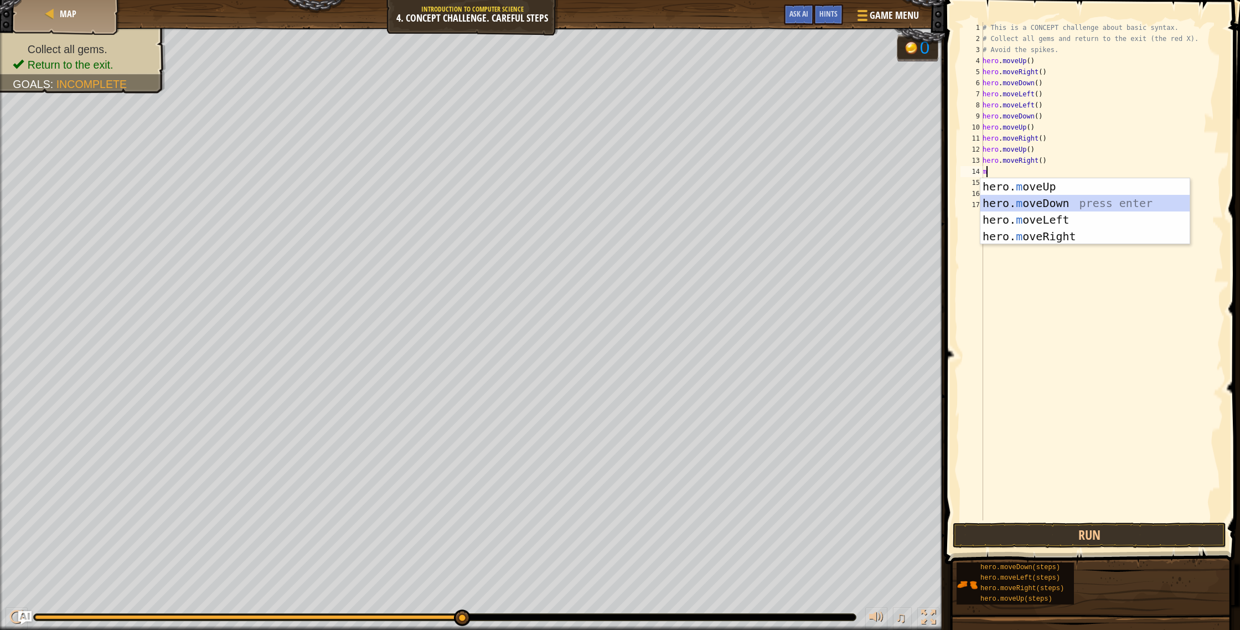
click at [1060, 205] on div "hero. m oveUp press enter hero. m oveDown press enter hero. m oveLeft press ent…" at bounding box center [1085, 228] width 209 height 100
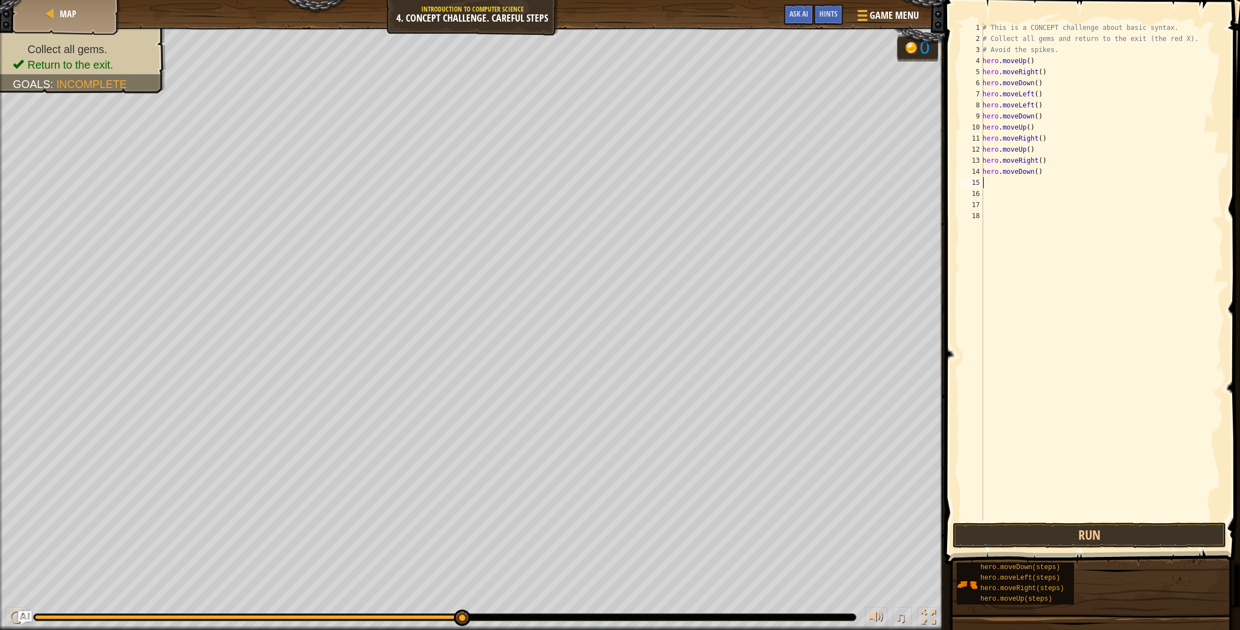
type textarea "m"
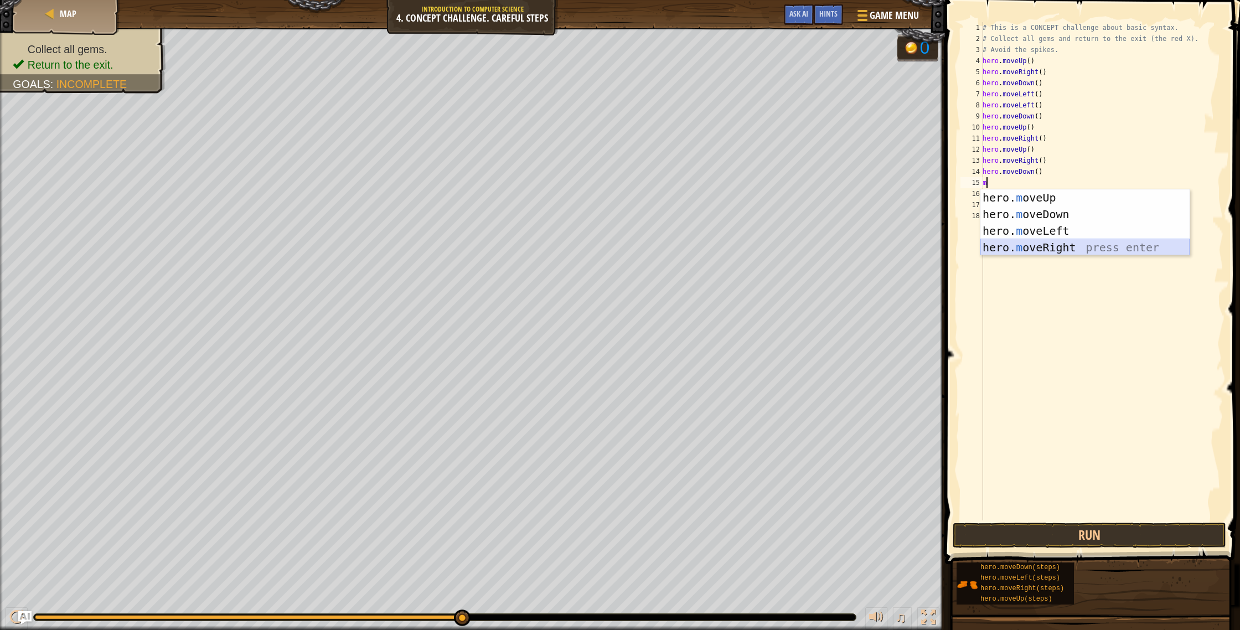
click at [1094, 244] on div "hero. m oveUp press enter hero. m oveDown press enter hero. m oveLeft press ent…" at bounding box center [1085, 239] width 209 height 100
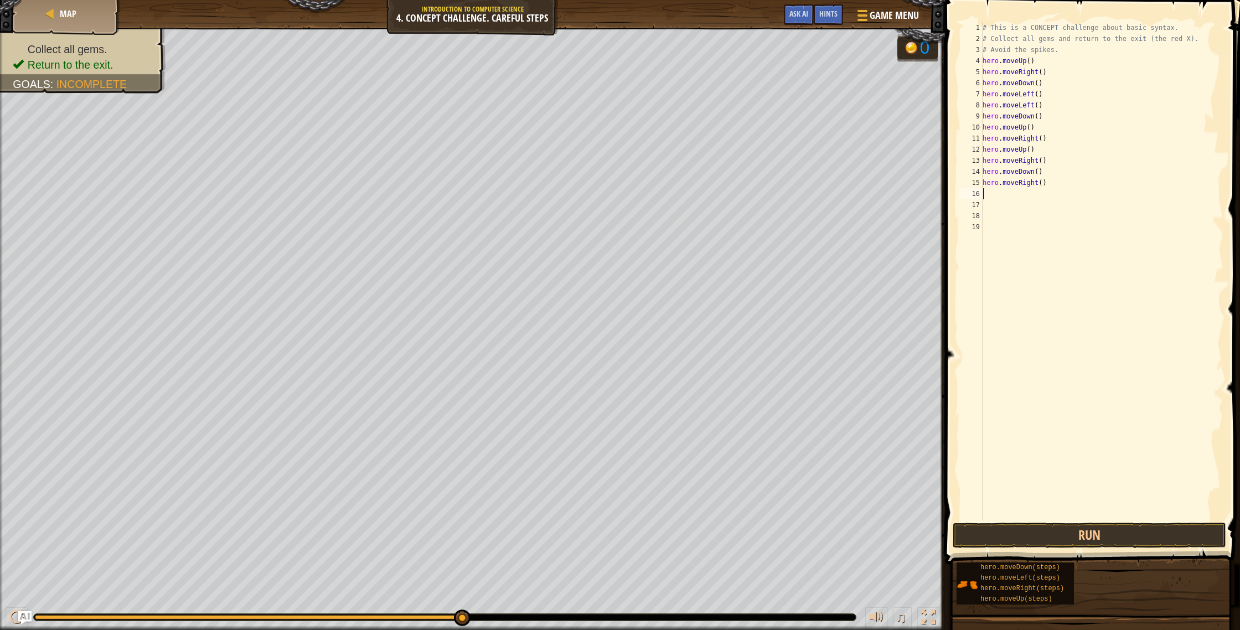
type textarea "m"
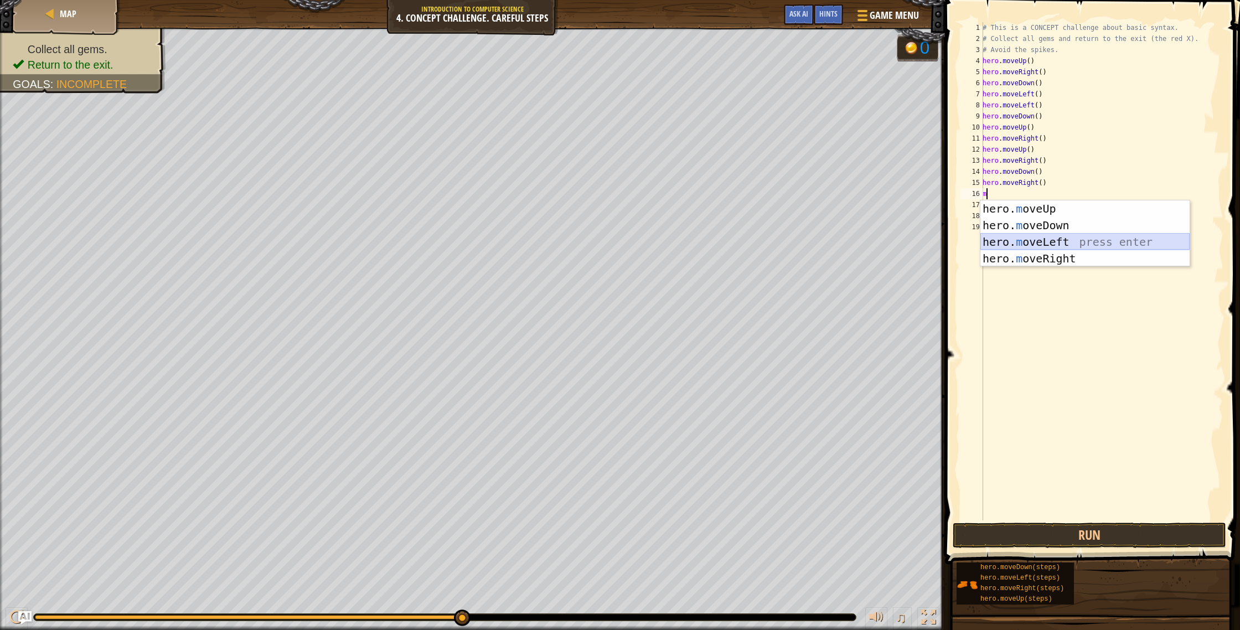
click at [1078, 242] on div "hero. m oveUp press enter hero. m oveDown press enter hero. m oveLeft press ent…" at bounding box center [1085, 250] width 209 height 100
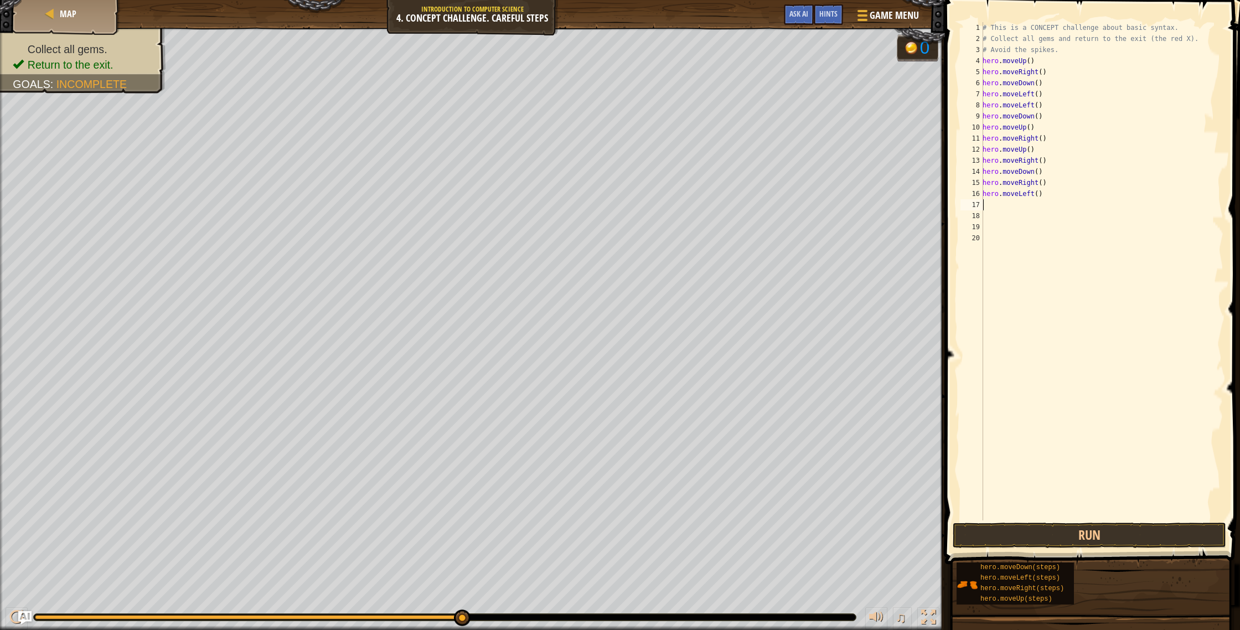
type textarea "m"
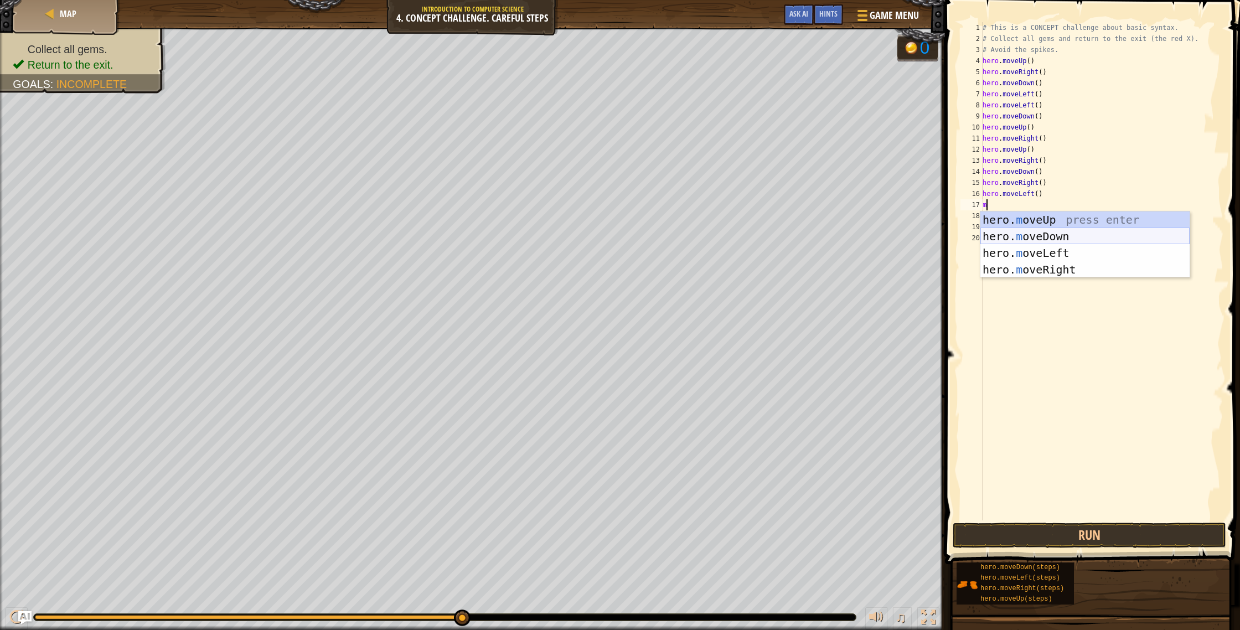
click at [1027, 238] on div "hero. m oveUp press enter hero. m oveDown press enter hero. m oveLeft press ent…" at bounding box center [1085, 262] width 209 height 100
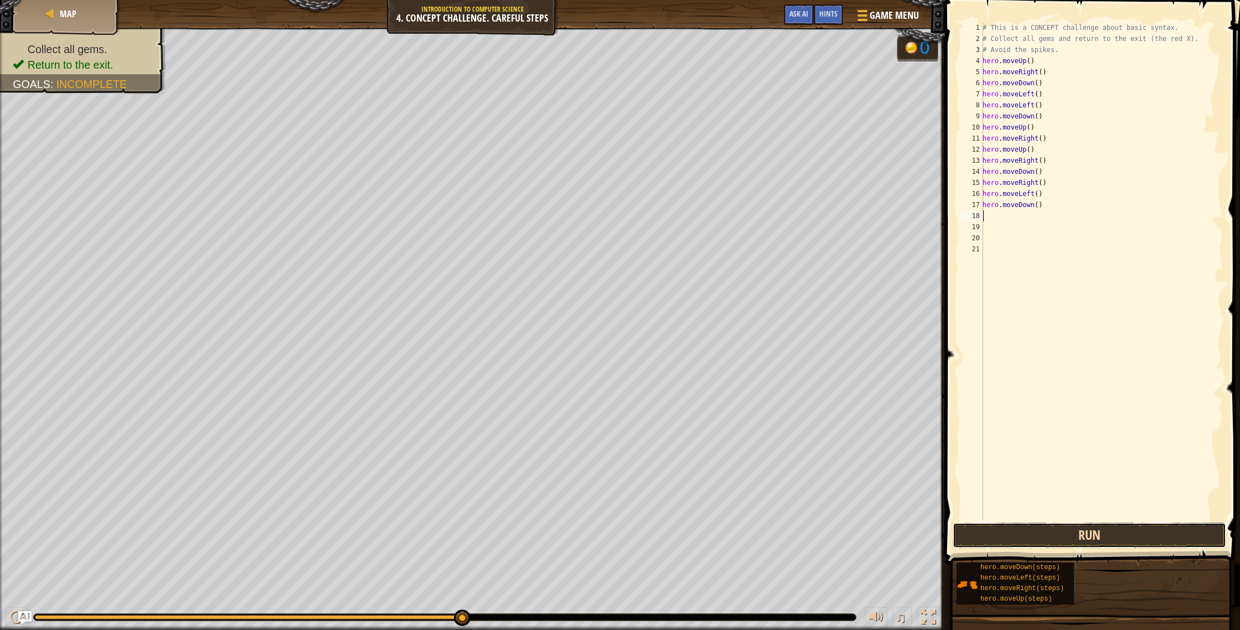
click at [1137, 541] on button "Run" at bounding box center [1090, 535] width 274 height 25
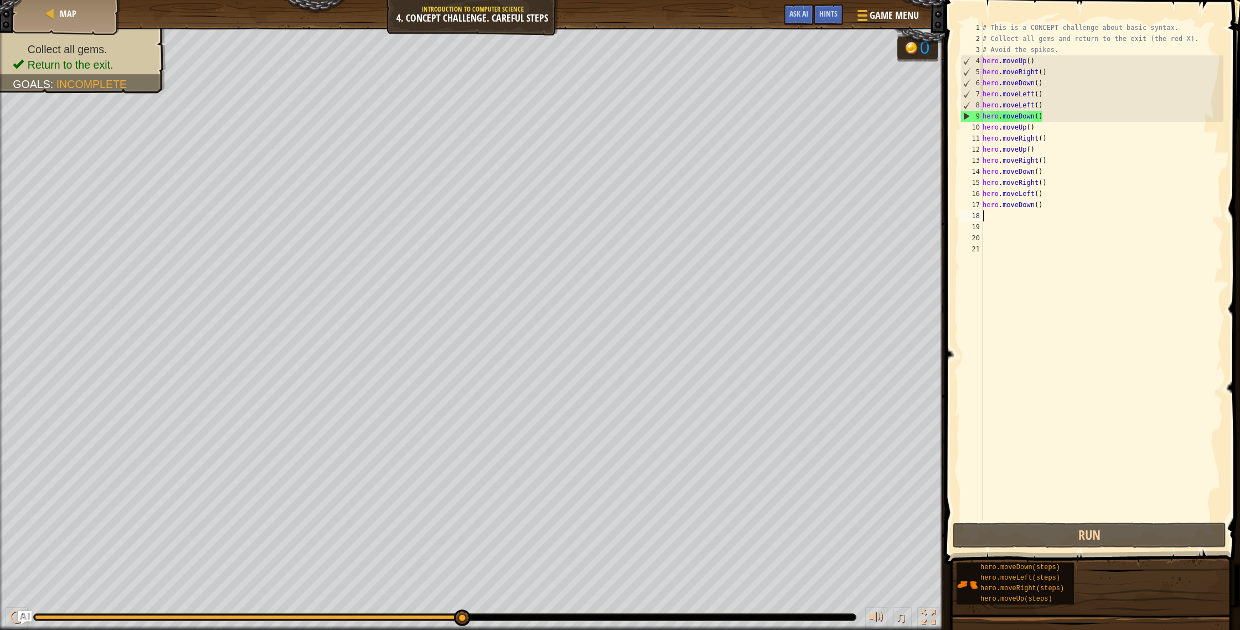
click at [967, 115] on div "9" at bounding box center [972, 116] width 22 height 11
click at [967, 116] on div "9" at bounding box center [972, 116] width 22 height 11
click at [1043, 117] on div "# This is a CONCEPT challenge about basic syntax. # Collect all gems and return…" at bounding box center [1102, 282] width 243 height 520
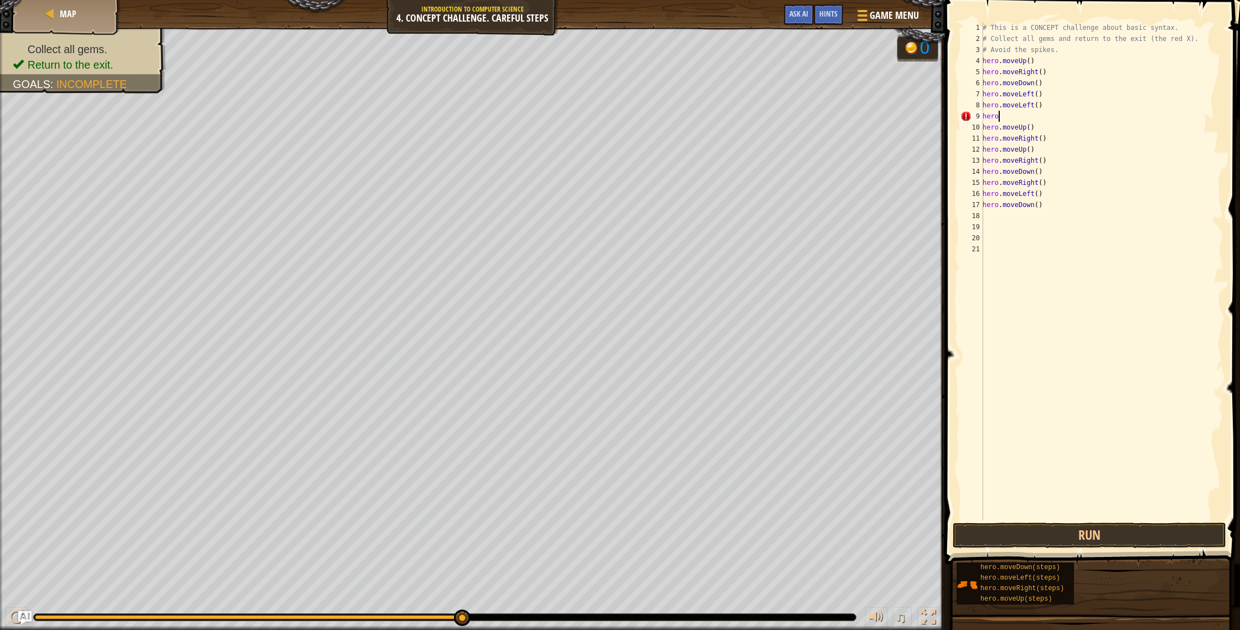
type textarea "h"
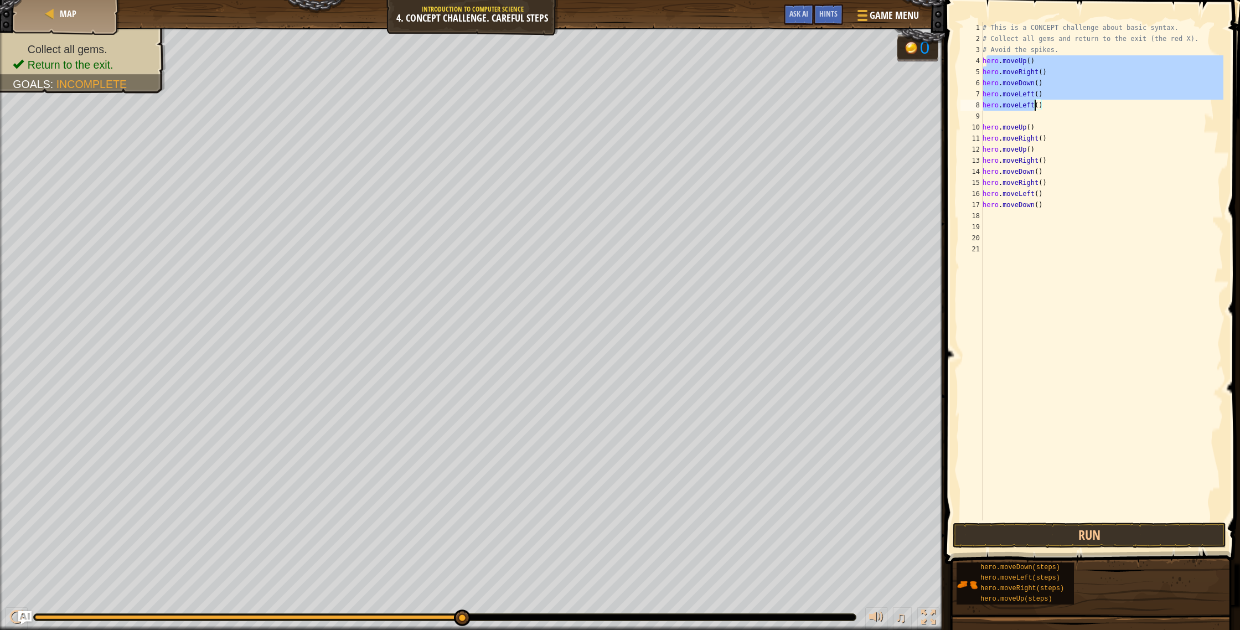
drag, startPoint x: 987, startPoint y: 64, endPoint x: 1035, endPoint y: 106, distance: 63.5
click at [1035, 106] on div "# This is a CONCEPT challenge about basic syntax. # Collect all gems and return…" at bounding box center [1102, 282] width 243 height 520
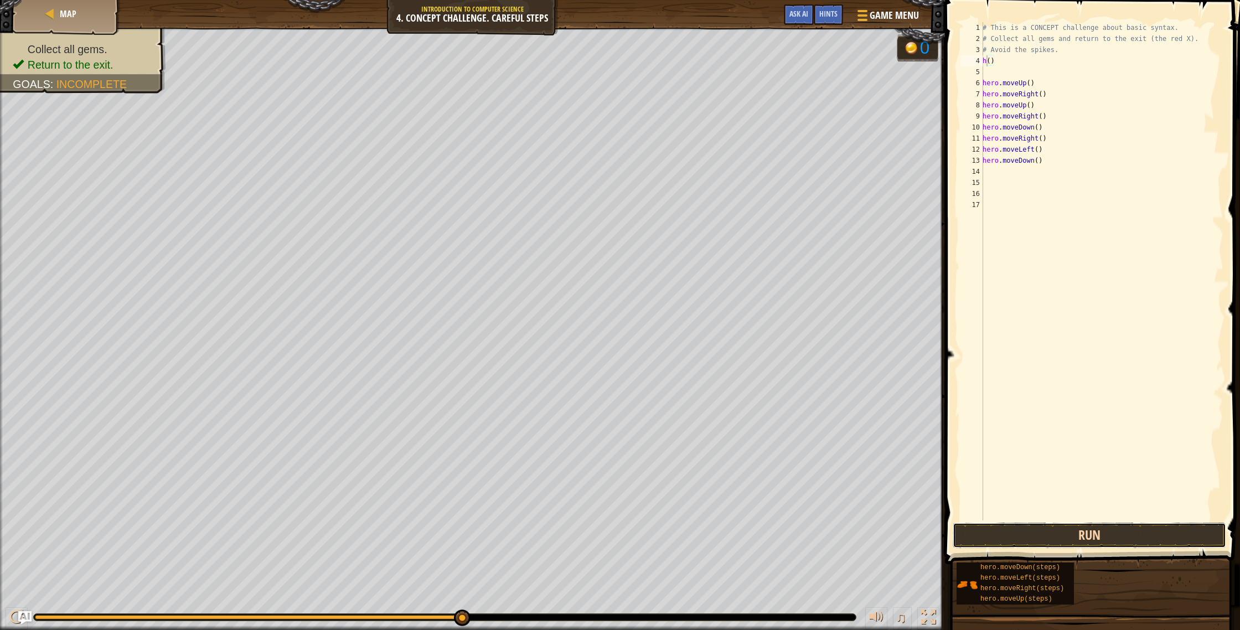
click at [1147, 533] on button "Run" at bounding box center [1090, 535] width 274 height 25
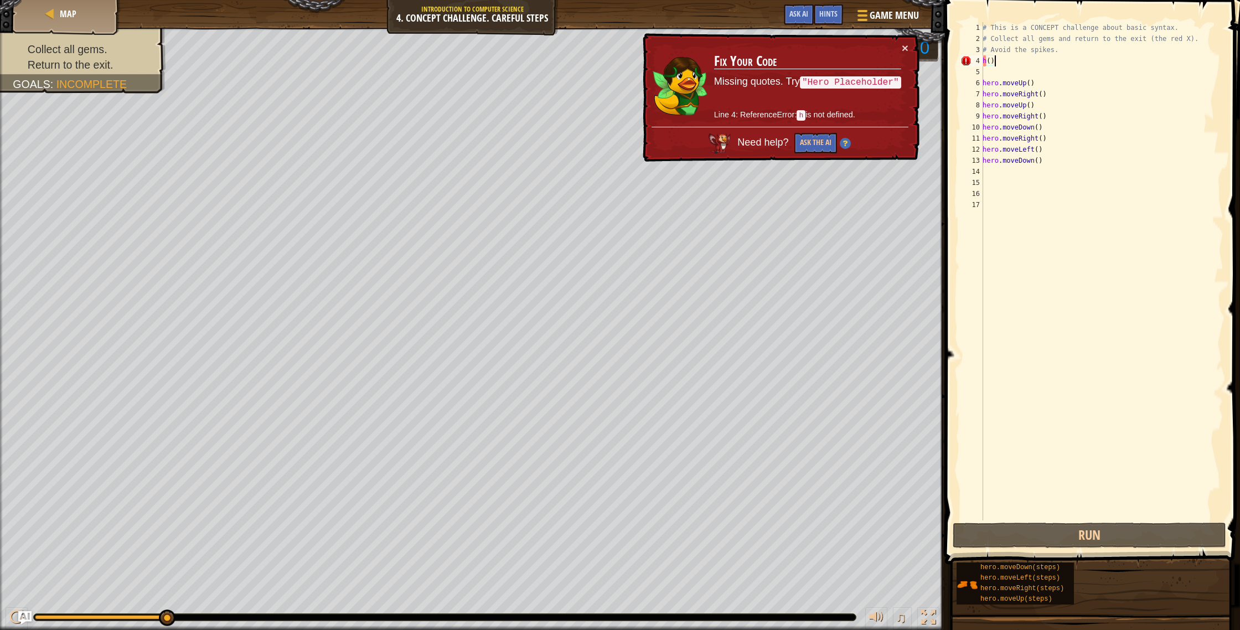
click at [1013, 61] on div "# This is a CONCEPT challenge about basic syntax. # Collect all gems and return…" at bounding box center [1102, 282] width 243 height 520
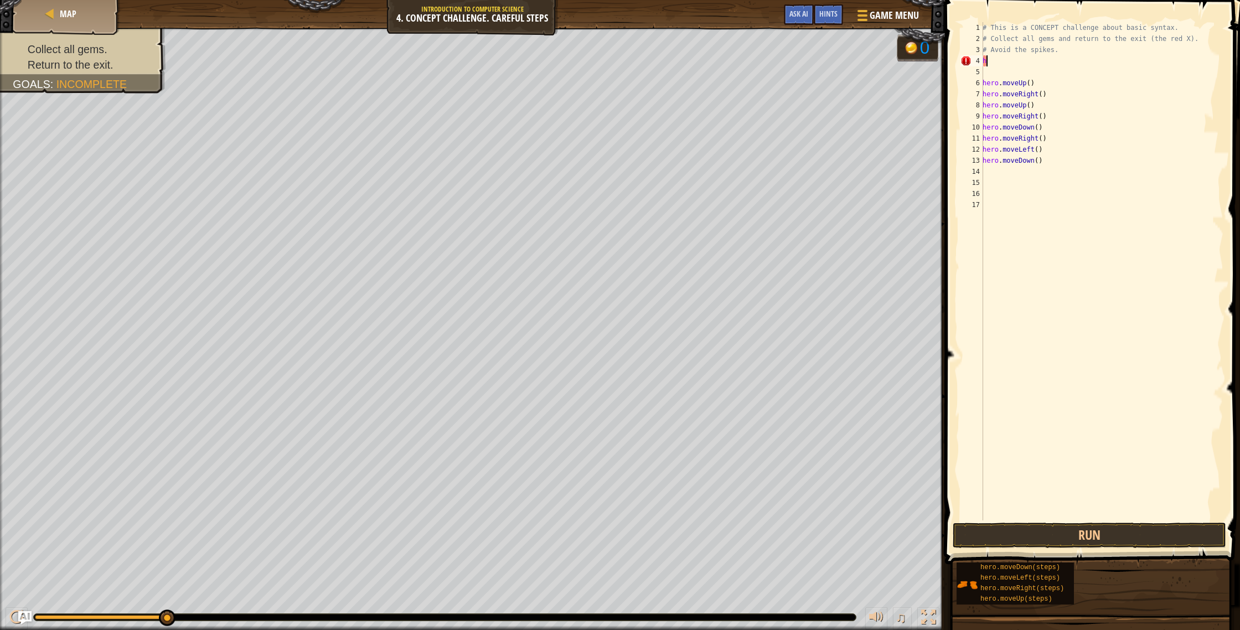
type textarea "h"
